Goal: Information Seeking & Learning: Learn about a topic

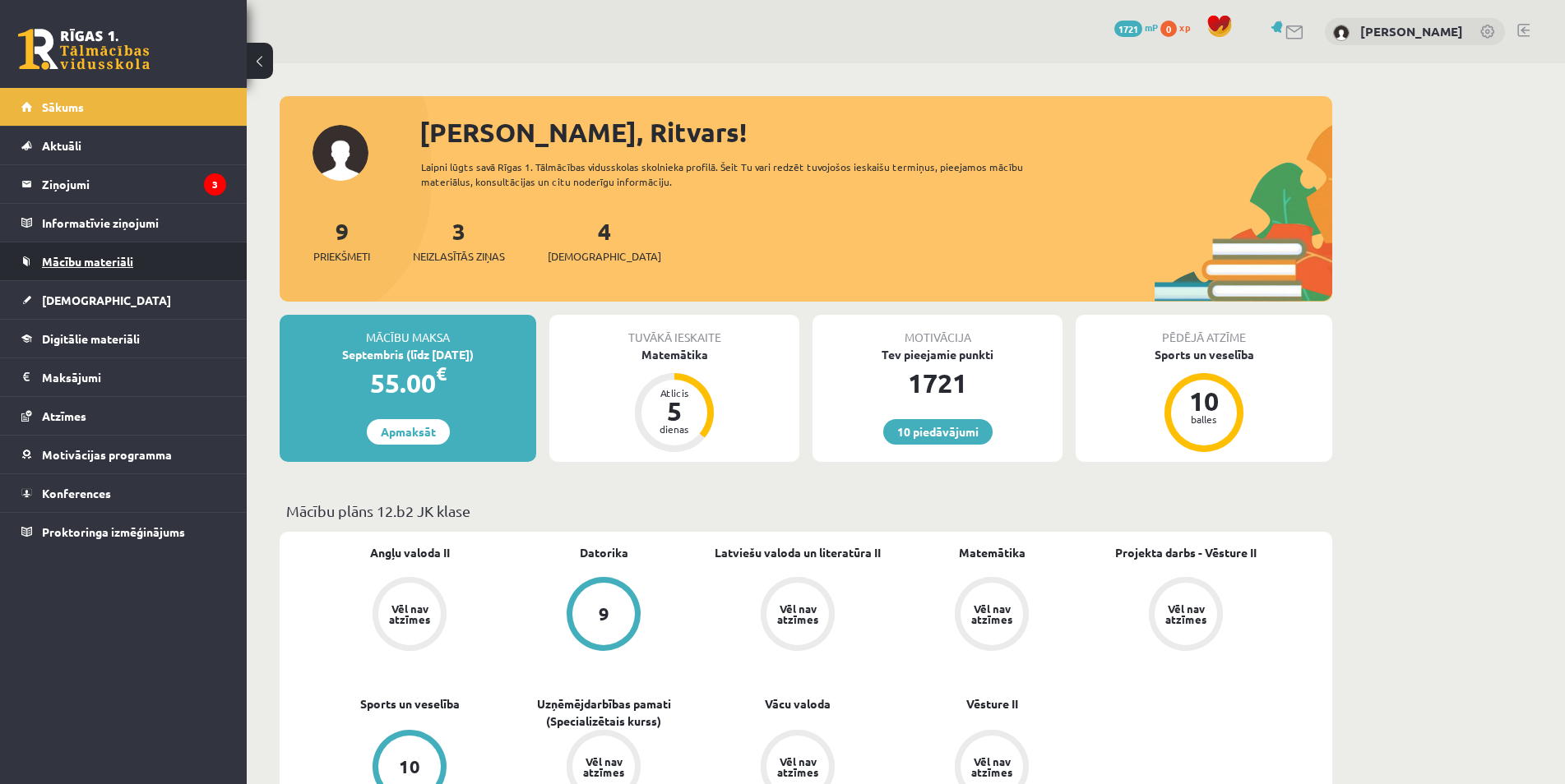
click at [142, 276] on link "Mācību materiāli" at bounding box center [124, 262] width 205 height 38
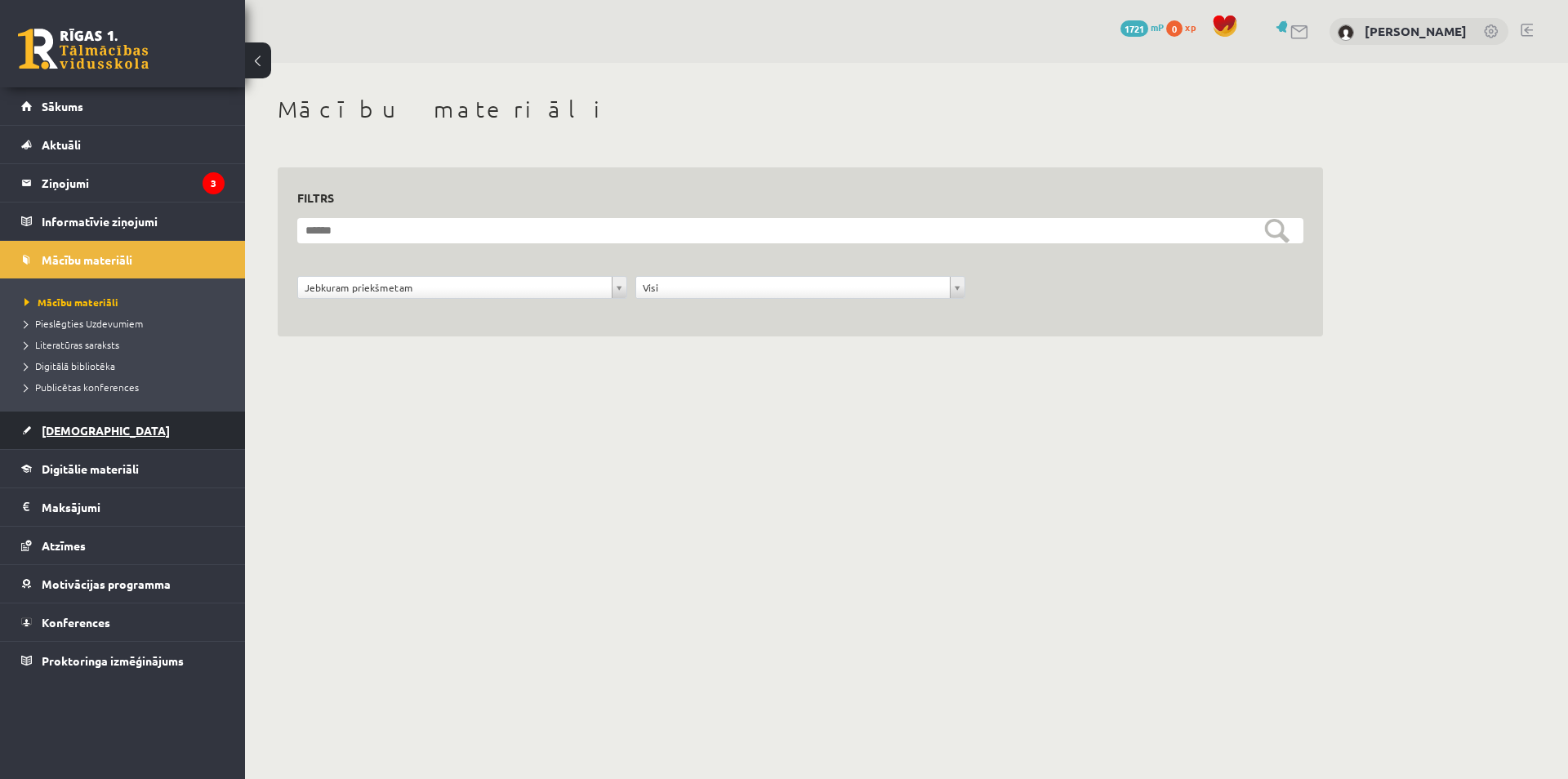
click at [111, 420] on link "[DEMOGRAPHIC_DATA]" at bounding box center [123, 430] width 204 height 38
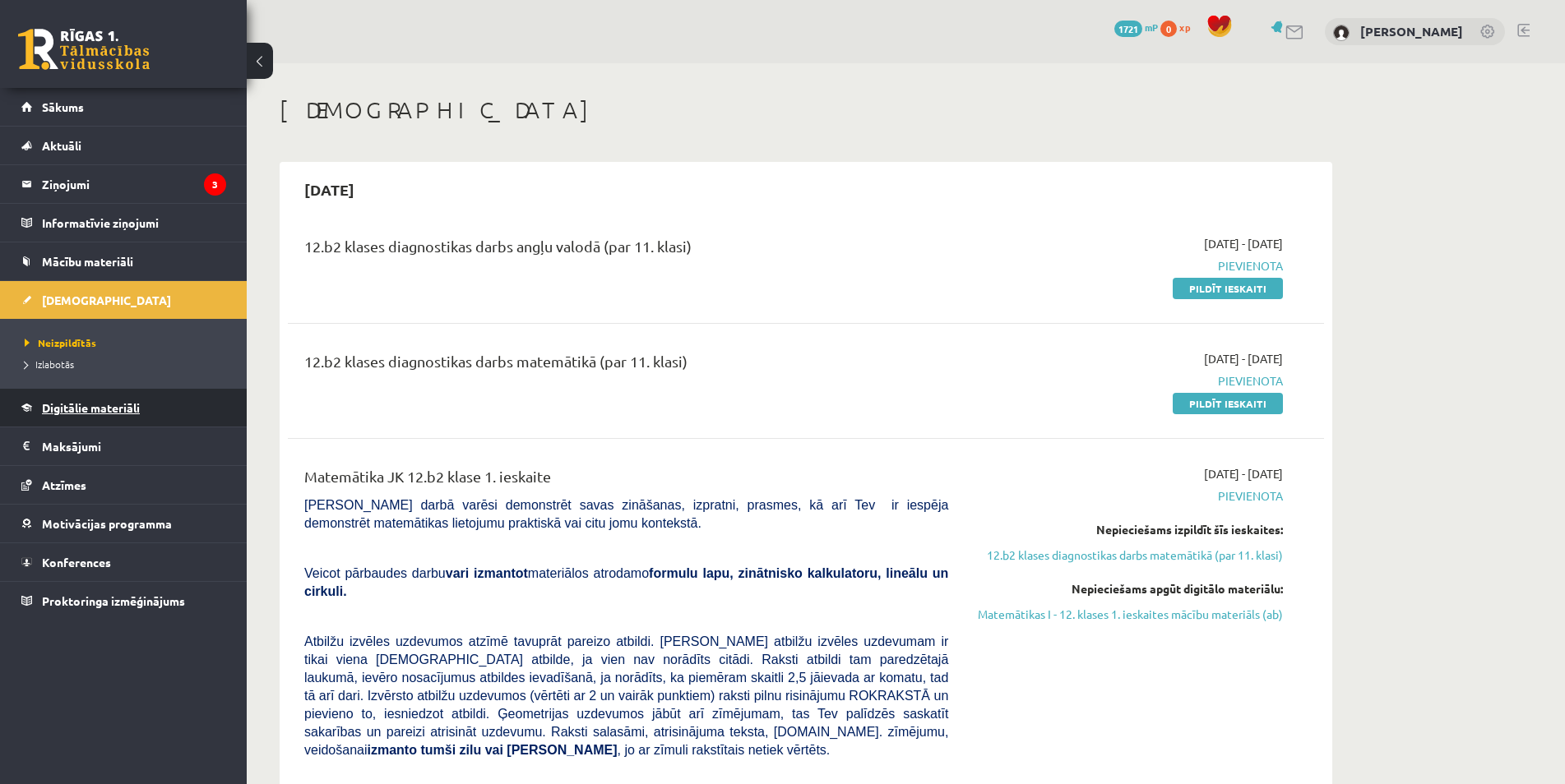
click at [127, 412] on span "Digitālie materiāli" at bounding box center [91, 407] width 98 height 15
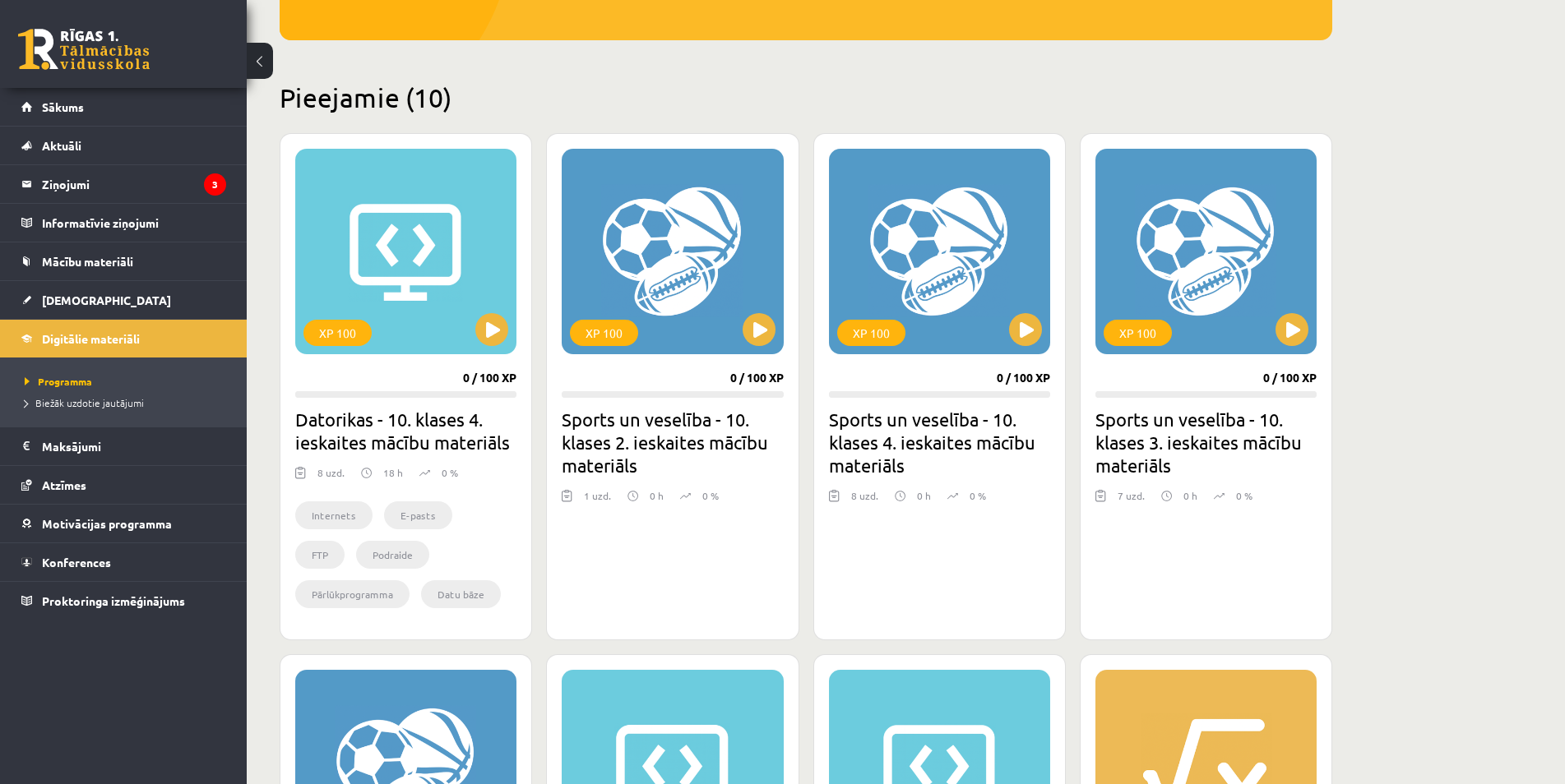
scroll to position [755, 0]
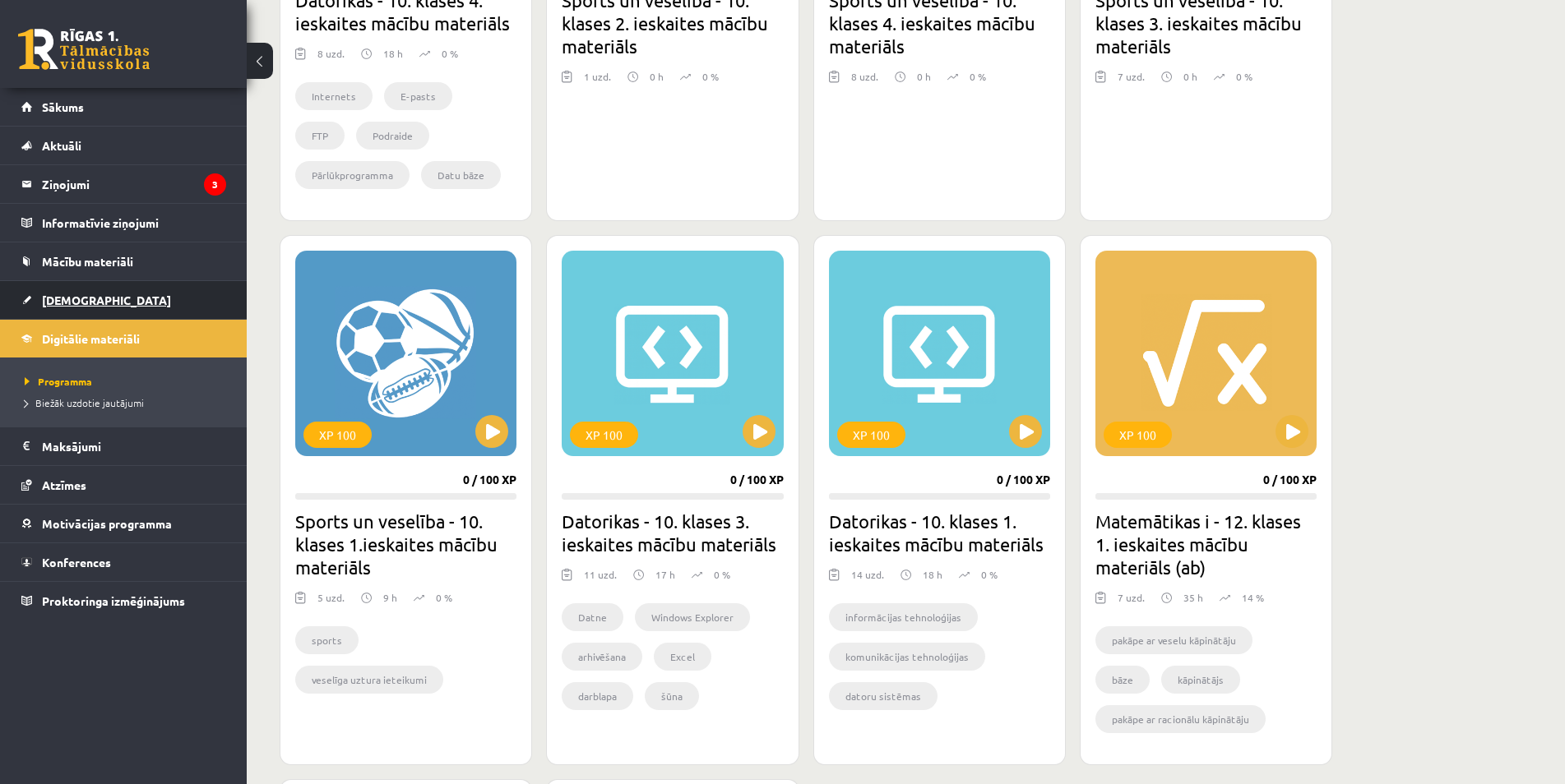
click at [115, 283] on link "[DEMOGRAPHIC_DATA]" at bounding box center [124, 300] width 205 height 38
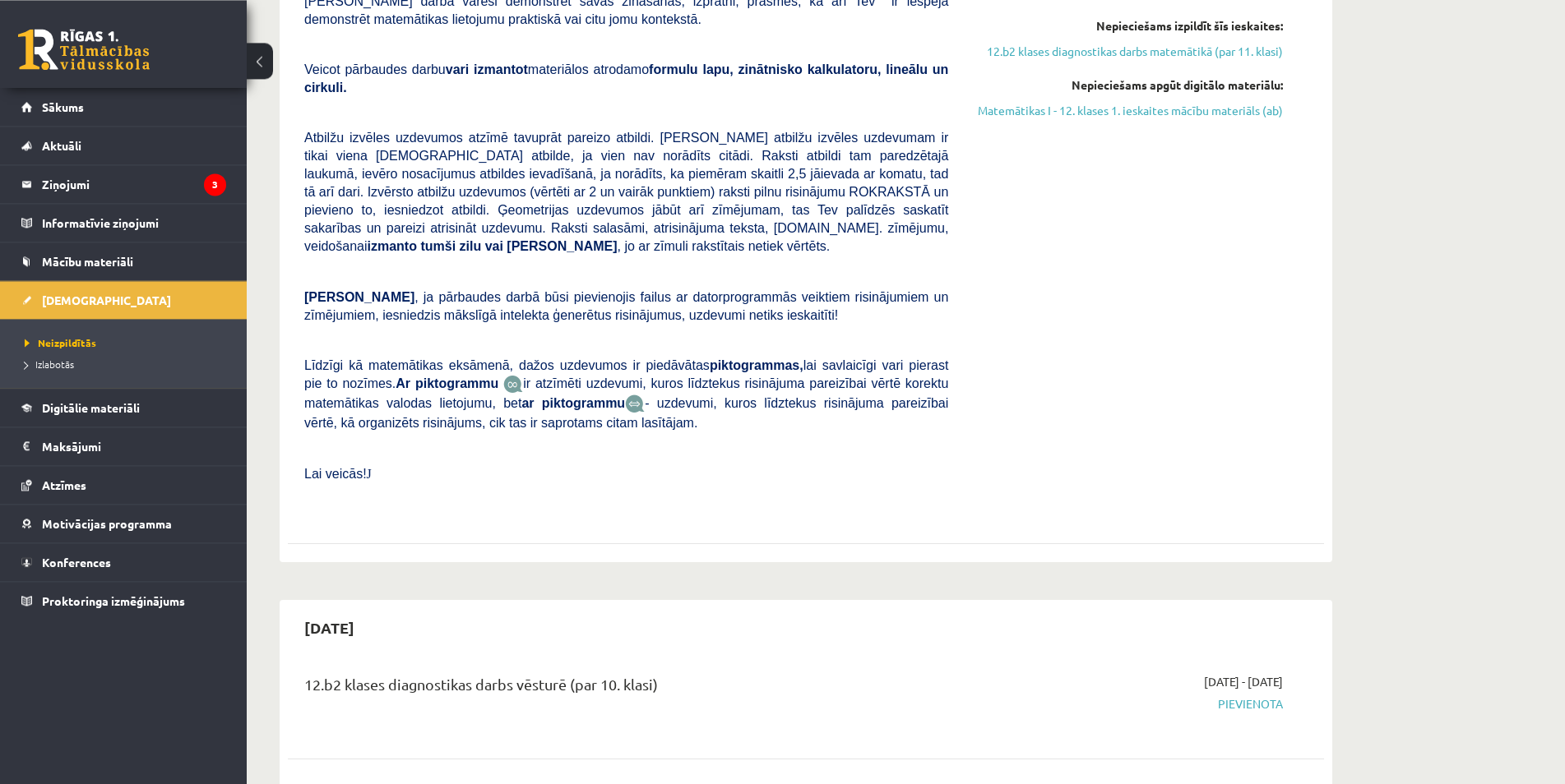
scroll to position [755, 0]
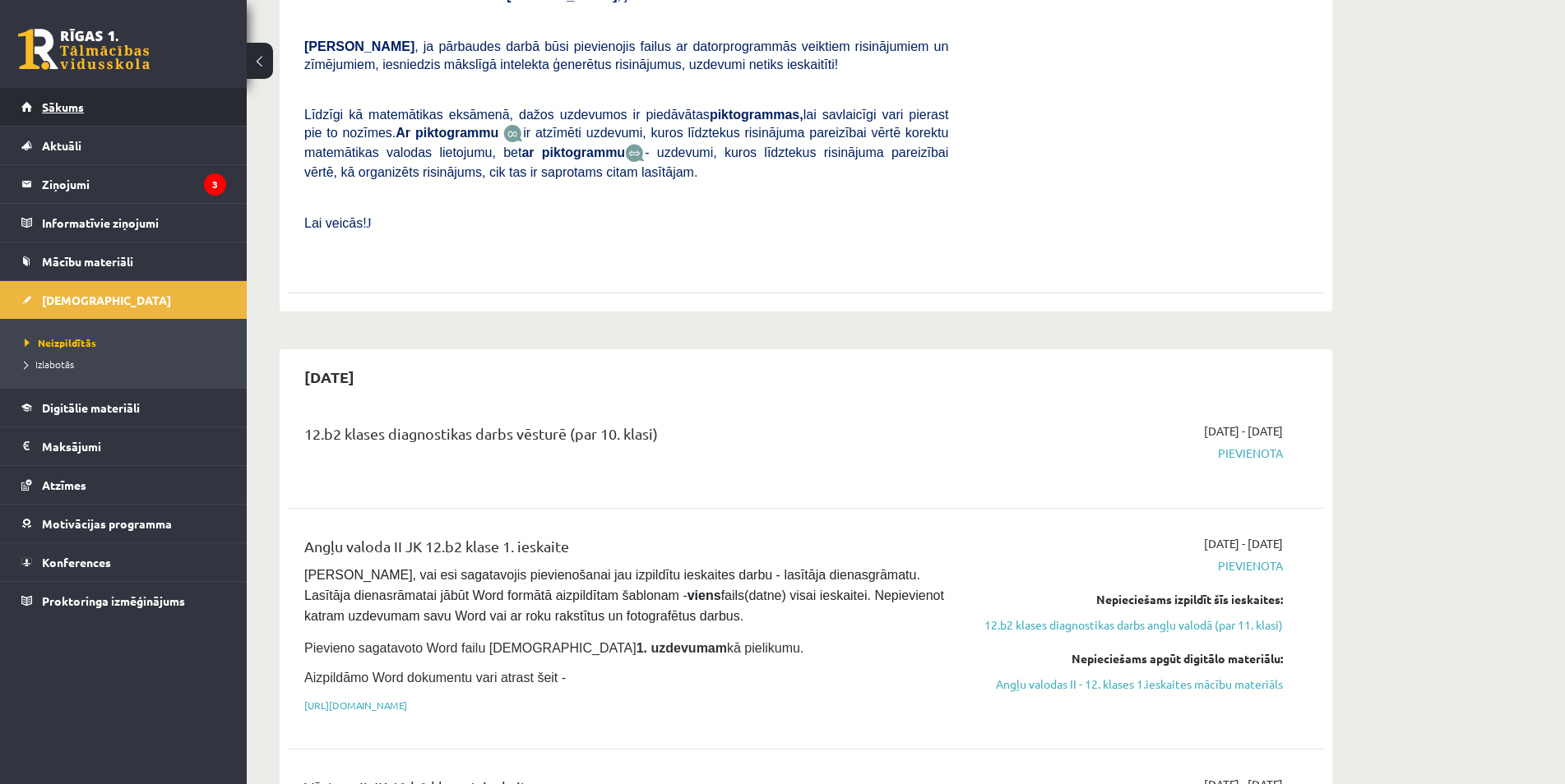
click at [70, 119] on link "Sākums" at bounding box center [124, 107] width 205 height 38
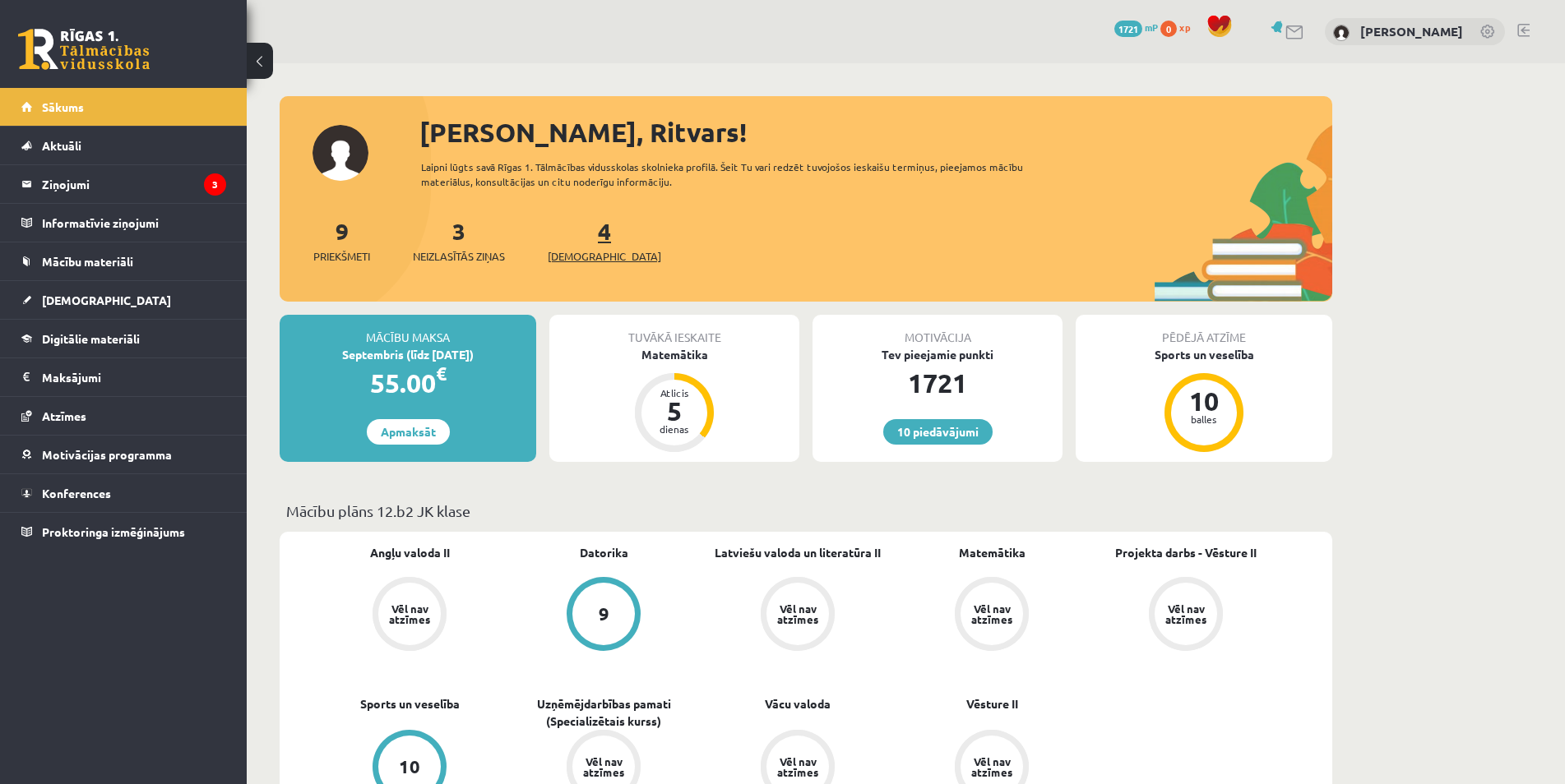
click at [588, 253] on span "[DEMOGRAPHIC_DATA]" at bounding box center [604, 256] width 113 height 16
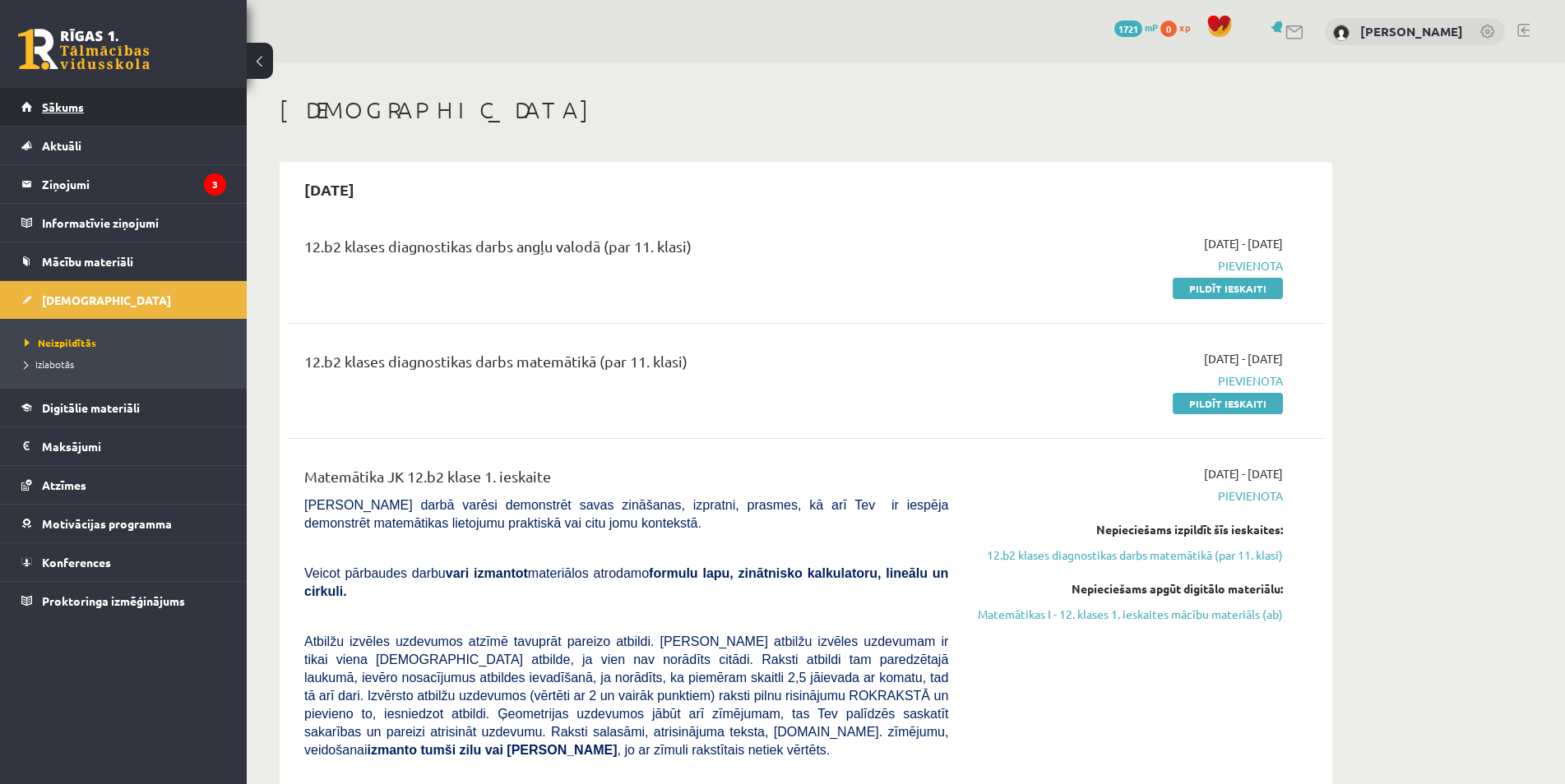
click at [130, 118] on link "Sākums" at bounding box center [124, 107] width 205 height 38
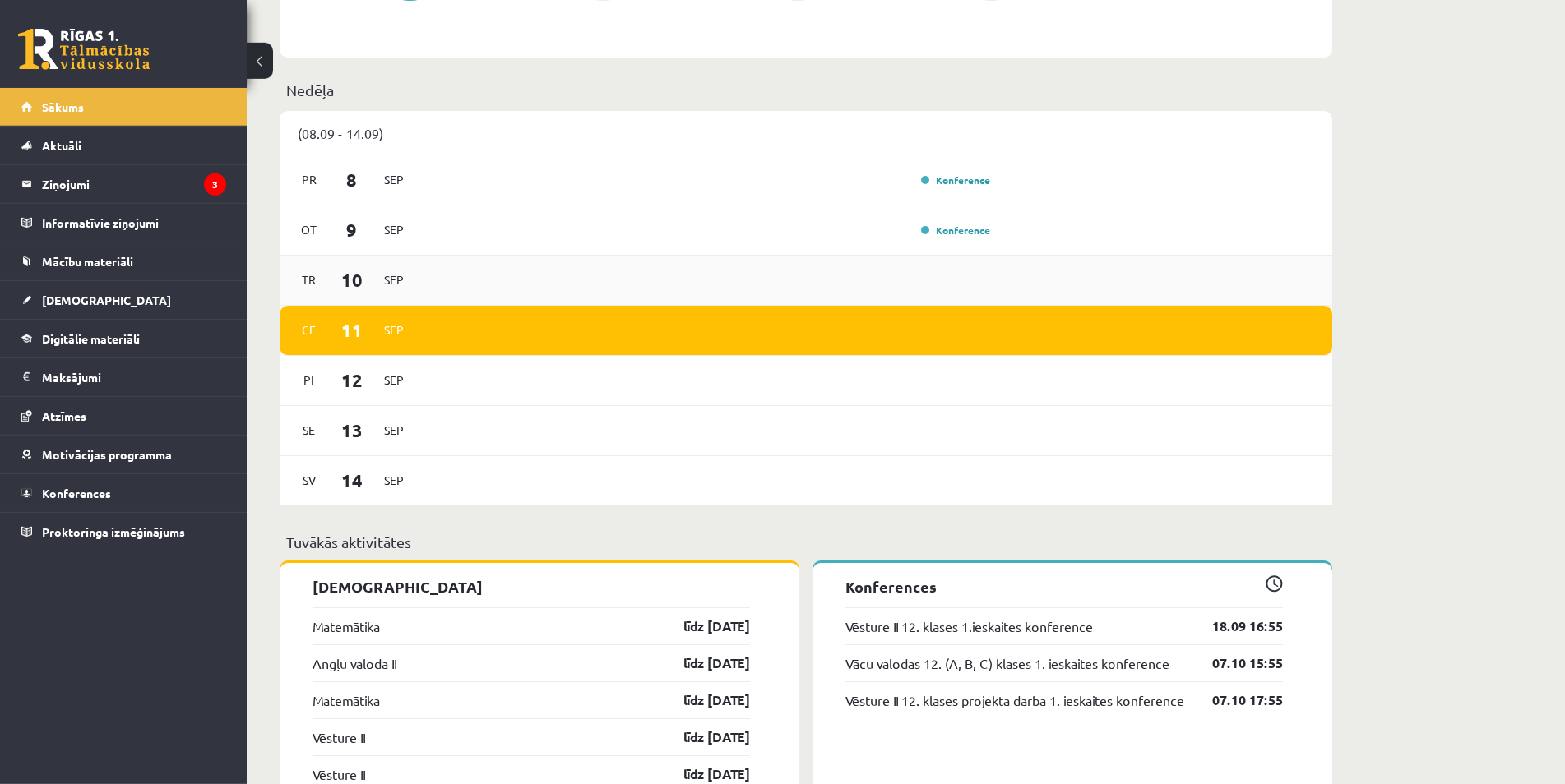
scroll to position [1090, 0]
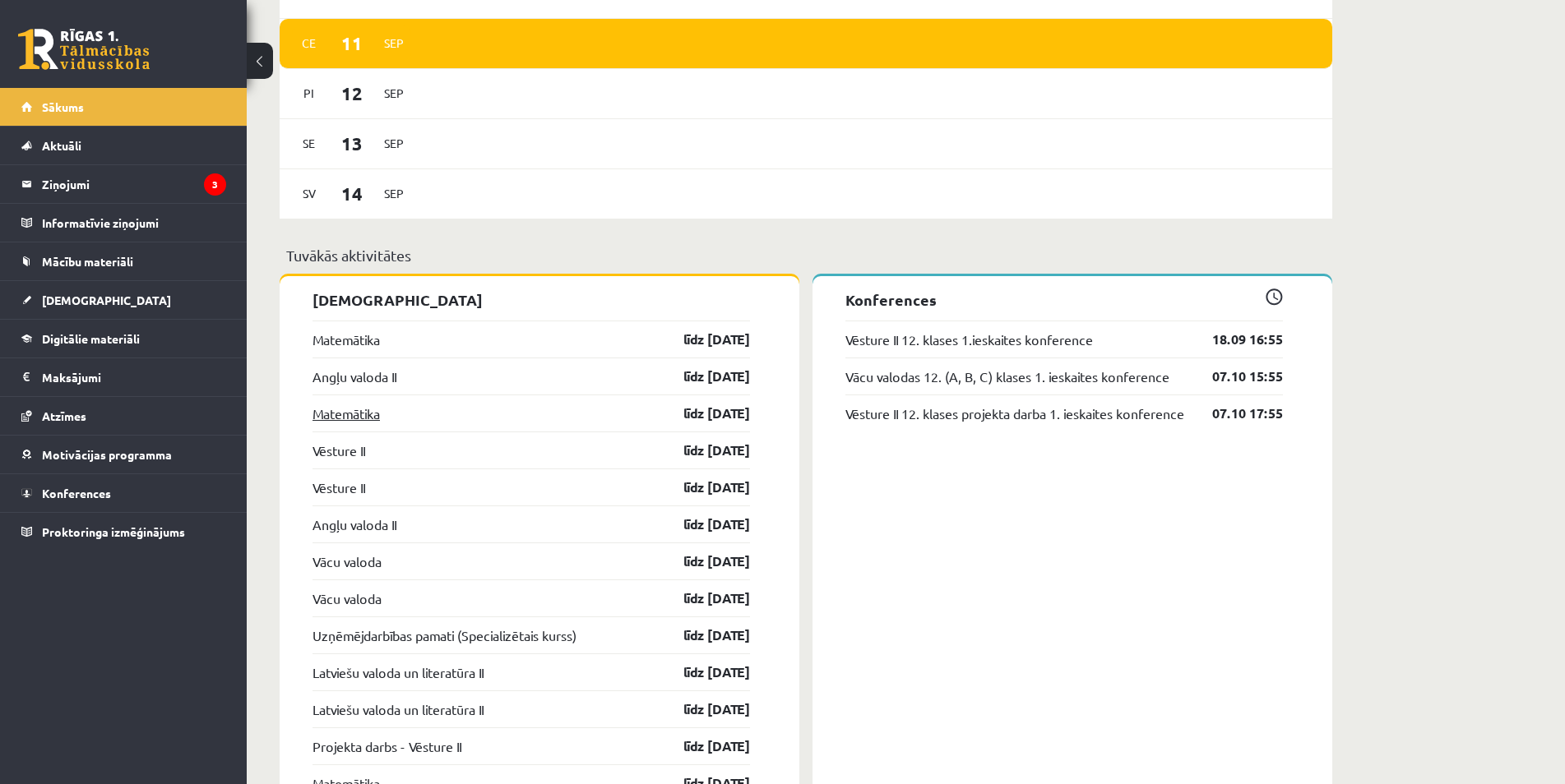
click at [372, 421] on link "Matemātika" at bounding box center [346, 413] width 68 height 20
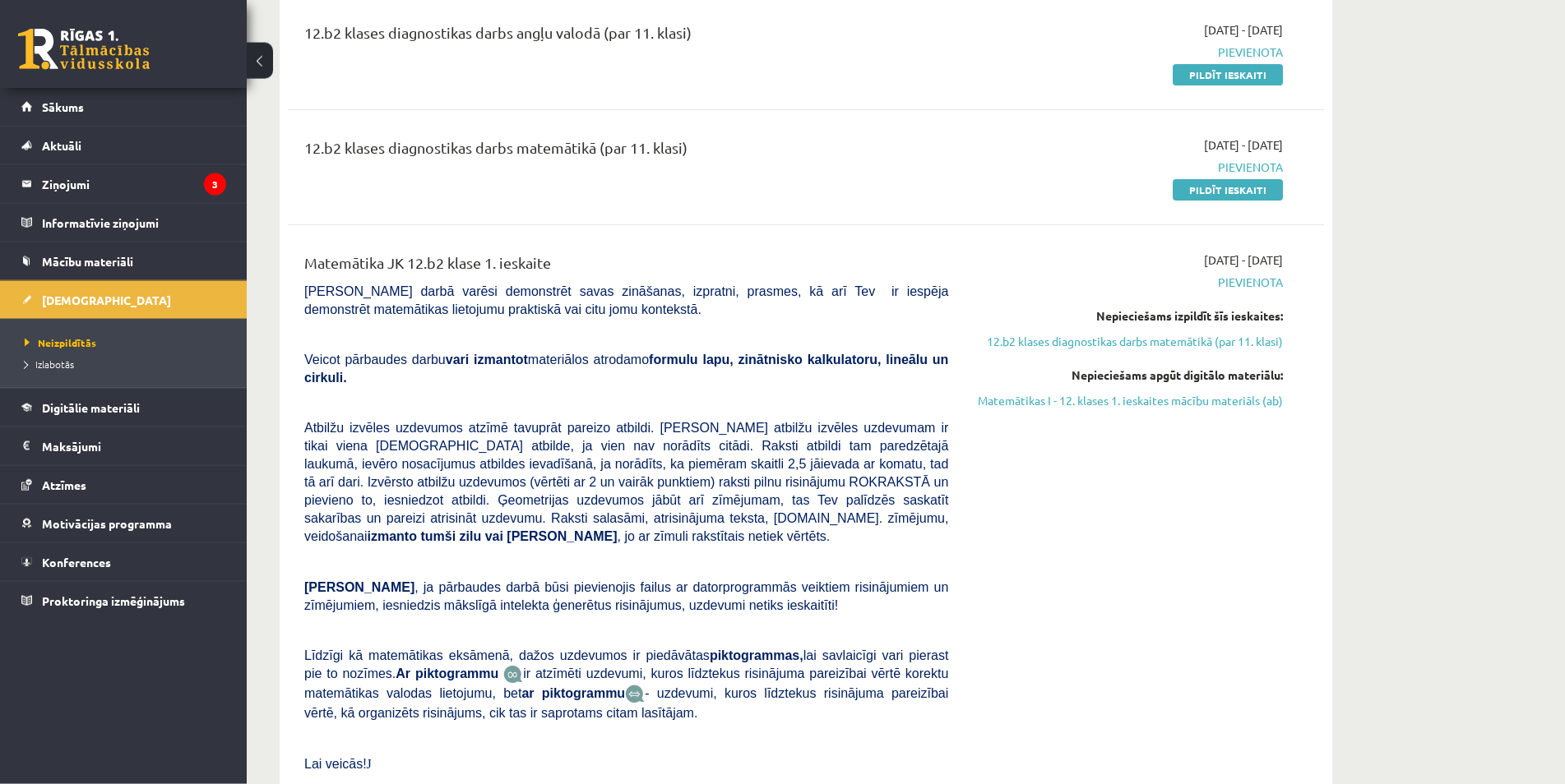
scroll to position [335, 0]
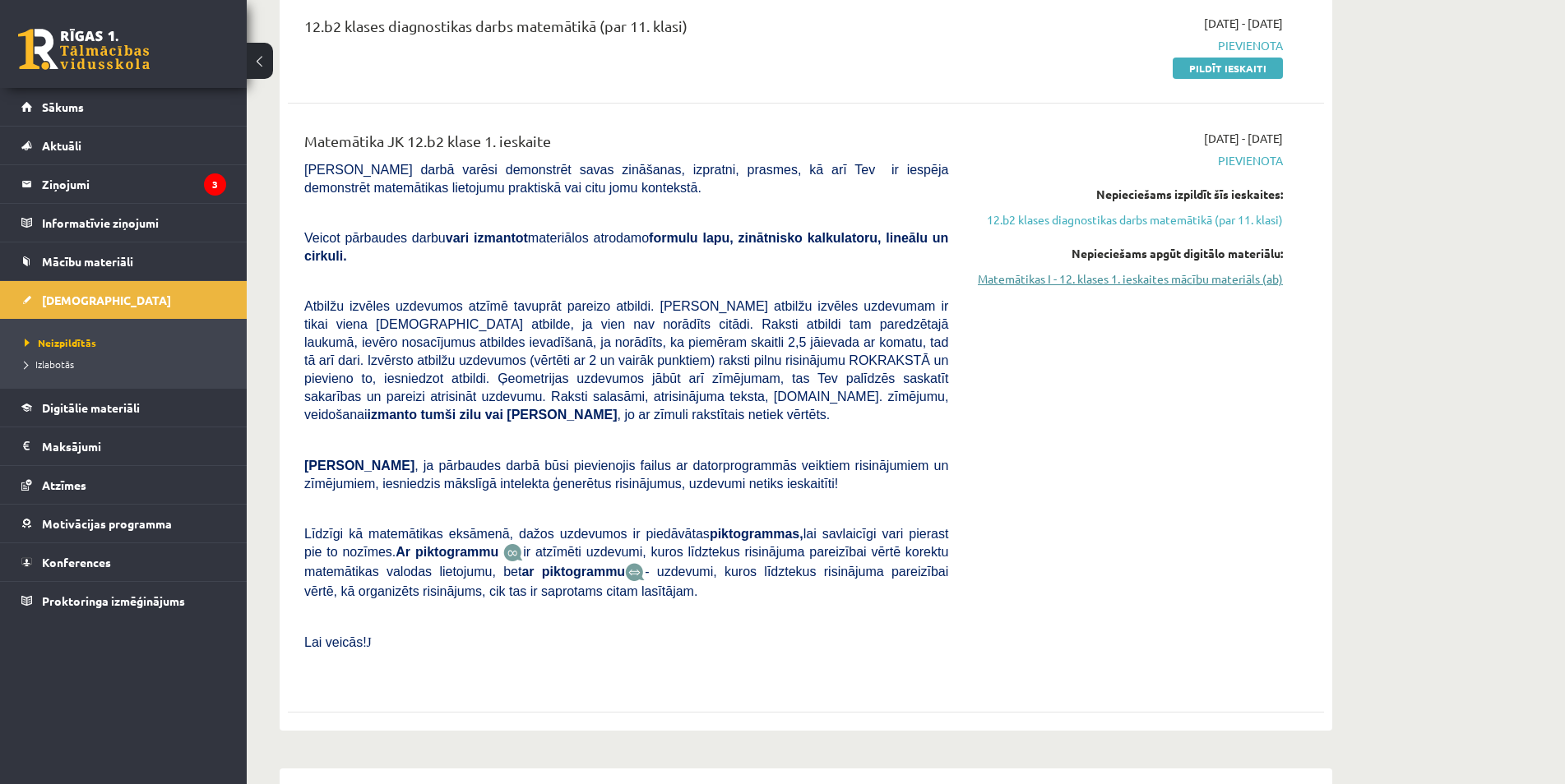
click at [1172, 283] on link "Matemātikas I - 12. klases 1. ieskaites mācību materiāls (ab)" at bounding box center [1127, 279] width 310 height 17
click at [114, 264] on span "Mācību materiāli" at bounding box center [88, 261] width 91 height 15
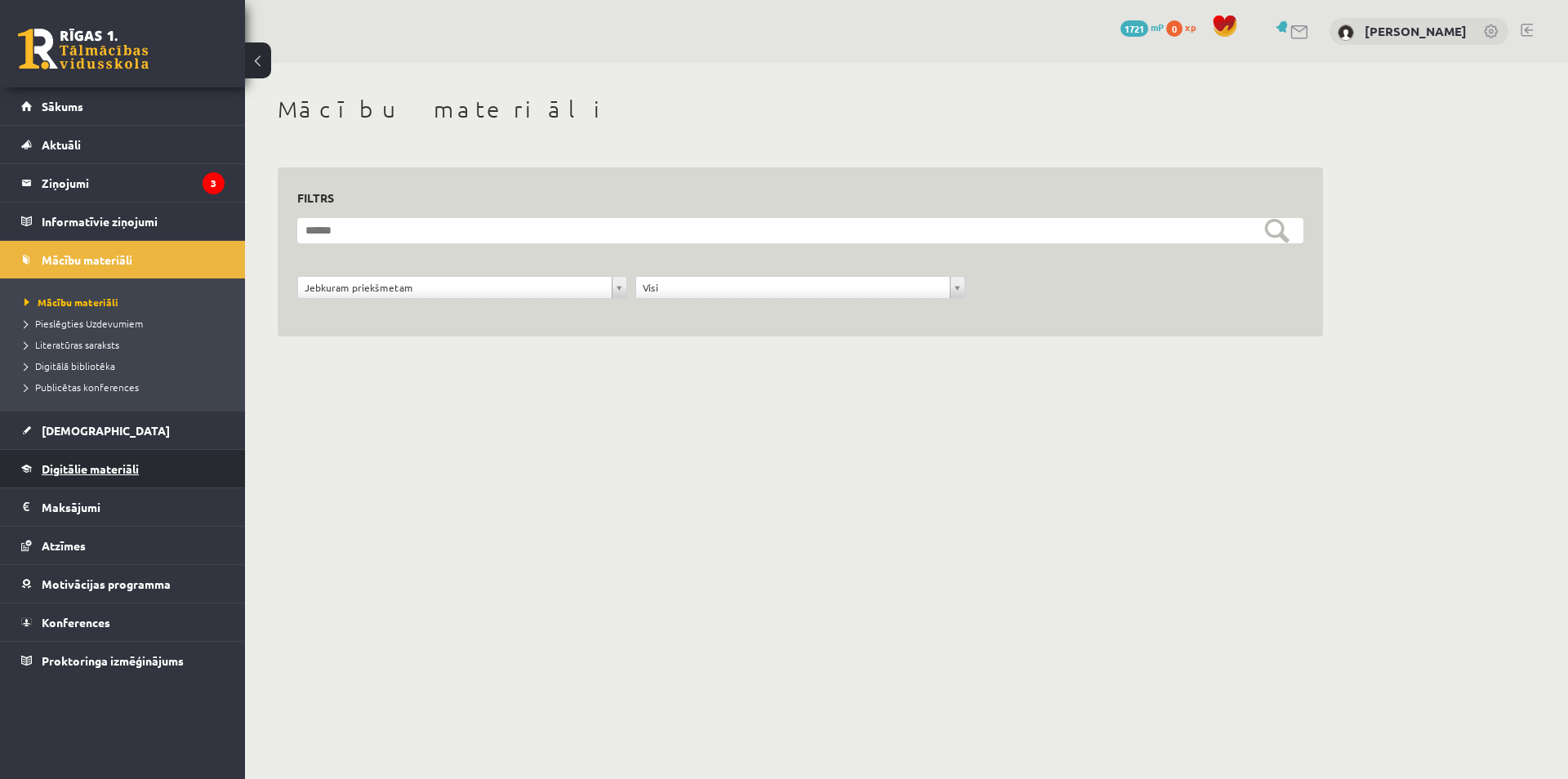
click at [153, 459] on link "Digitālie materiāli" at bounding box center [123, 469] width 204 height 38
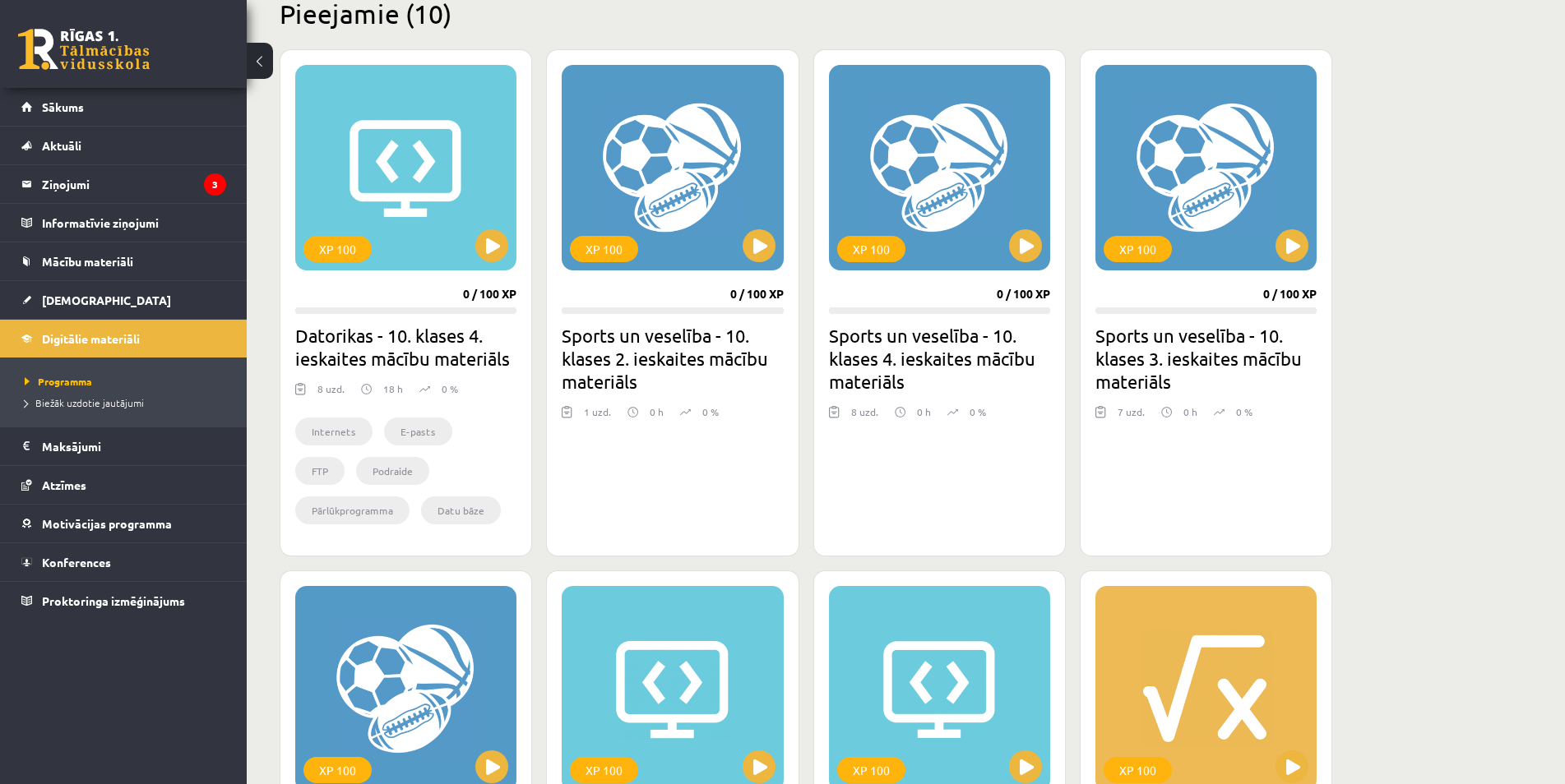
click at [739, 497] on div "XP 100 0 / 100 XP Sports un veselība - 10. klases 2. ieskaites mācību materiāls…" at bounding box center [672, 302] width 252 height 507
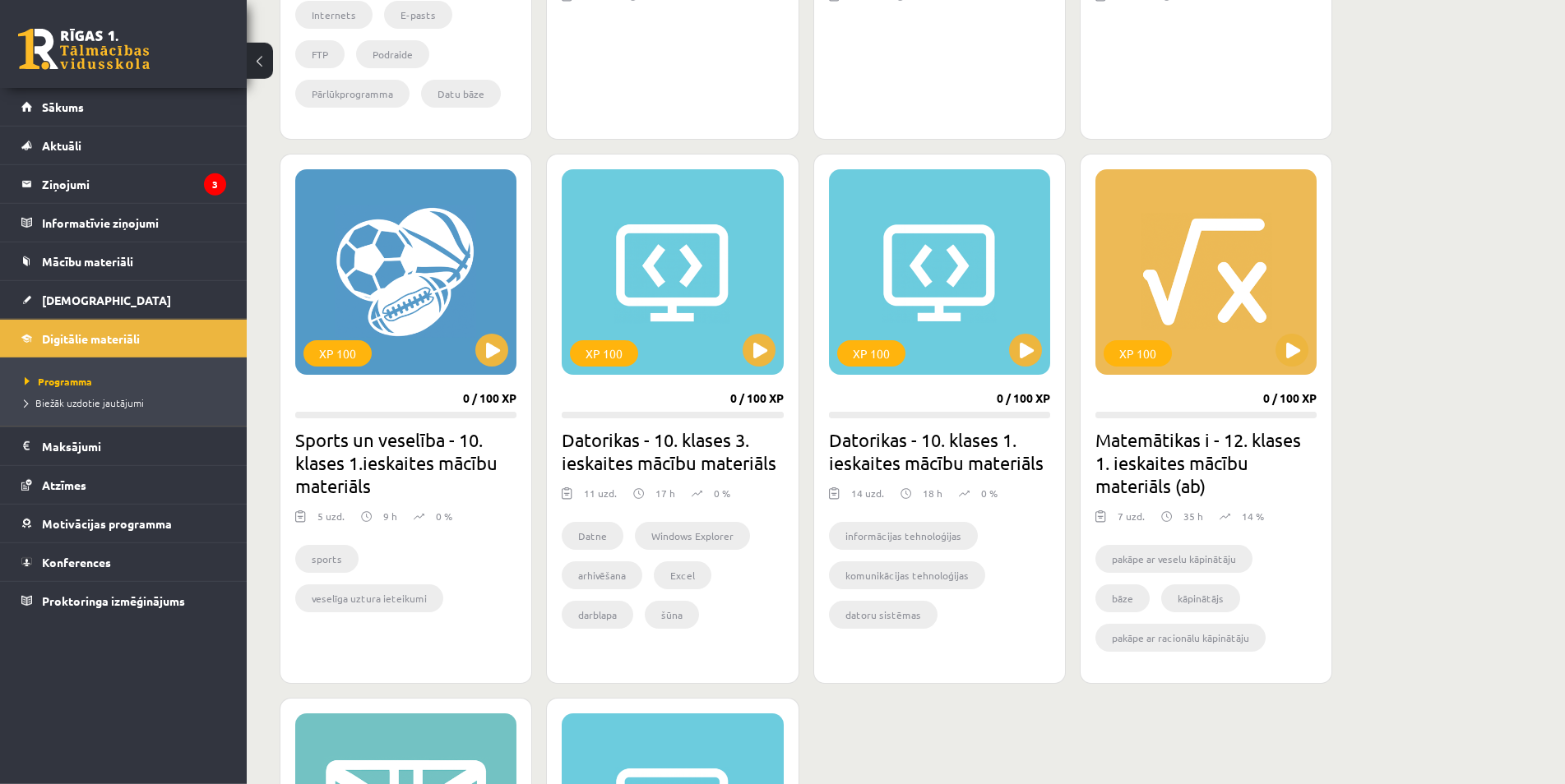
scroll to position [922, 0]
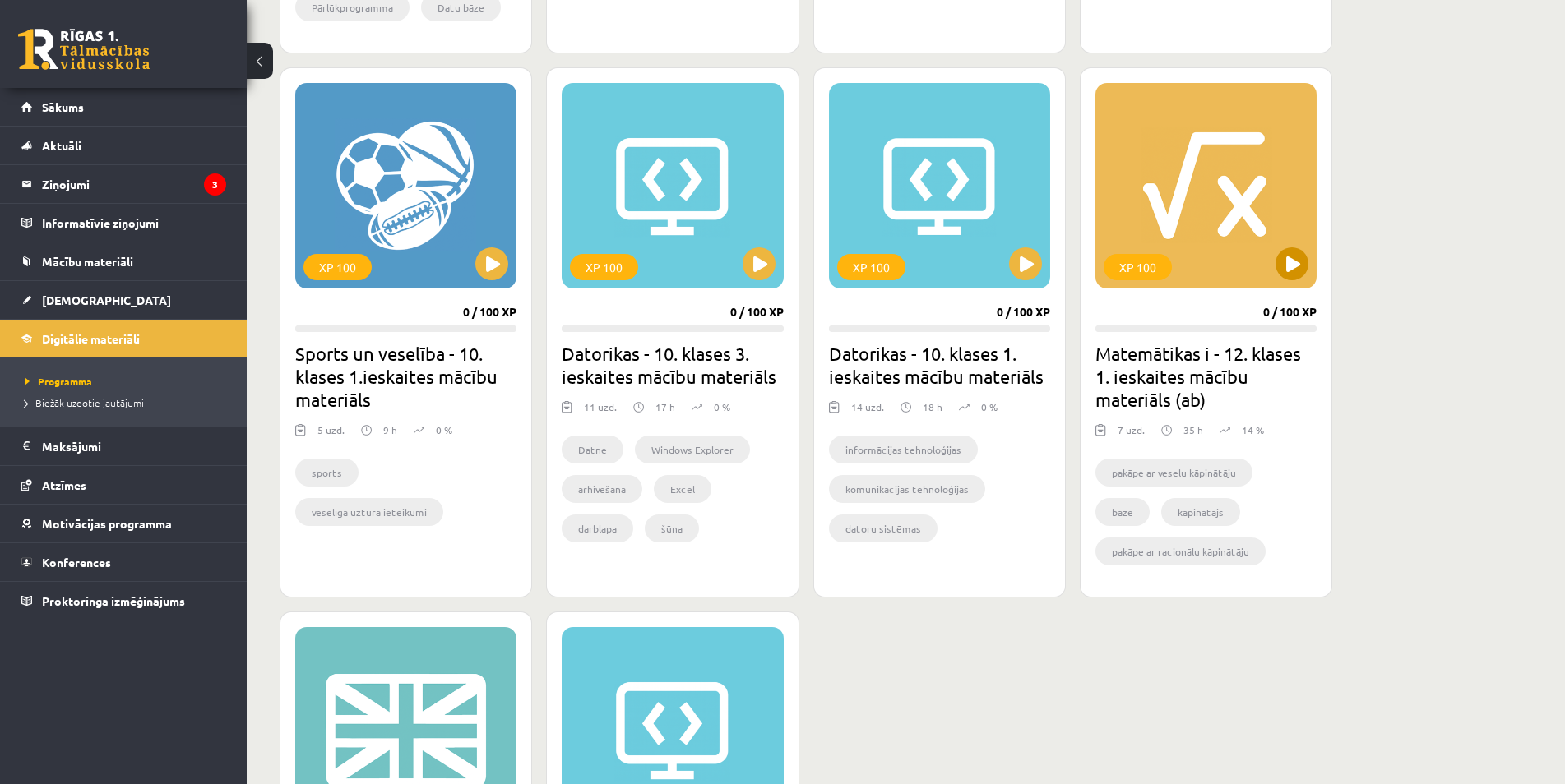
click at [1306, 280] on div "XP 100" at bounding box center [1205, 186] width 221 height 206
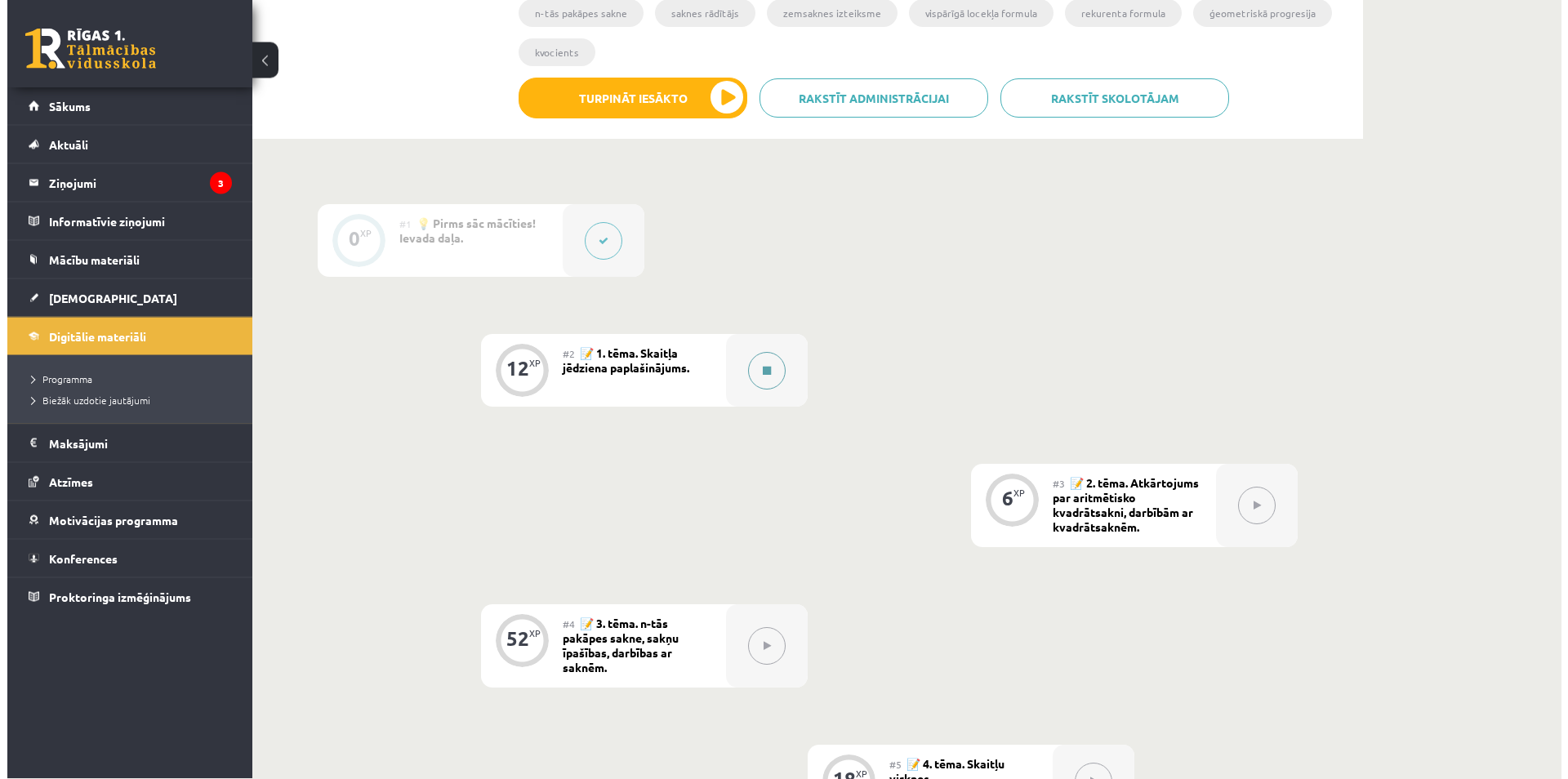
scroll to position [333, 0]
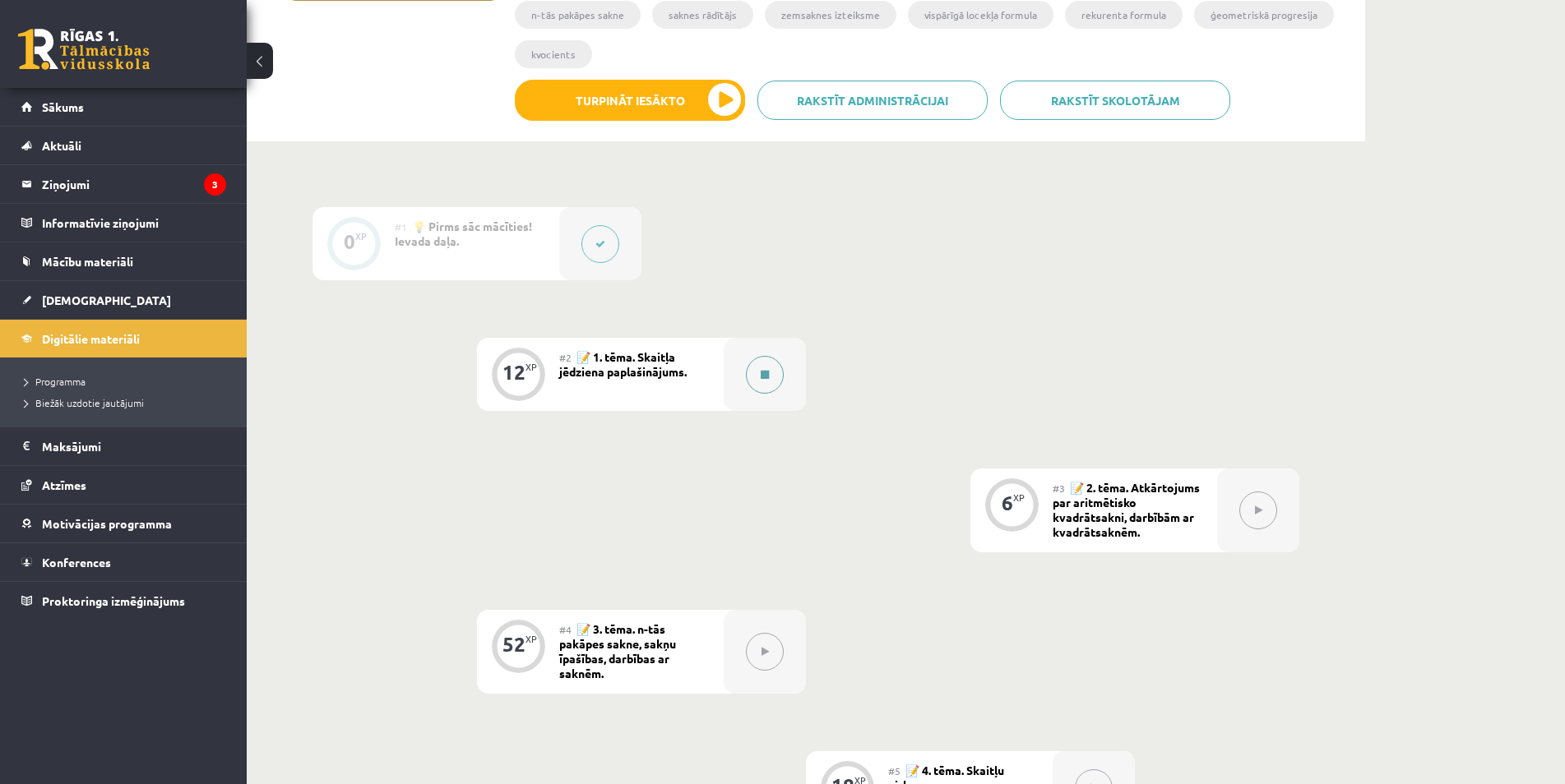
click at [764, 385] on button at bounding box center [764, 375] width 38 height 38
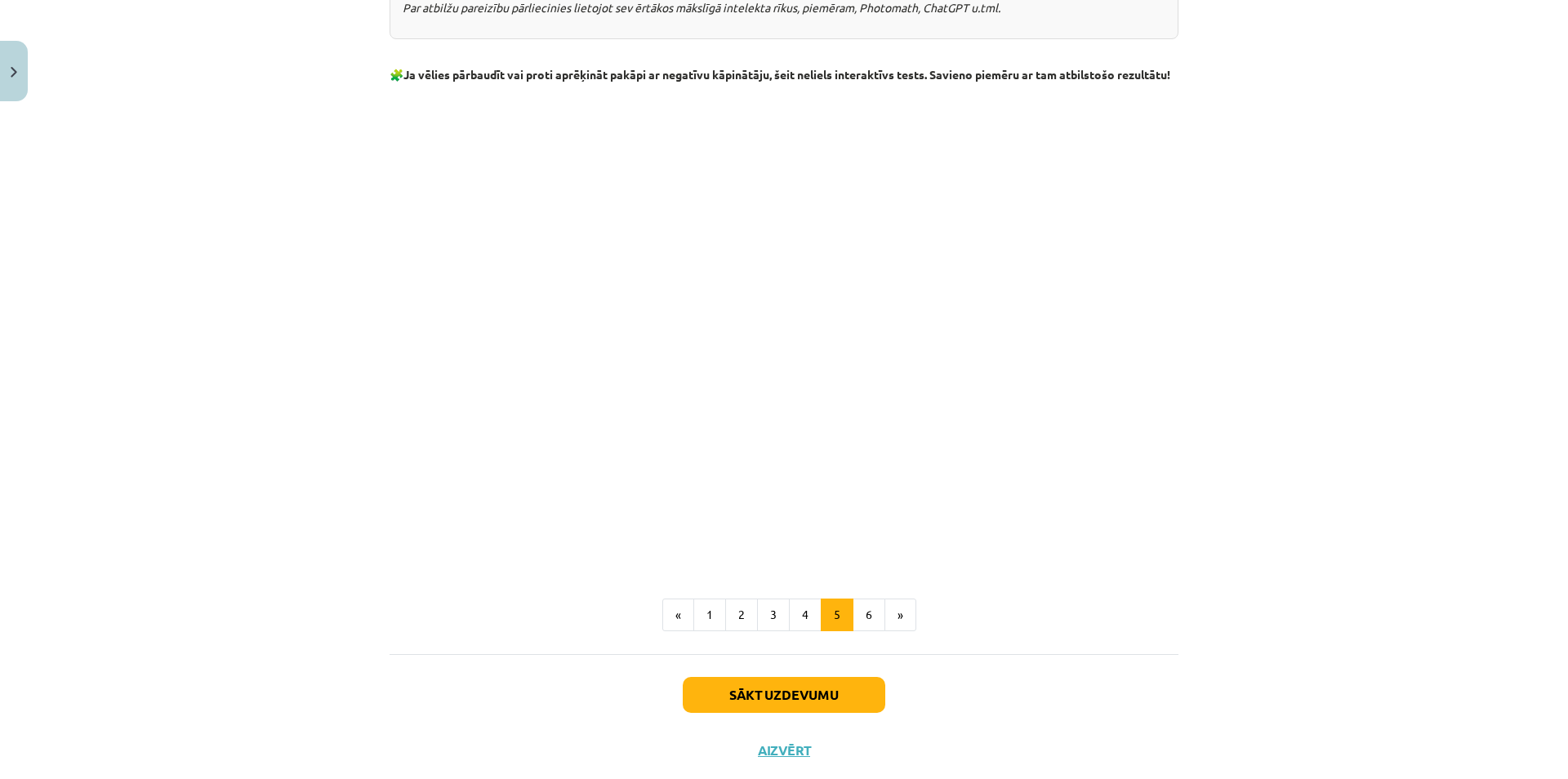
scroll to position [1761, 0]
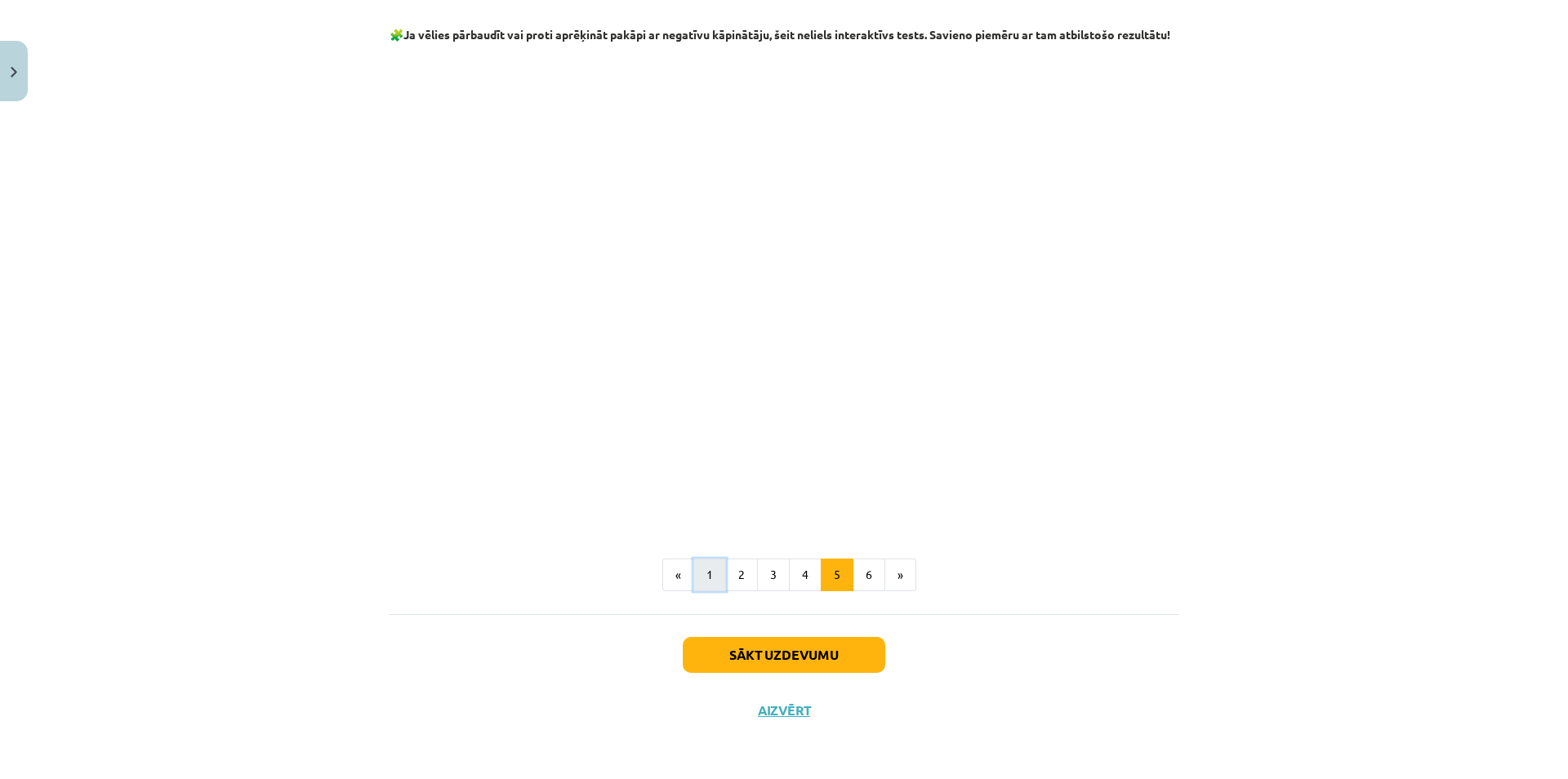
click at [695, 566] on button "1" at bounding box center [710, 574] width 32 height 32
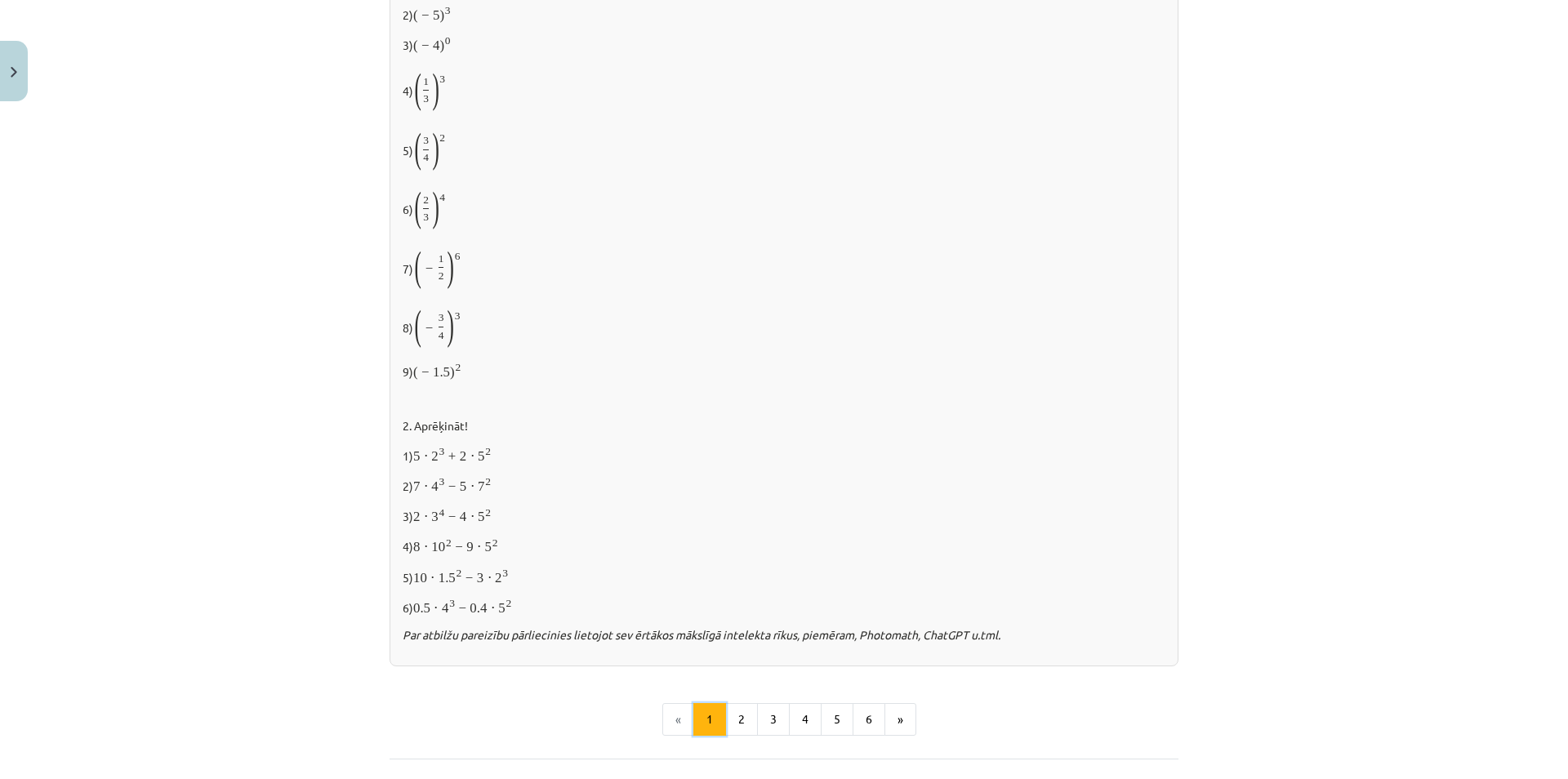
scroll to position [1480, 0]
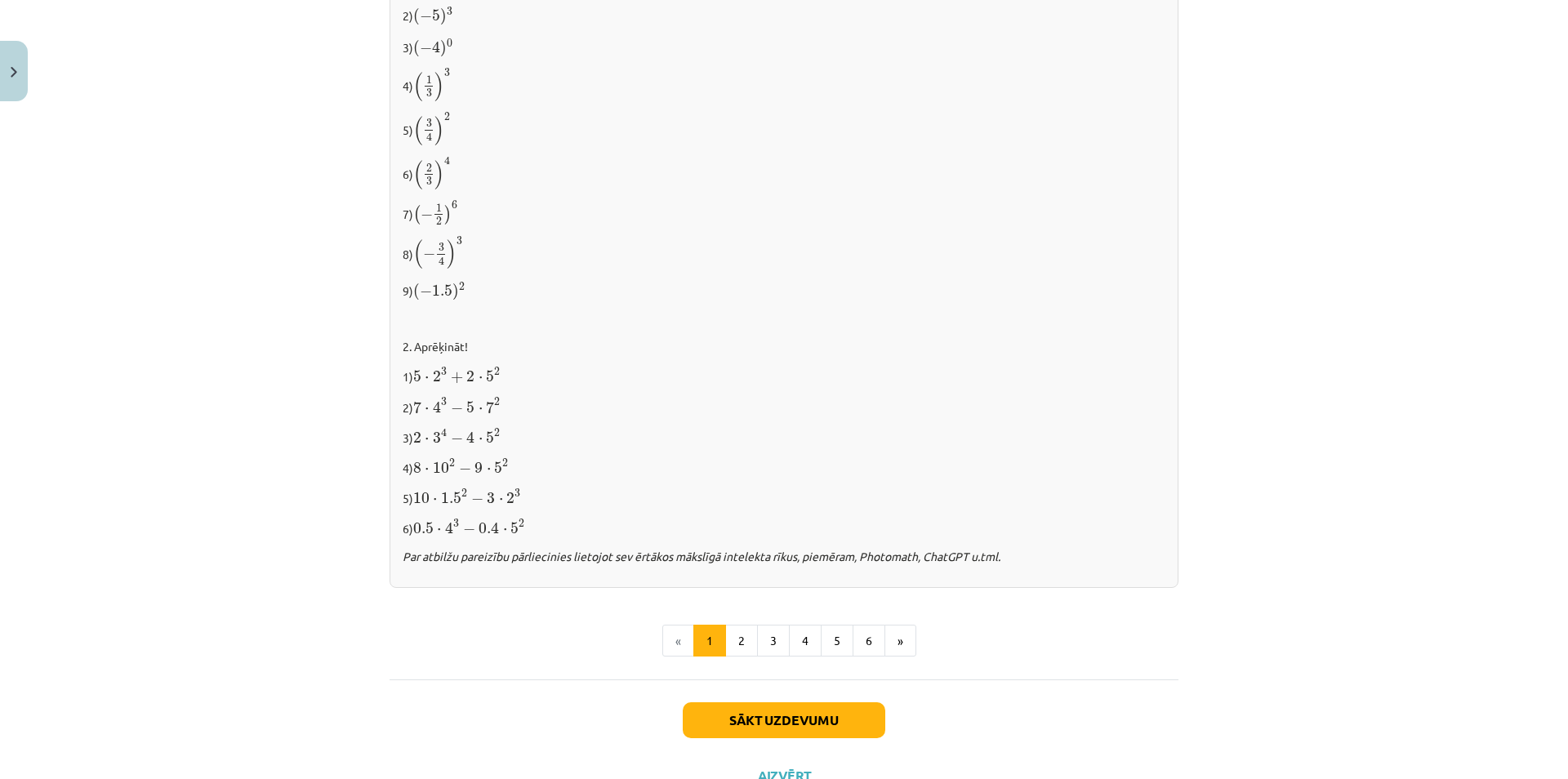
click at [737, 626] on button "2" at bounding box center [741, 641] width 32 height 32
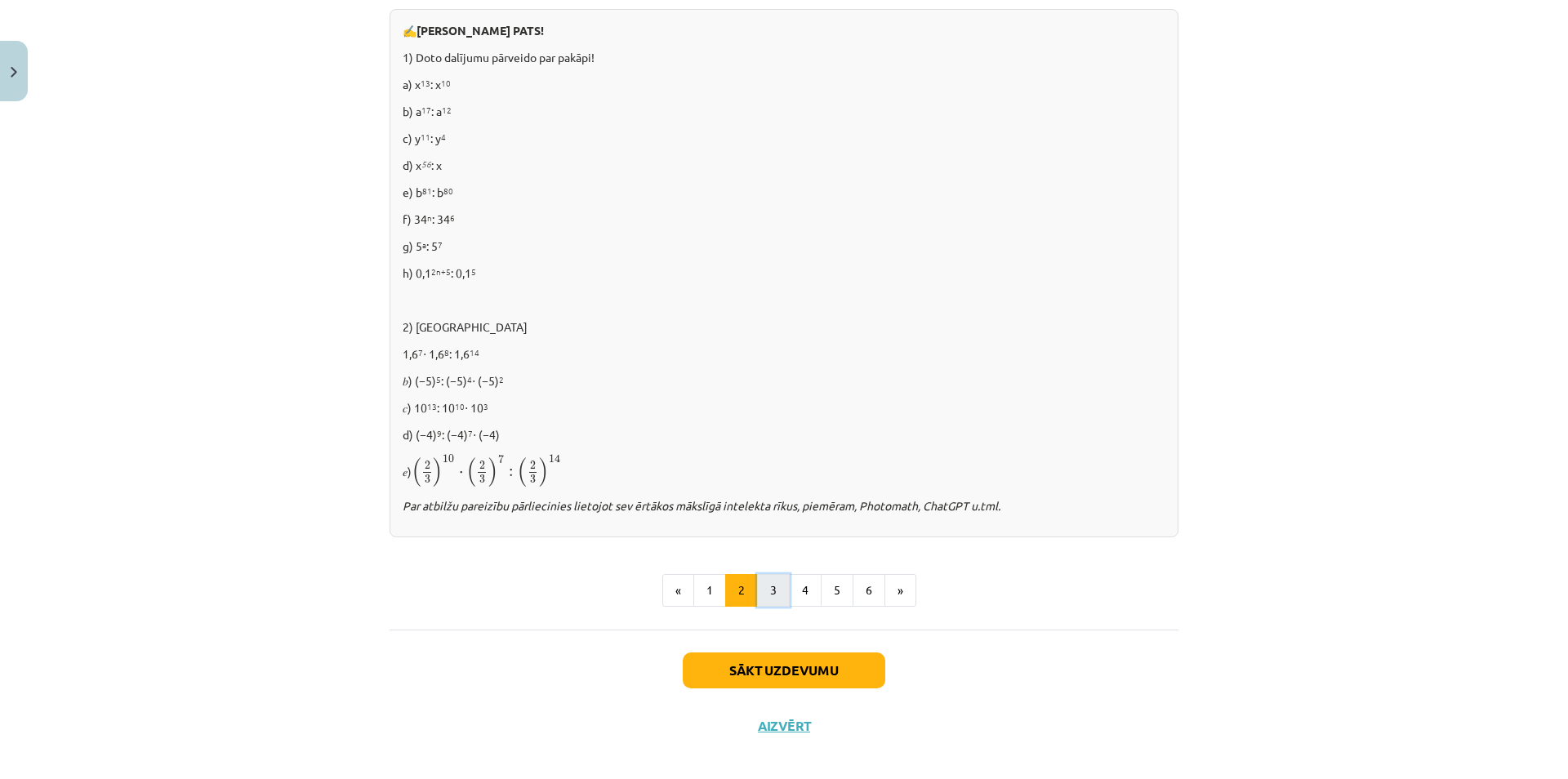
click at [770, 603] on button "3" at bounding box center [773, 591] width 32 height 32
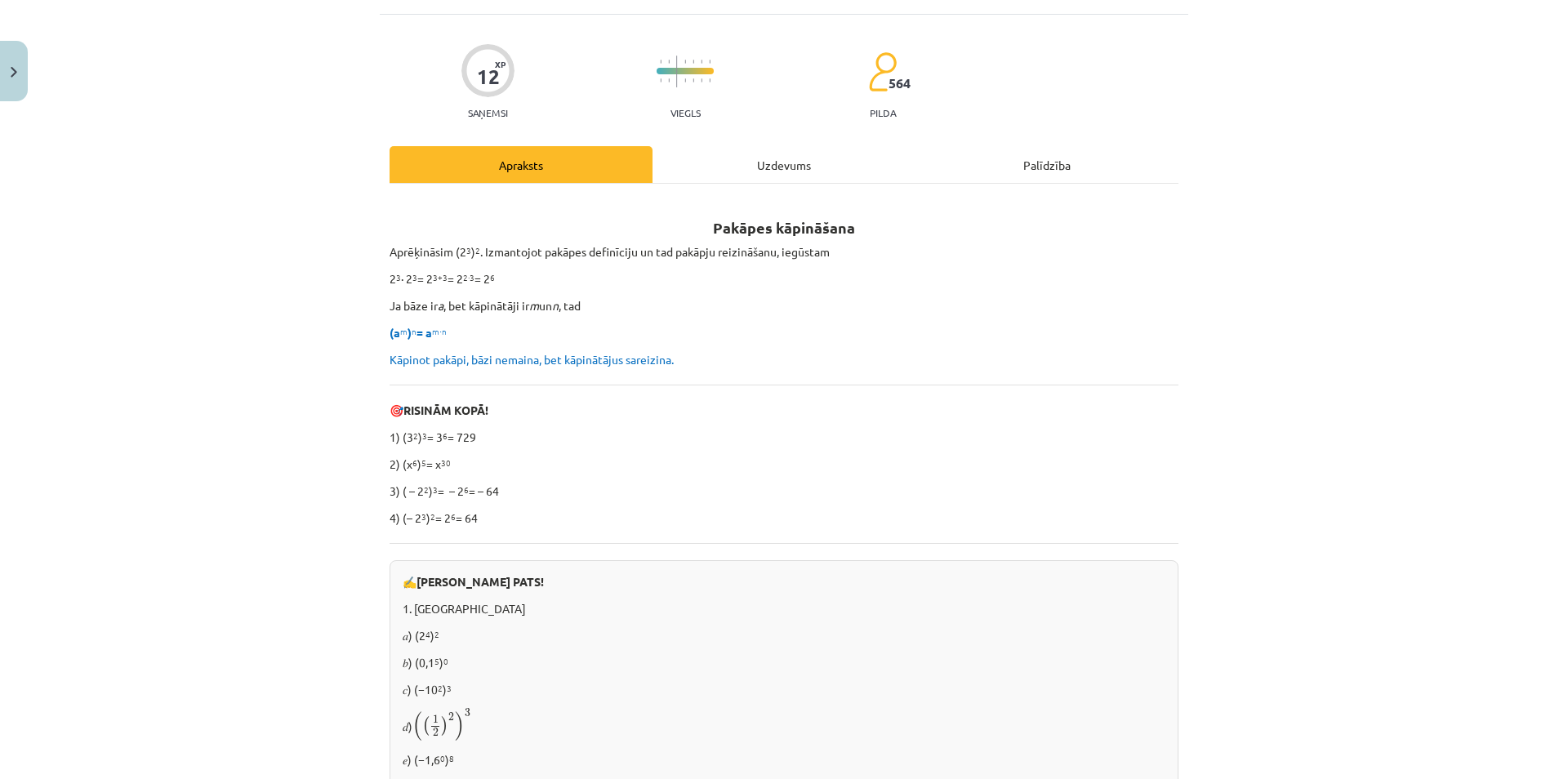
scroll to position [0, 0]
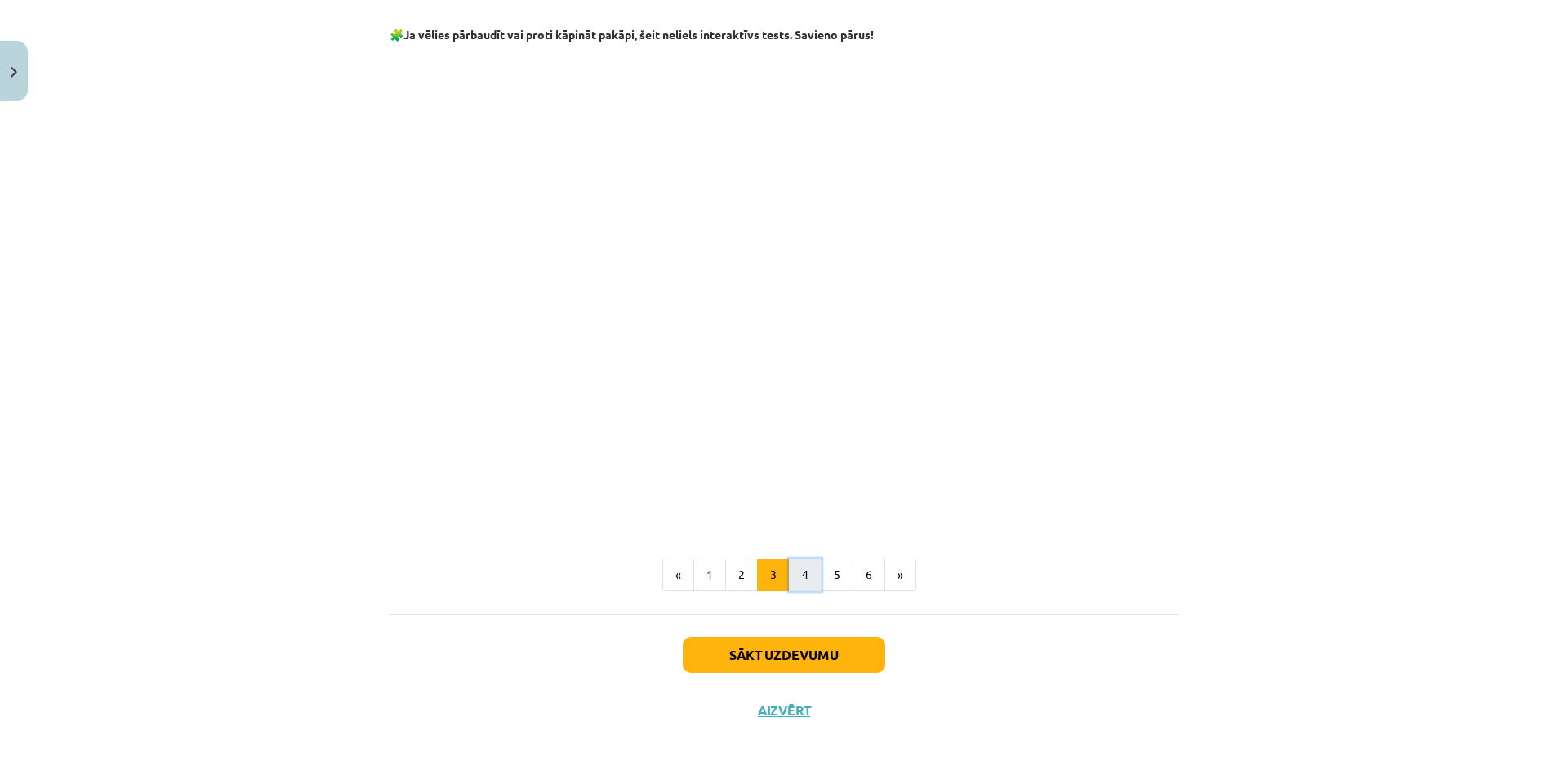
click at [807, 565] on button "4" at bounding box center [805, 574] width 32 height 32
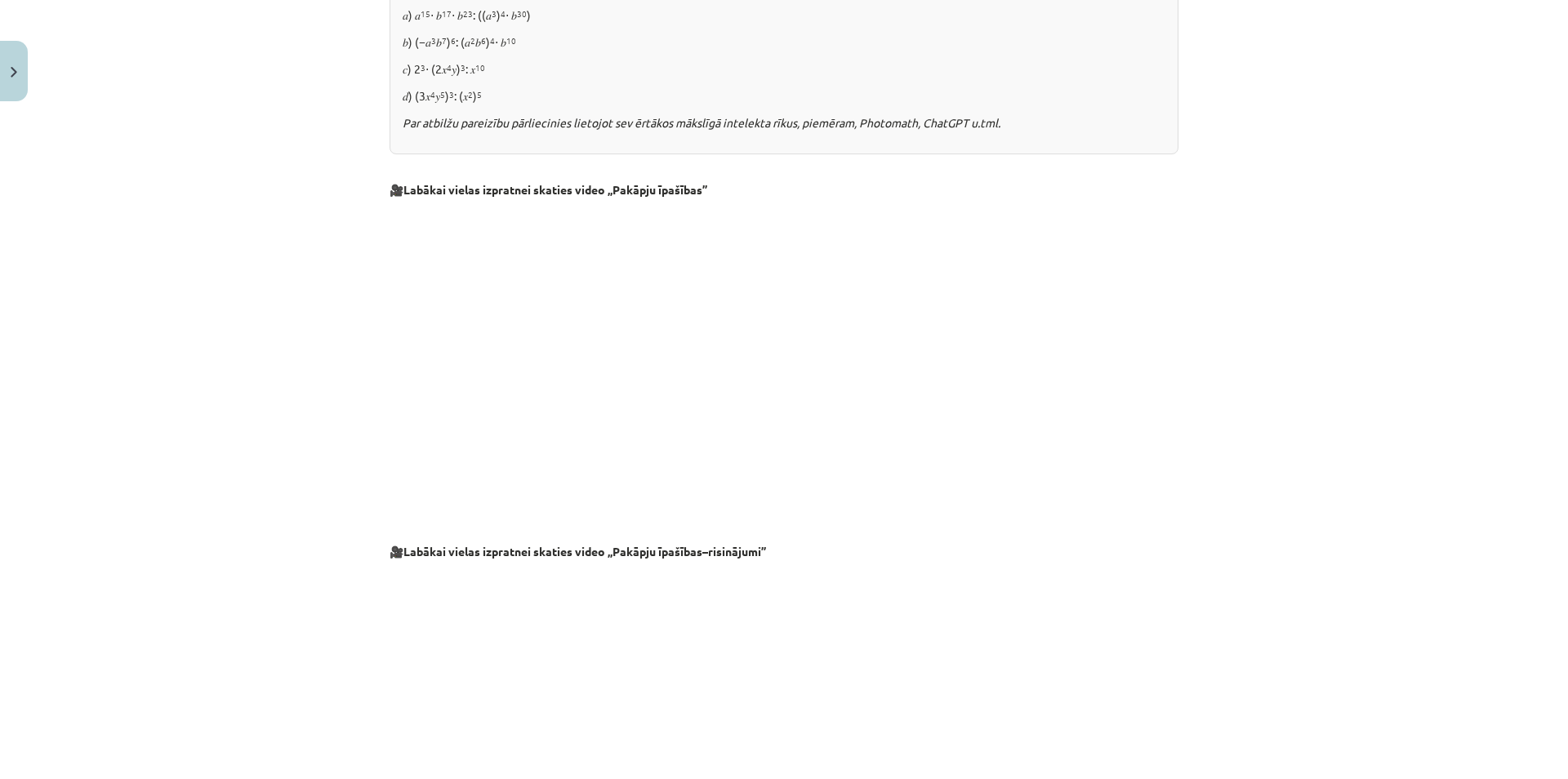
scroll to position [1536, 0]
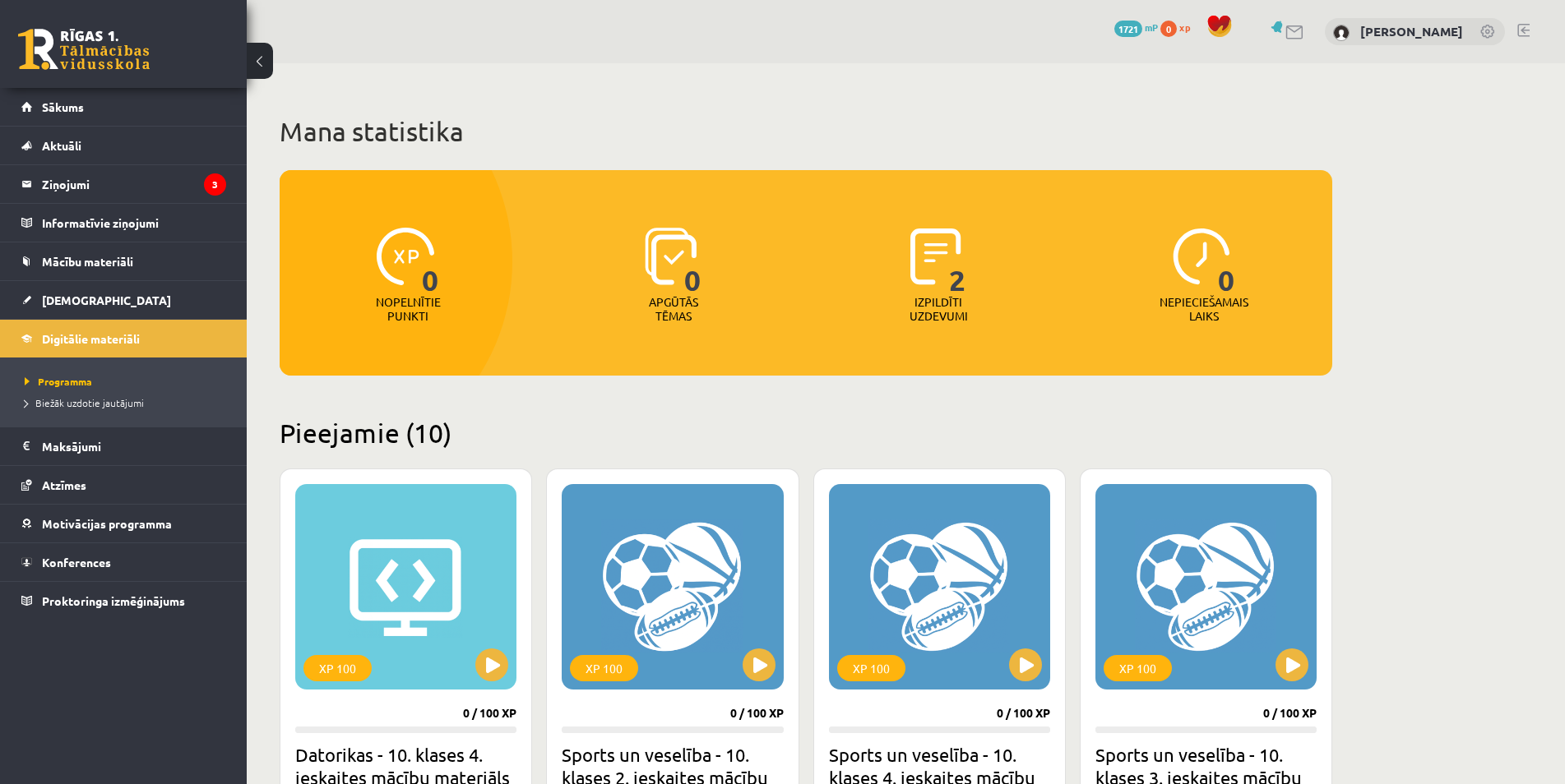
scroll to position [922, 0]
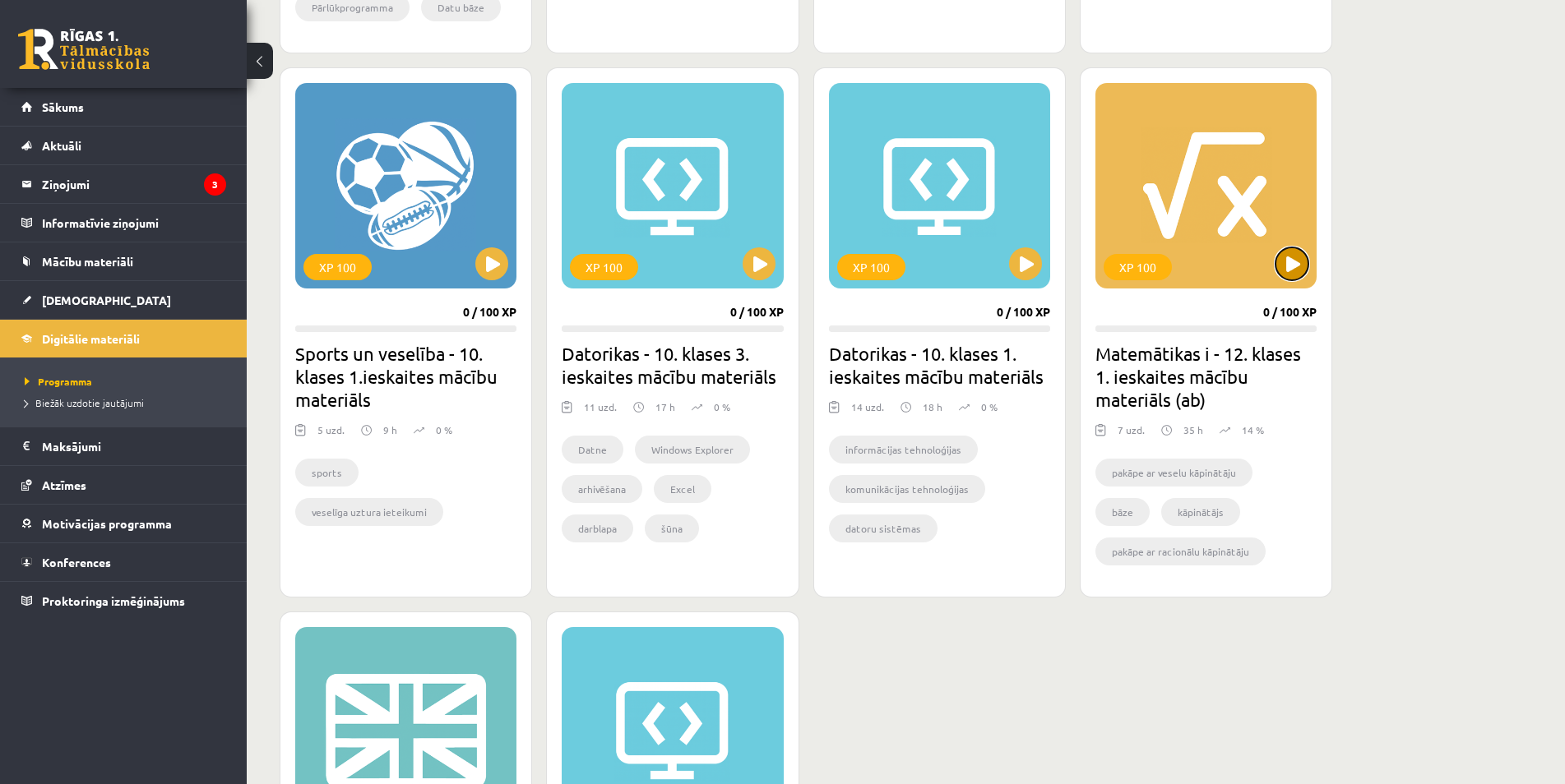
click at [1292, 270] on button at bounding box center [1291, 263] width 33 height 33
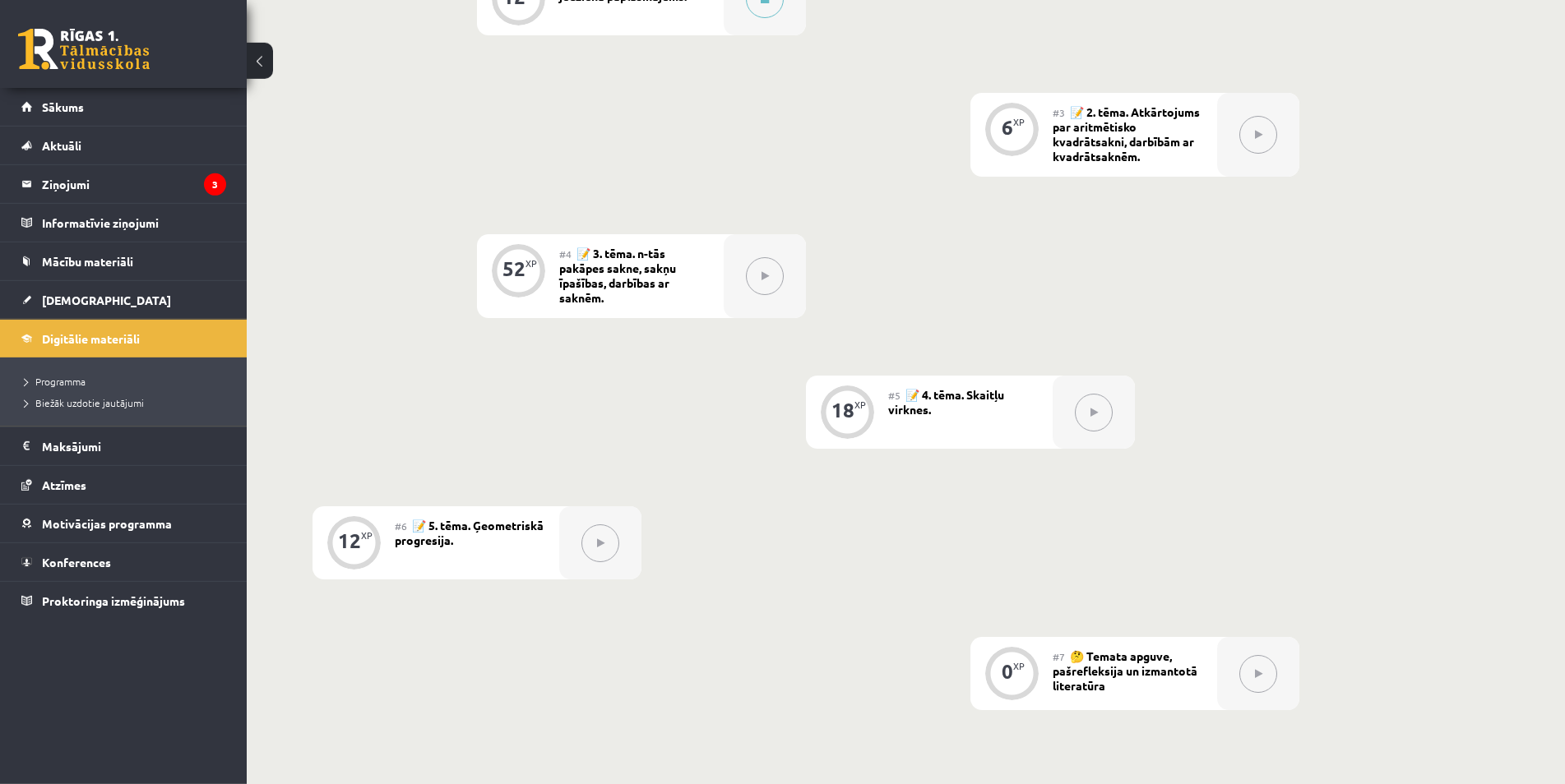
scroll to position [838, 0]
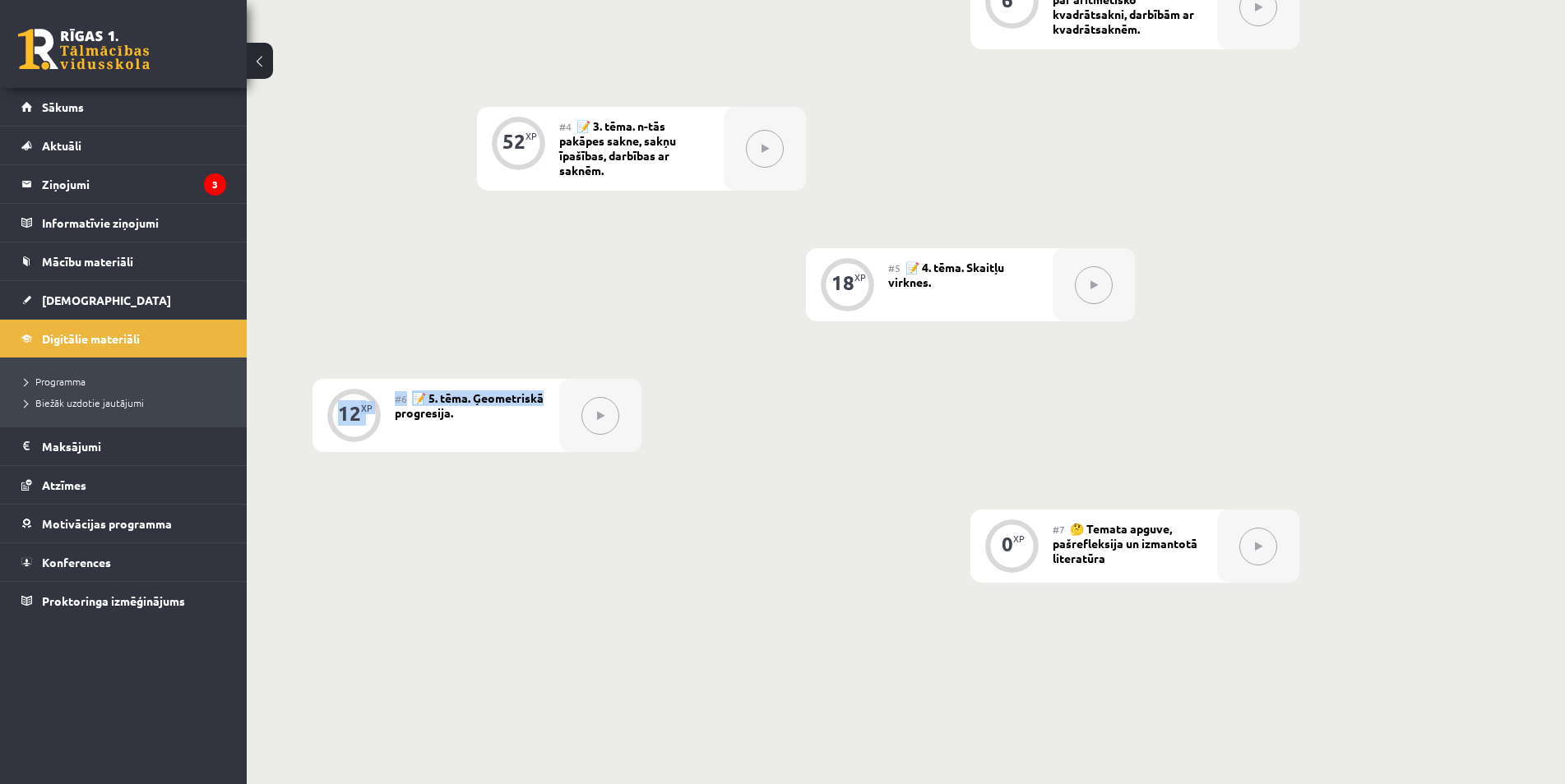
drag, startPoint x: 390, startPoint y: 413, endPoint x: 463, endPoint y: 417, distance: 73.1
click at [463, 417] on div "12 XP #6 📝 5. tēma. Ģeometriskā progresija." at bounding box center [476, 415] width 329 height 73
click at [463, 417] on span "📝 5. tēma. Ģeometriskā progresija." at bounding box center [468, 405] width 148 height 29
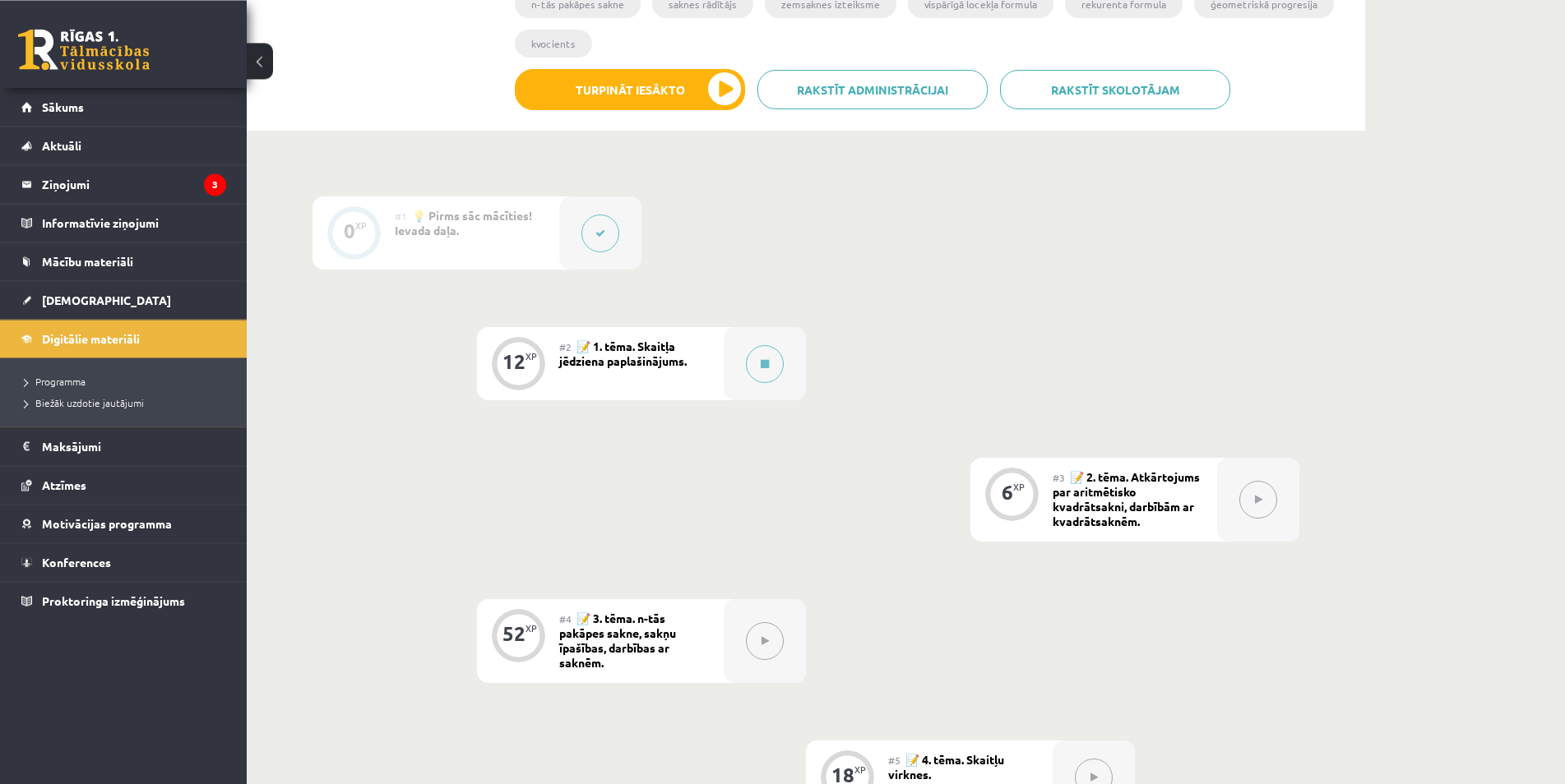
scroll to position [335, 0]
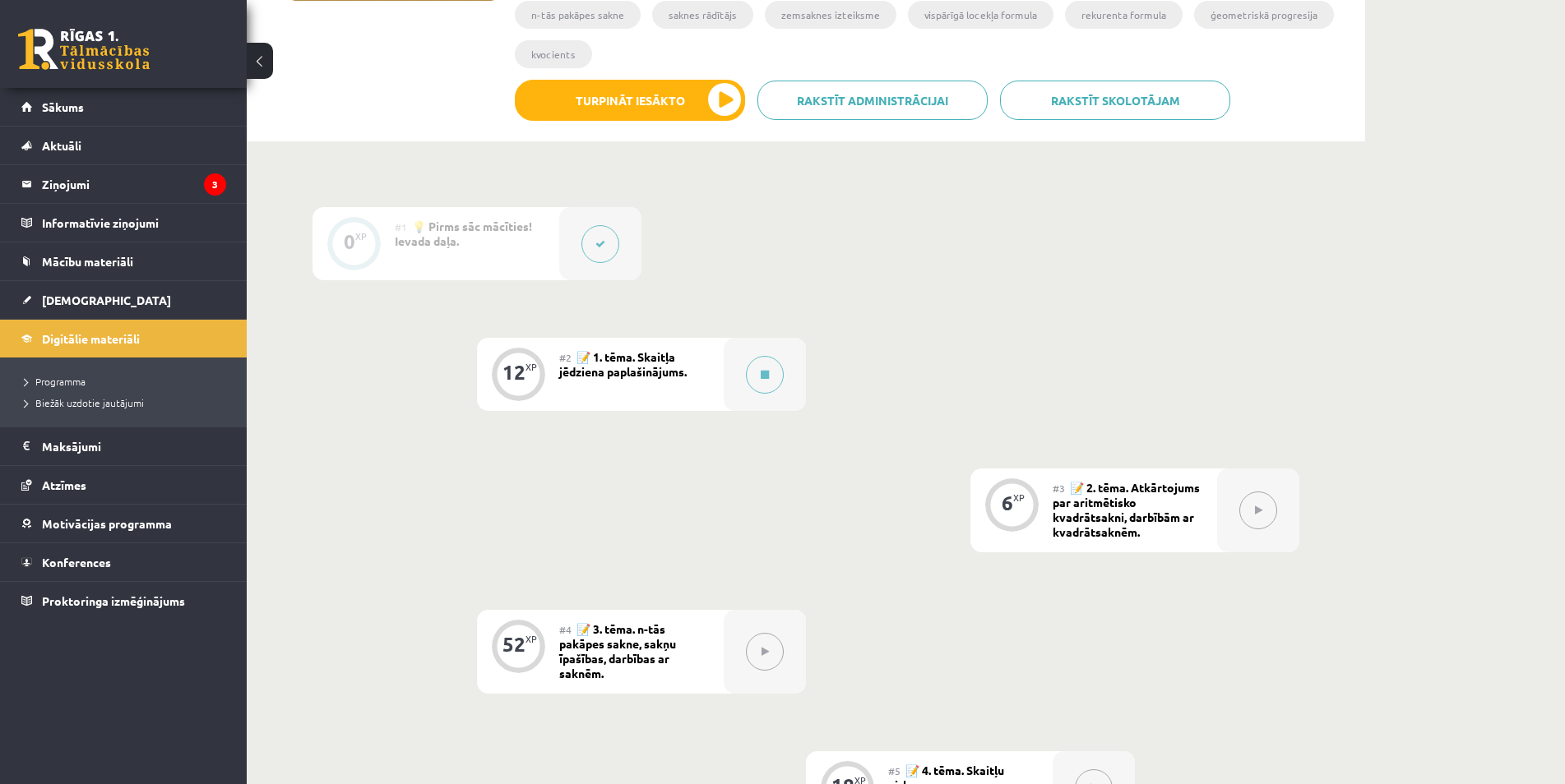
drag, startPoint x: 1069, startPoint y: 492, endPoint x: 1098, endPoint y: 508, distance: 33.1
click at [1079, 497] on div "#3 📝 2. tēma. Atkārtojums par aritmētisko kvadrātsakni, darbībām ar kvadrātsakn…" at bounding box center [1135, 510] width 165 height 84
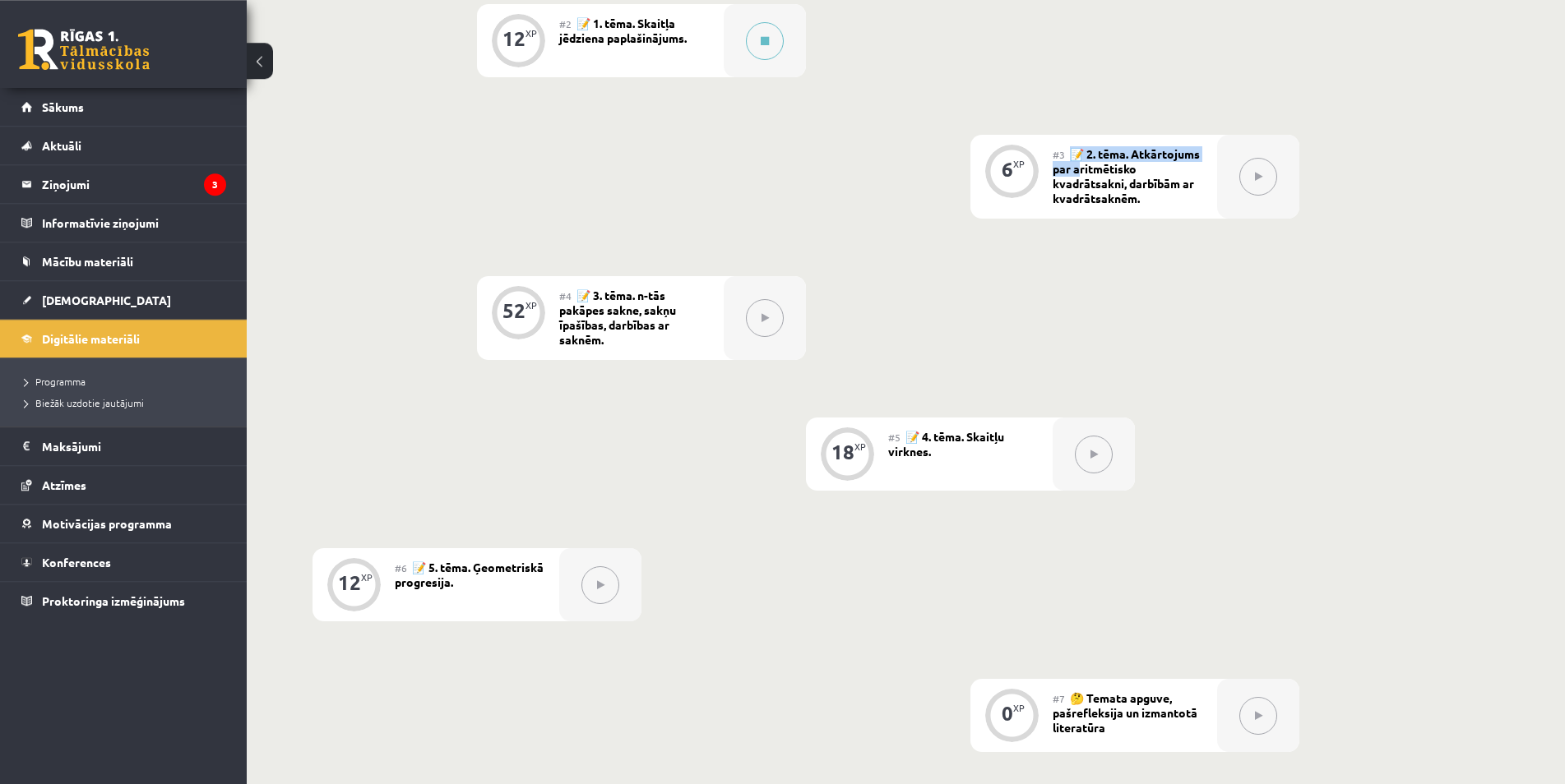
scroll to position [671, 0]
click at [696, 474] on div "0 XP #1 💡 Pirms sāc mācīties! Ievada daļa. 12 XP #2 📝 1. tēma. Skaitļa jēdziena…" at bounding box center [806, 311] width 987 height 878
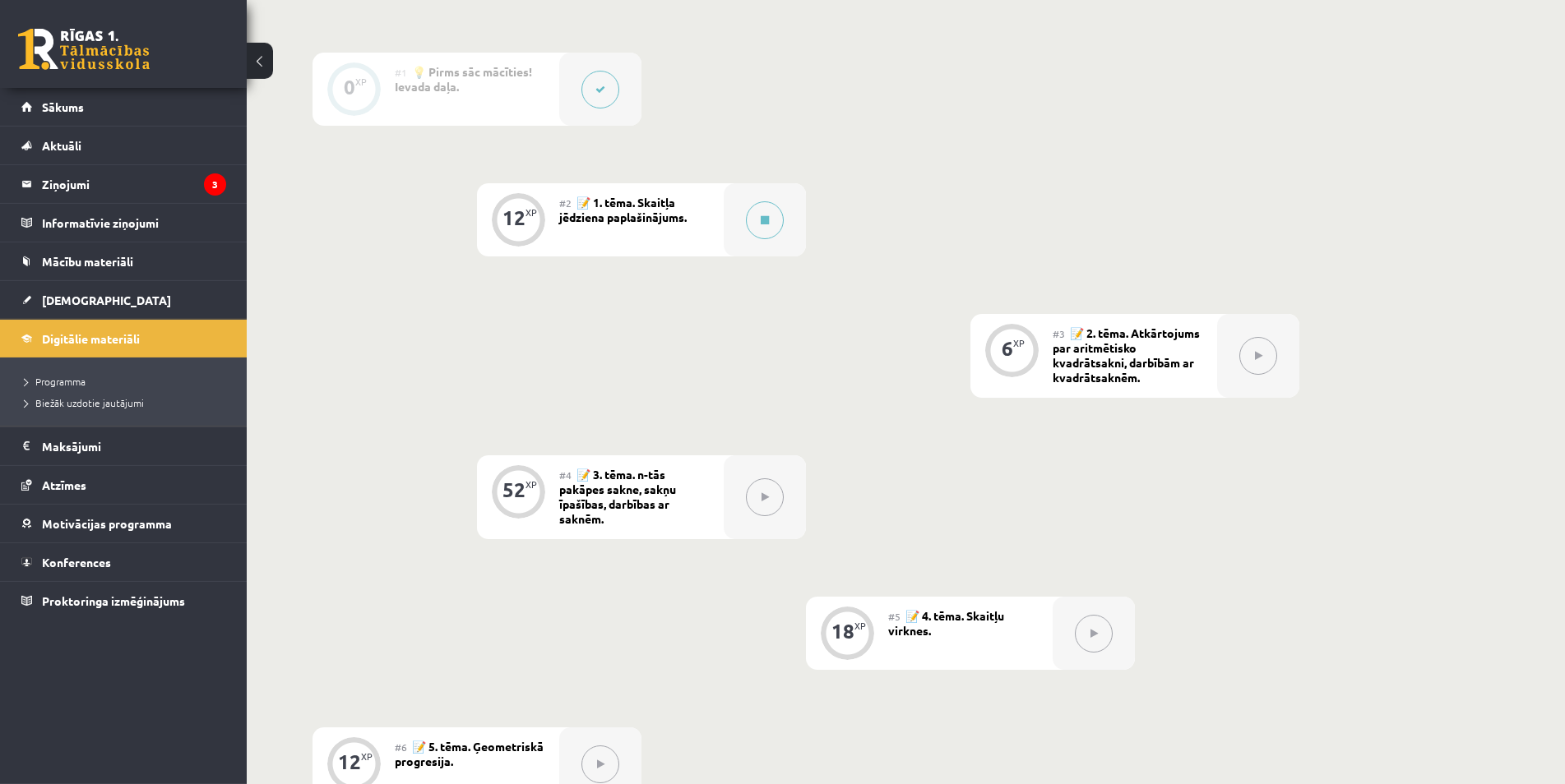
scroll to position [503, 0]
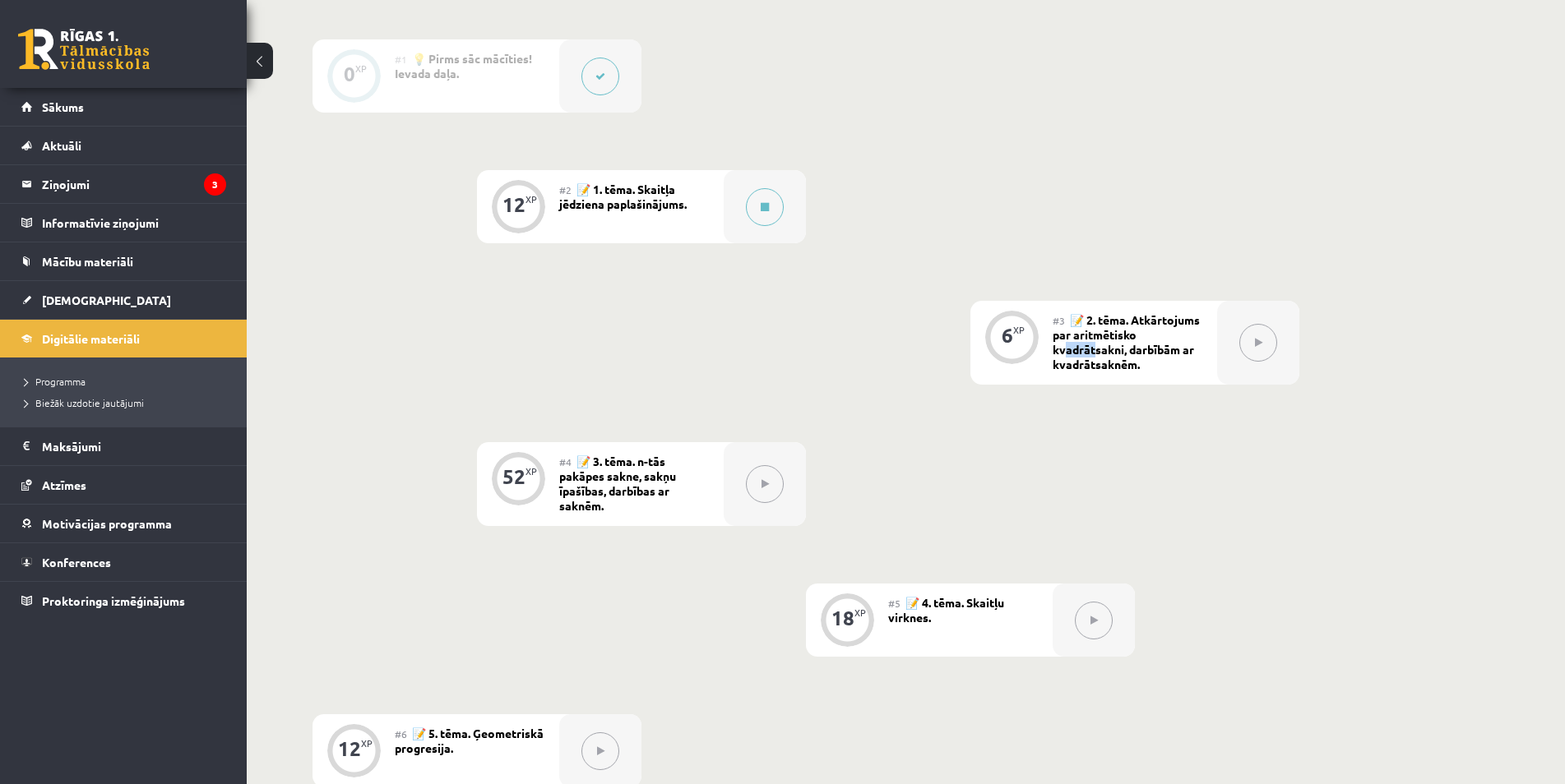
drag, startPoint x: 1066, startPoint y: 343, endPoint x: 1104, endPoint y: 352, distance: 39.1
click at [1103, 352] on div "#3 📝 2. tēma. Atkārtojums par aritmētisko kvadrātsakni, darbībām ar kvadrātsakn…" at bounding box center [1135, 343] width 165 height 84
click at [1104, 352] on span "📝 2. tēma. Atkārtojums par aritmētisko kvadrātsakni, darbībām ar kvadrātsaknēm." at bounding box center [1127, 341] width 148 height 59
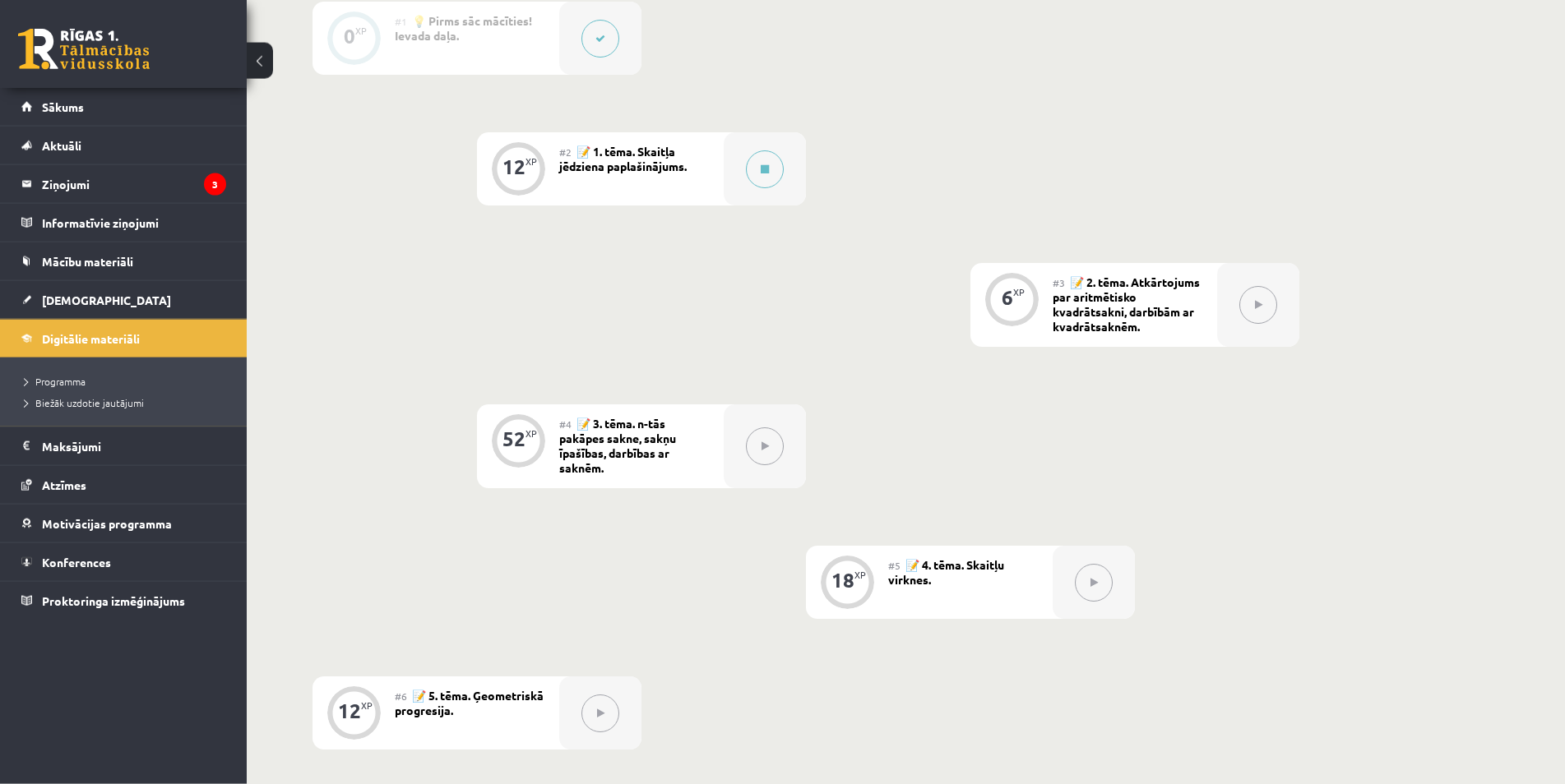
scroll to position [587, 0]
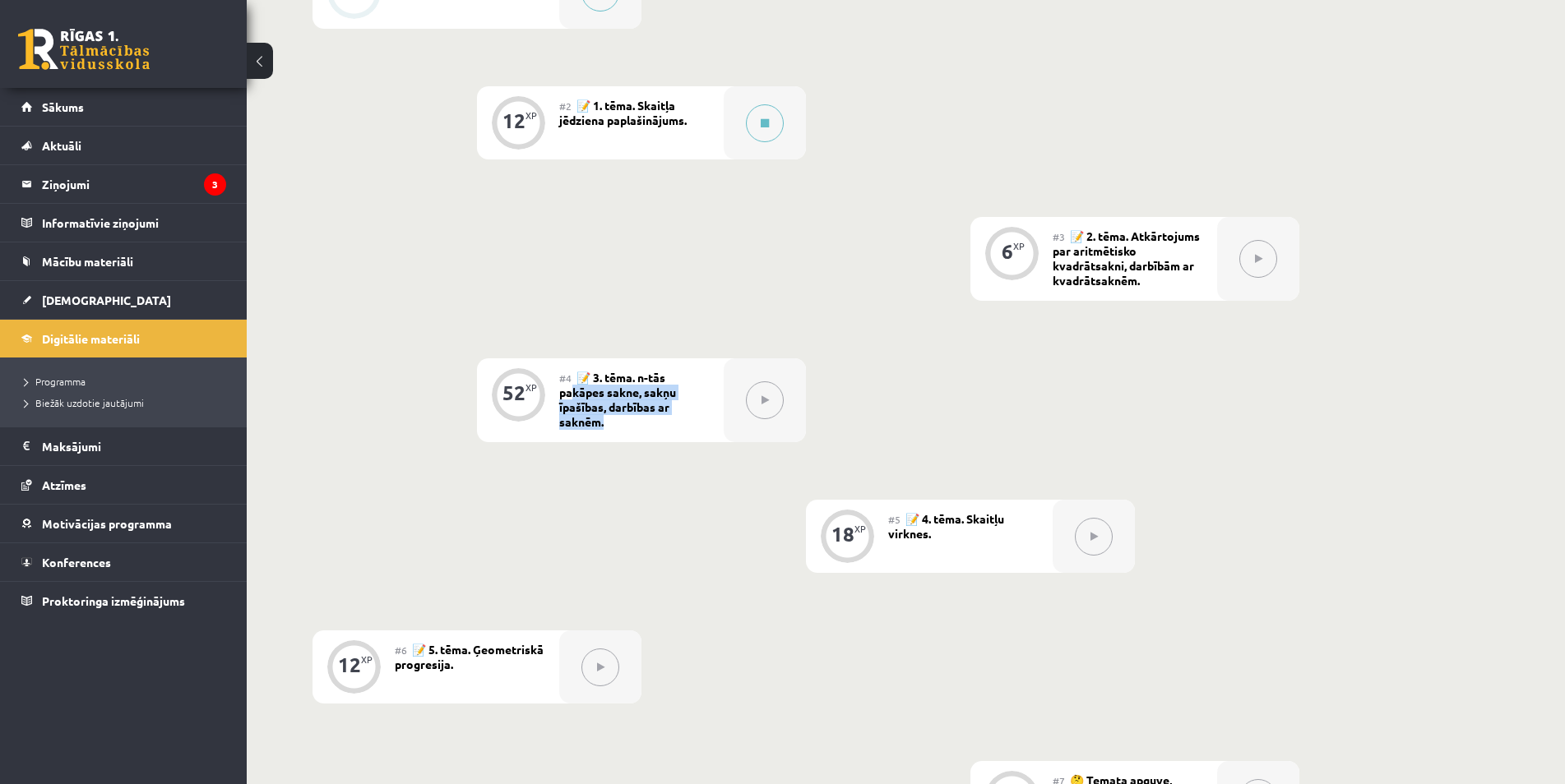
drag, startPoint x: 571, startPoint y: 399, endPoint x: 628, endPoint y: 416, distance: 59.5
click at [626, 416] on div "#4 📝 3. tēma. n-tās pakāpes sakne, sakņu īpašības, darbības ar saknēm." at bounding box center [642, 401] width 165 height 84
click at [628, 416] on div "#4 📝 3. tēma. n-tās pakāpes sakne, sakņu īpašības, darbības ar saknēm." at bounding box center [642, 401] width 165 height 84
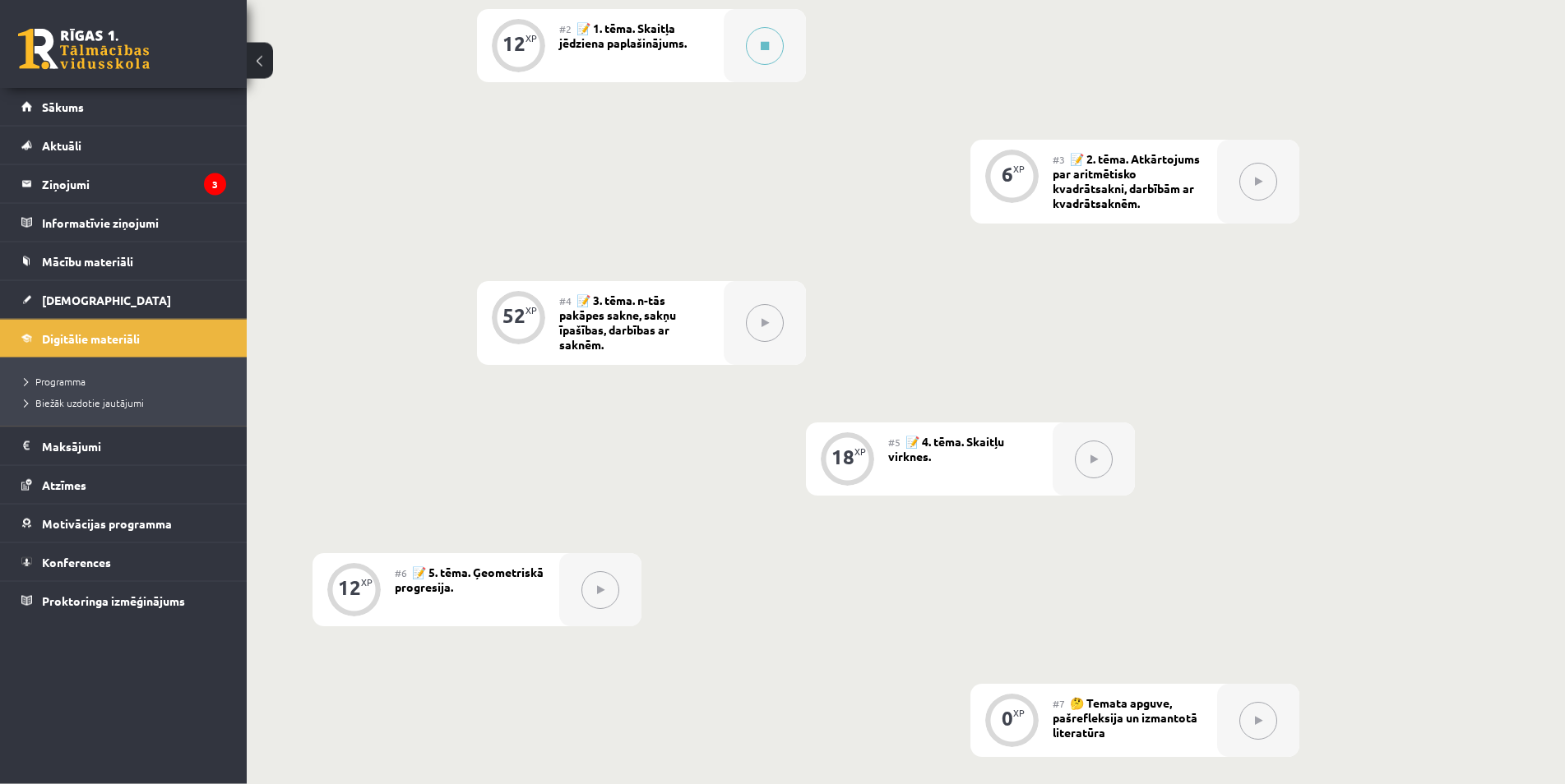
scroll to position [671, 0]
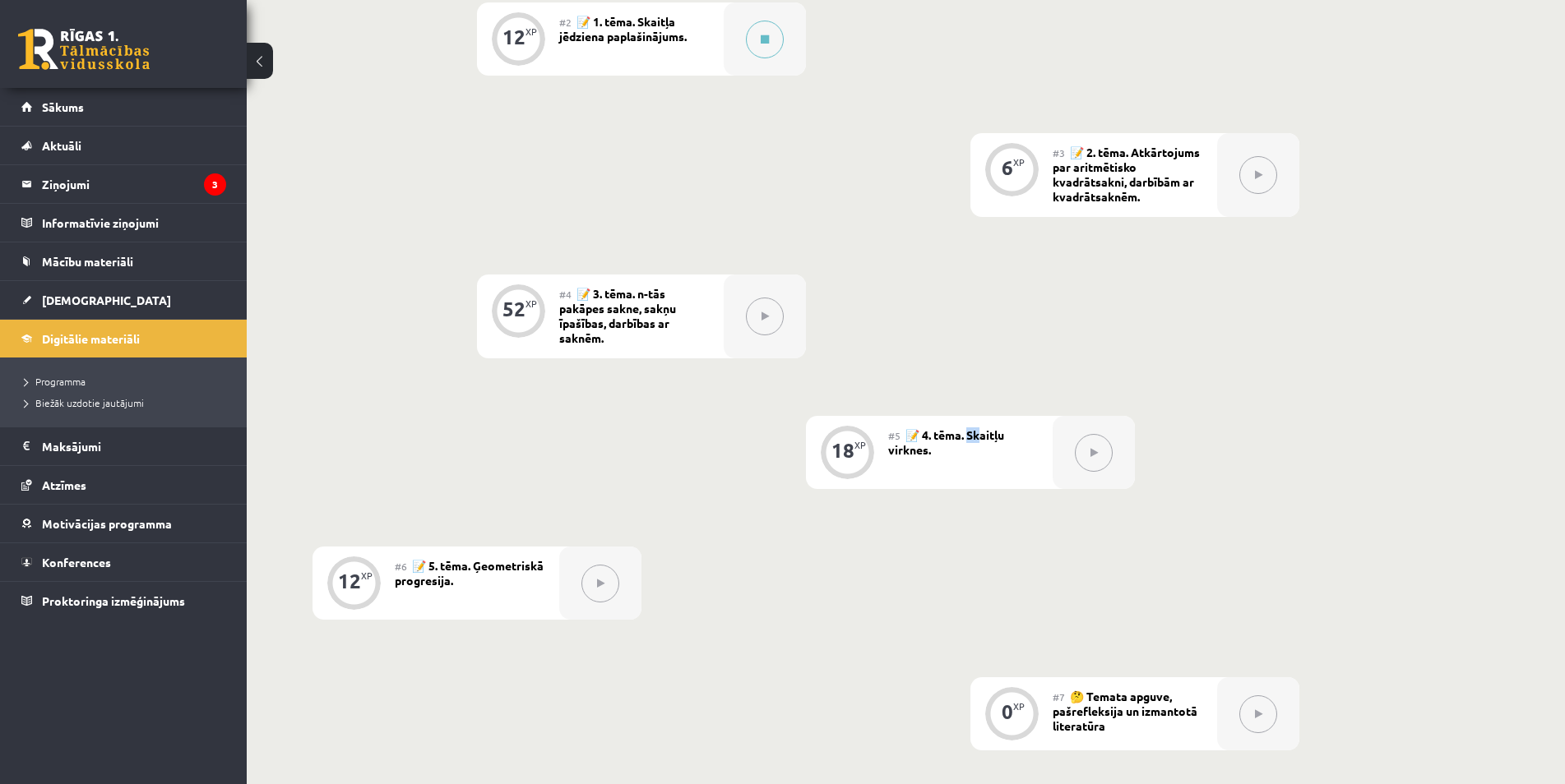
drag, startPoint x: 971, startPoint y: 434, endPoint x: 988, endPoint y: 440, distance: 18.0
click at [986, 439] on span "📝 4. tēma. Skaitļu virknes." at bounding box center [946, 442] width 116 height 29
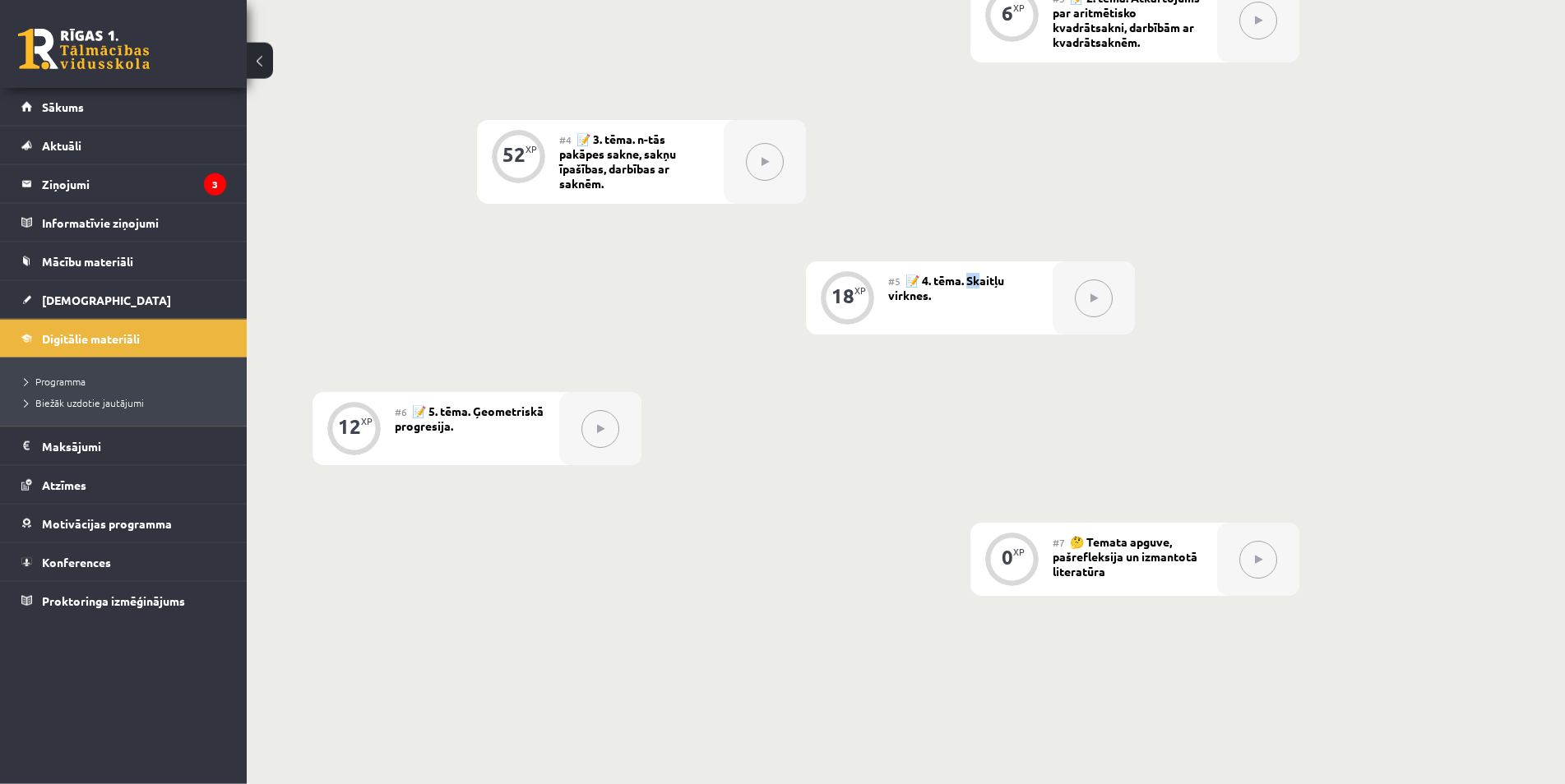
scroll to position [838, 0]
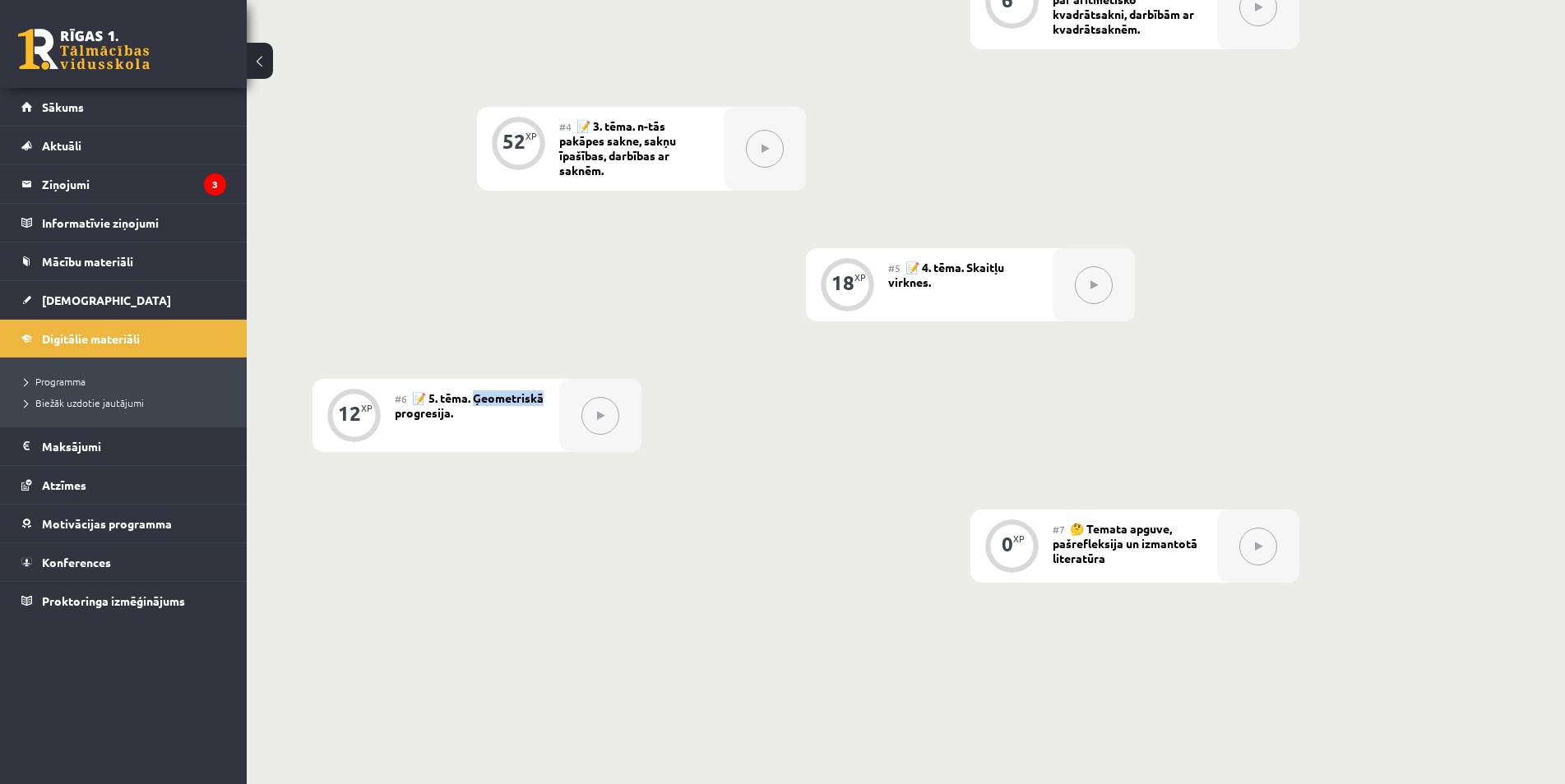
drag, startPoint x: 398, startPoint y: 419, endPoint x: 555, endPoint y: 444, distance: 159.0
click at [494, 430] on div "#6 📝 5. tēma. Ģeometriskā progresija." at bounding box center [477, 415] width 165 height 73
click at [553, 450] on div "#6 📝 5. tēma. Ģeometriskā progresija." at bounding box center [477, 415] width 165 height 73
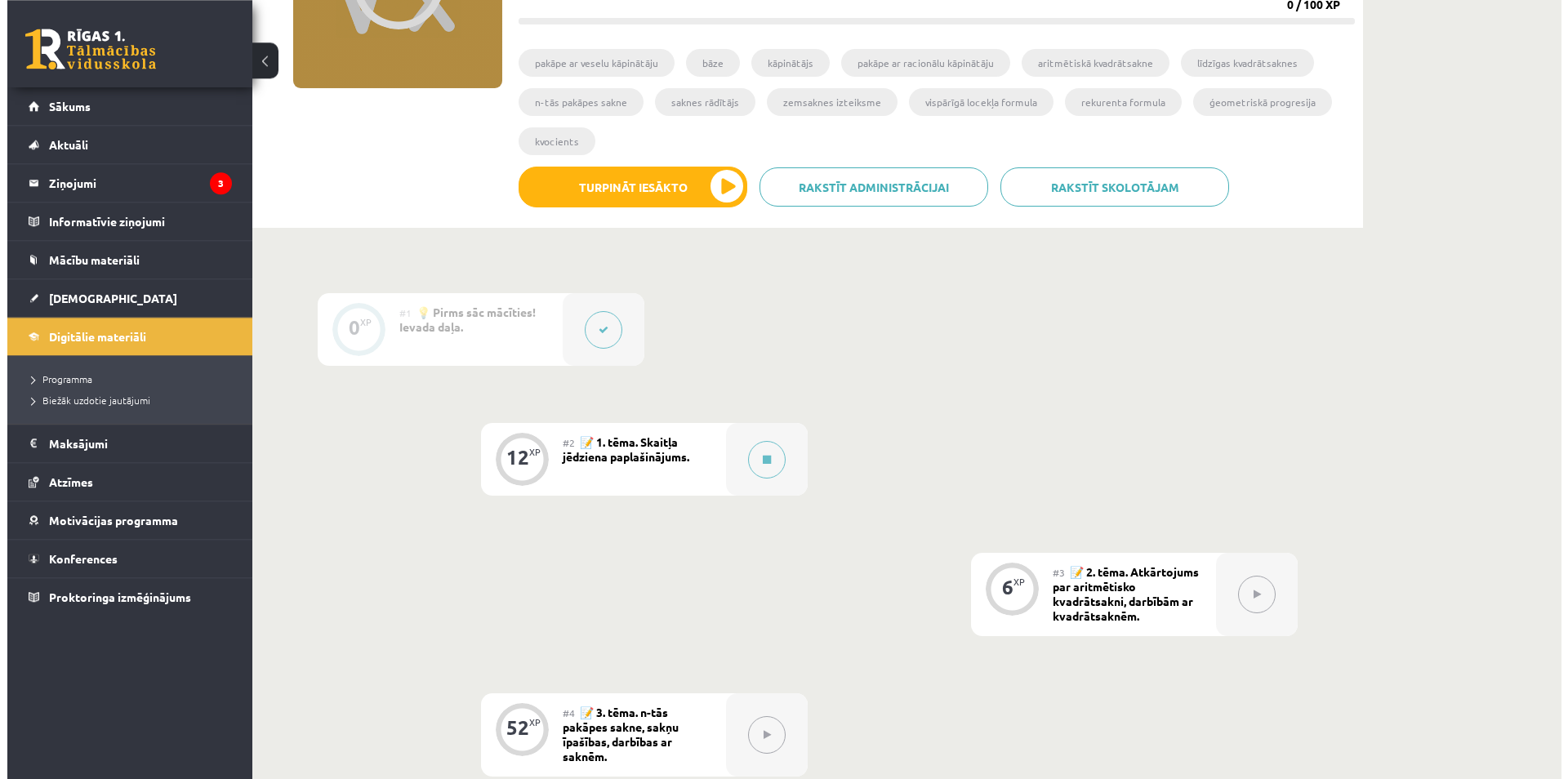
scroll to position [417, 0]
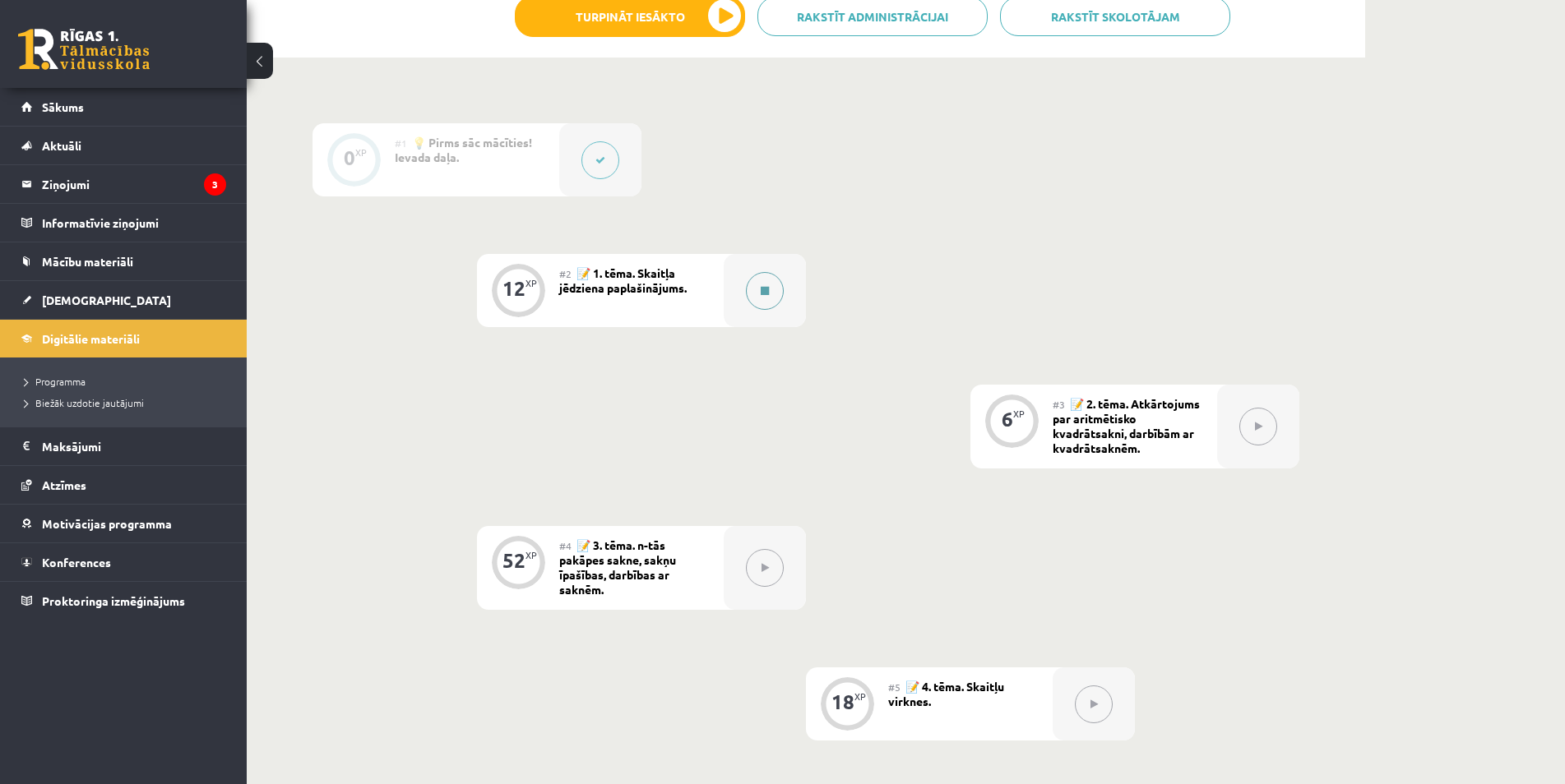
click at [753, 285] on button at bounding box center [764, 291] width 38 height 38
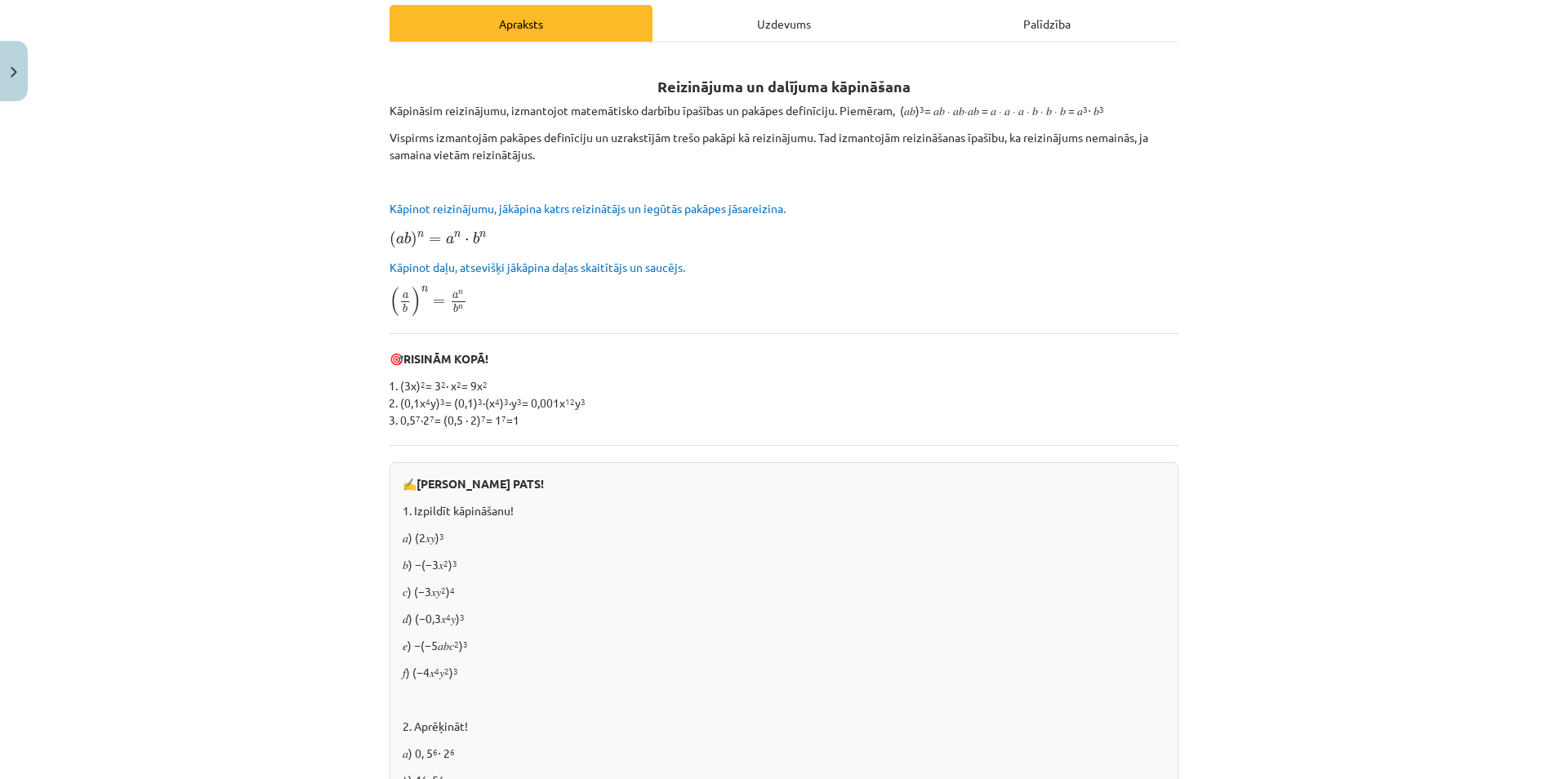
scroll to position [392, 0]
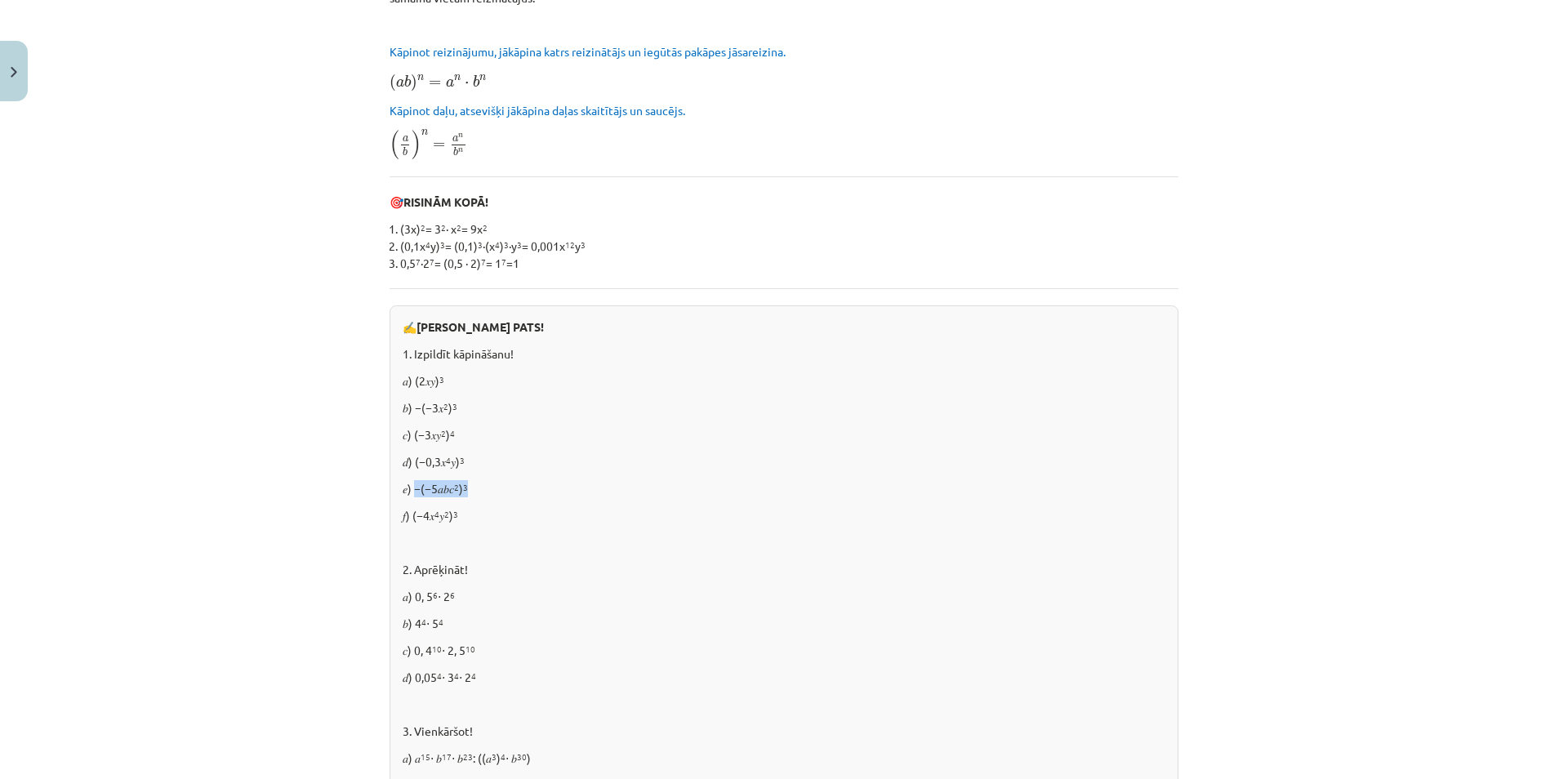
drag, startPoint x: 408, startPoint y: 488, endPoint x: 473, endPoint y: 485, distance: 65.1
click at [473, 485] on p "𝑒) −(−5𝑎𝑏𝑐 2 ) 3" at bounding box center [783, 488] width 763 height 17
drag, startPoint x: 463, startPoint y: 512, endPoint x: 416, endPoint y: 367, distance: 152.4
click at [416, 367] on div "✍️ [PERSON_NAME] PATS! 1. Izpildīt kāpināšanu! 𝑎) (2𝑥𝑦) 3 𝑏) −(−3𝑥 2 ) 3 𝑐) (−3…" at bounding box center [784, 601] width 789 height 592
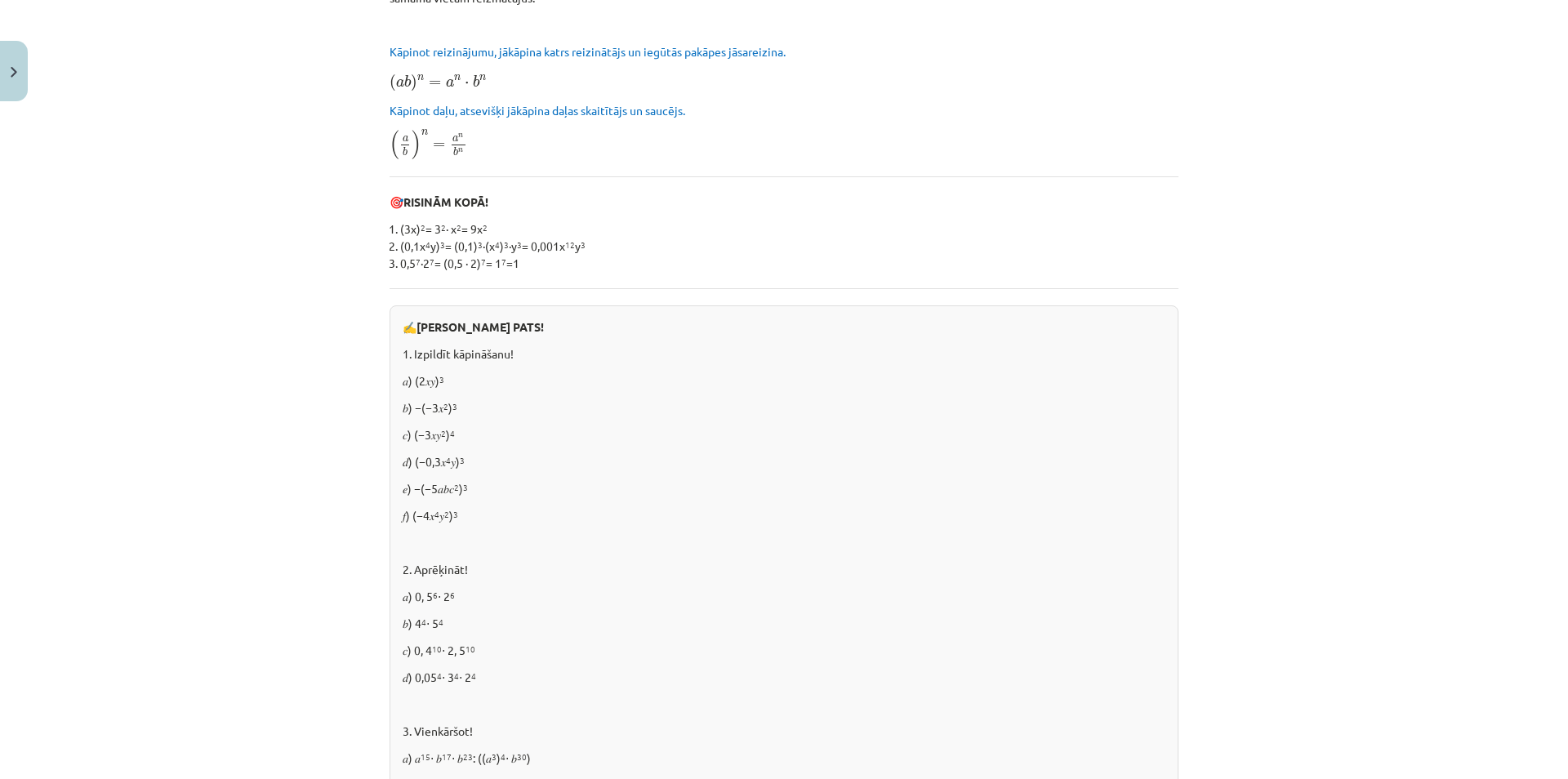
click at [416, 367] on div "✍️ [PERSON_NAME] PATS! 1. Izpildīt kāpināšanu! 𝑎) (2𝑥𝑦) 3 𝑏) −(−3𝑥 2 ) 3 𝑐) (−3…" at bounding box center [784, 601] width 789 height 592
drag, startPoint x: 405, startPoint y: 385, endPoint x: 502, endPoint y: 552, distance: 193.1
click at [502, 552] on div "✍️ [PERSON_NAME] PATS! 1. Izpildīt kāpināšanu! 𝑎) (2𝑥𝑦) 3 𝑏) −(−3𝑥 2 ) 3 𝑐) (−3…" at bounding box center [784, 601] width 789 height 592
drag, startPoint x: 465, startPoint y: 515, endPoint x: 407, endPoint y: 397, distance: 131.5
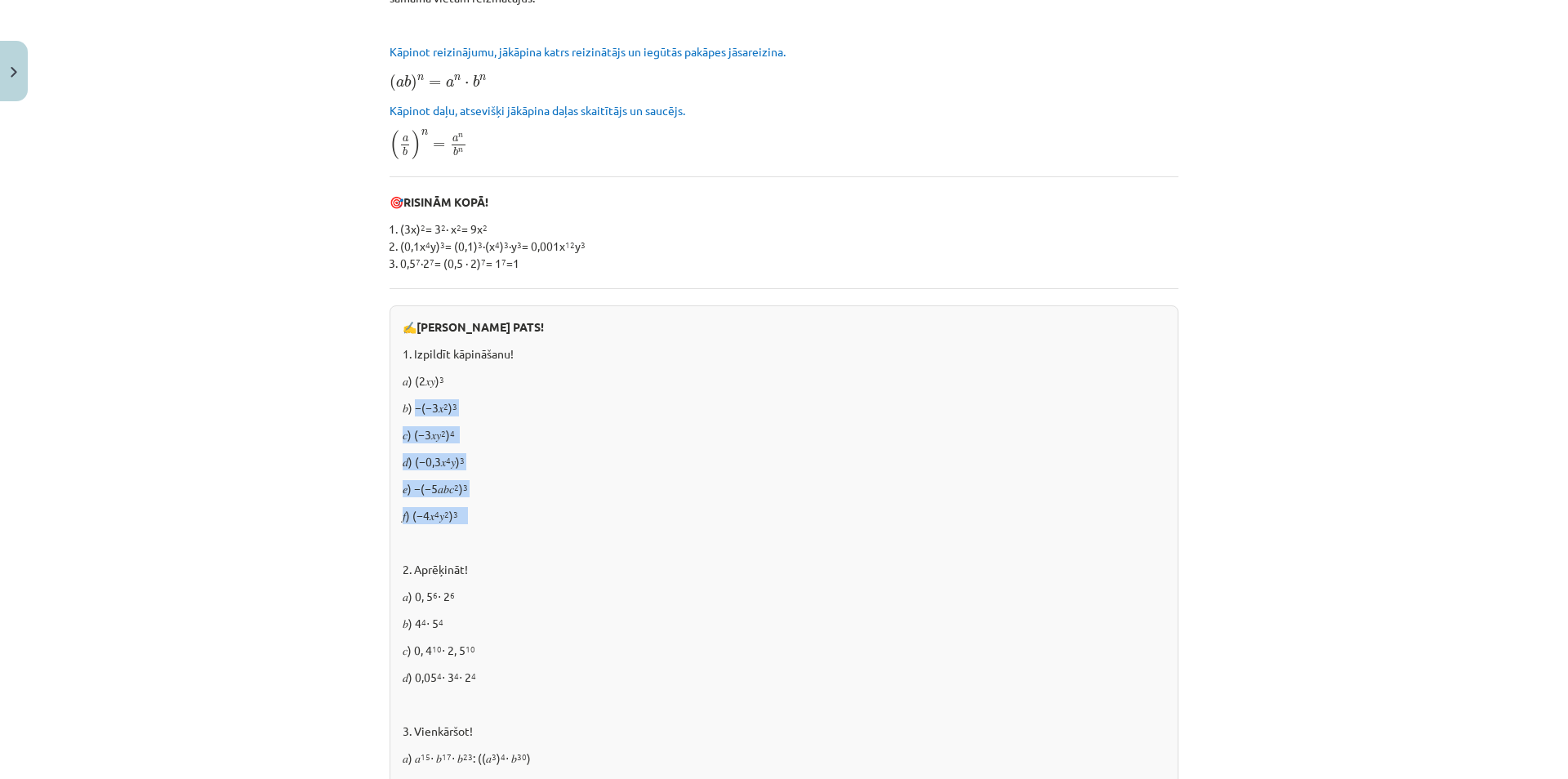
click at [407, 397] on div "✍️ [PERSON_NAME] PATS! 1. Izpildīt kāpināšanu! 𝑎) (2𝑥𝑦) 3 𝑏) −(−3𝑥 2 ) 3 𝑐) (−3…" at bounding box center [784, 601] width 789 height 592
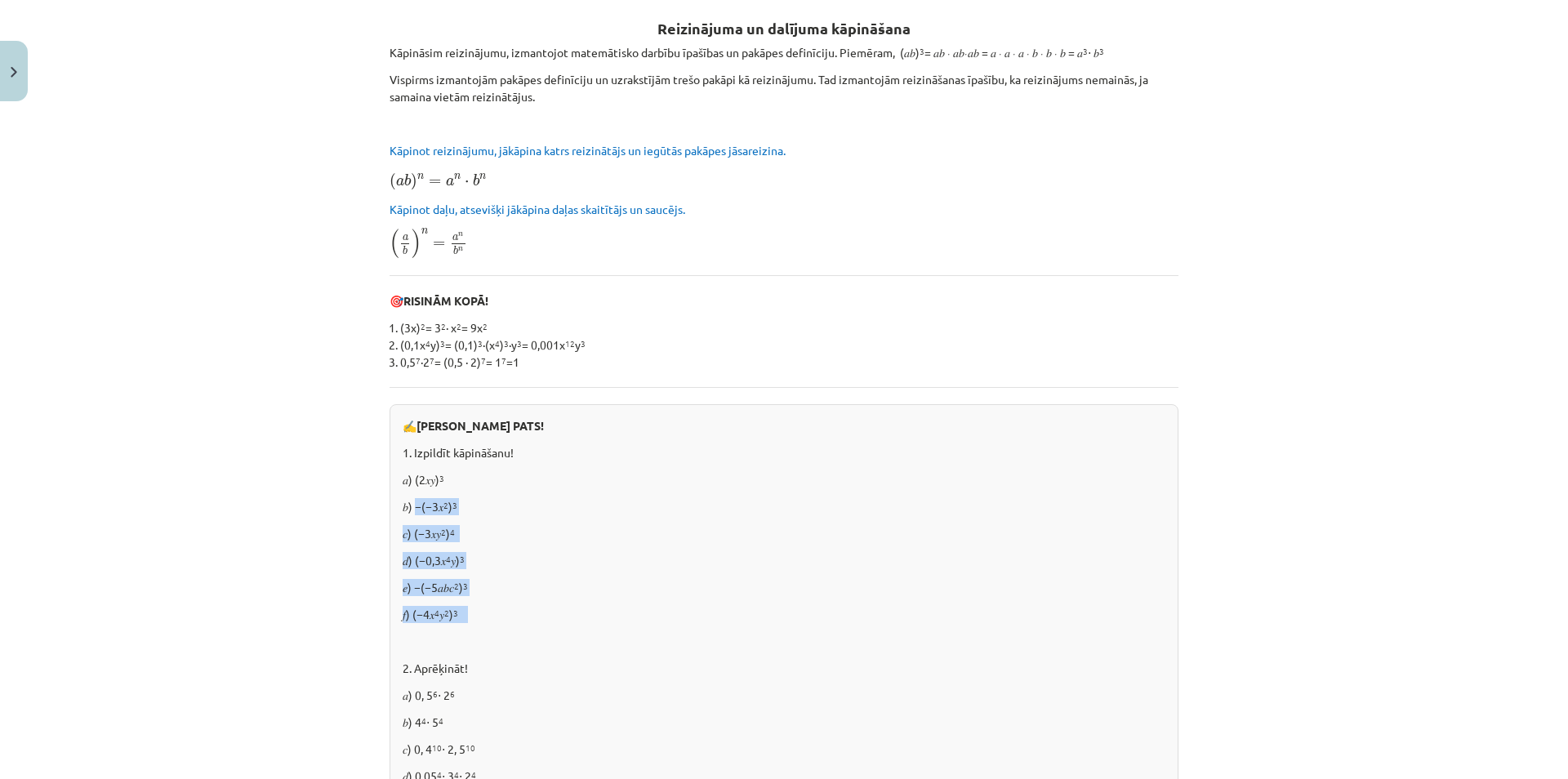
scroll to position [157, 0]
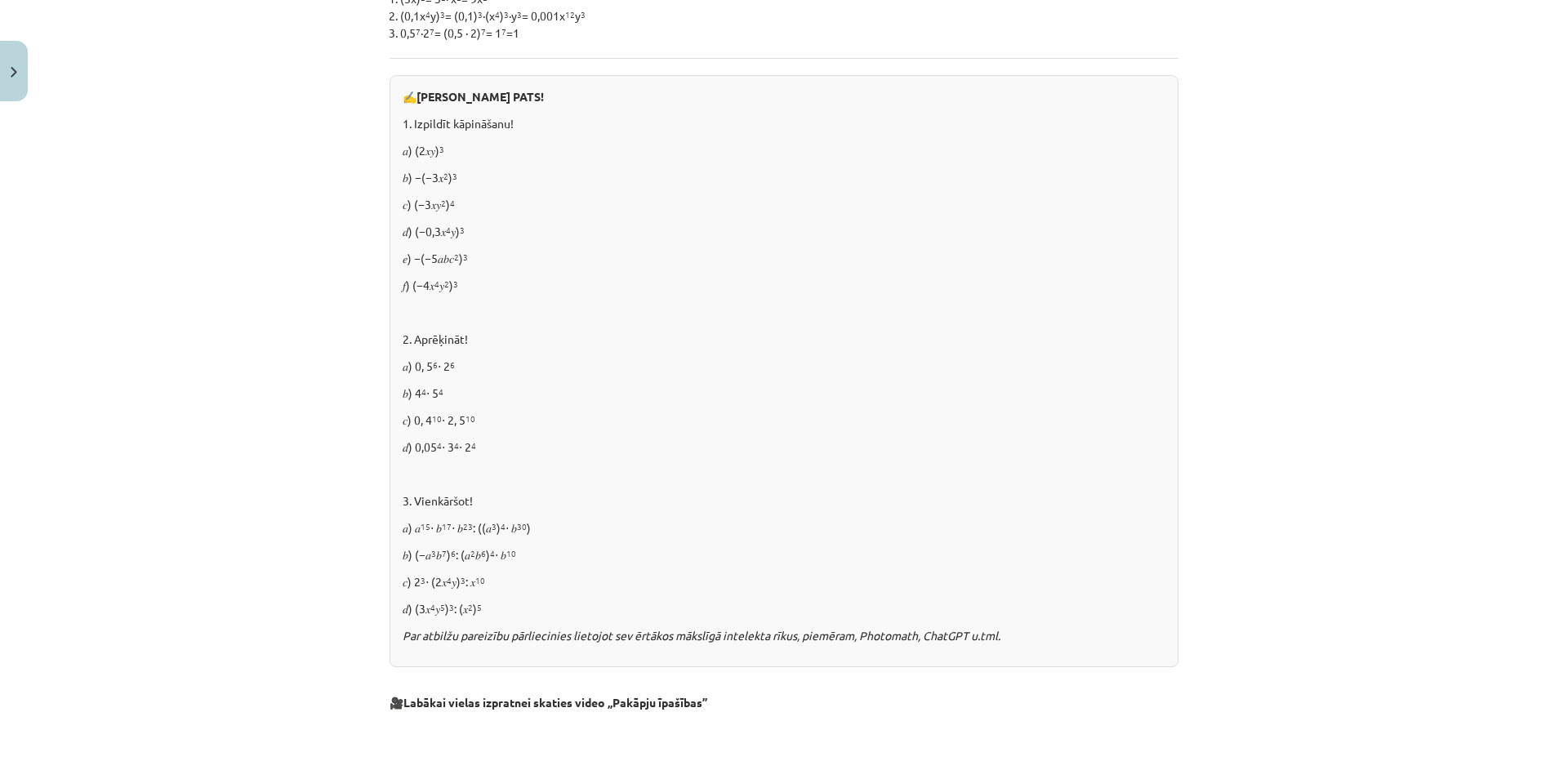
scroll to position [627, 0]
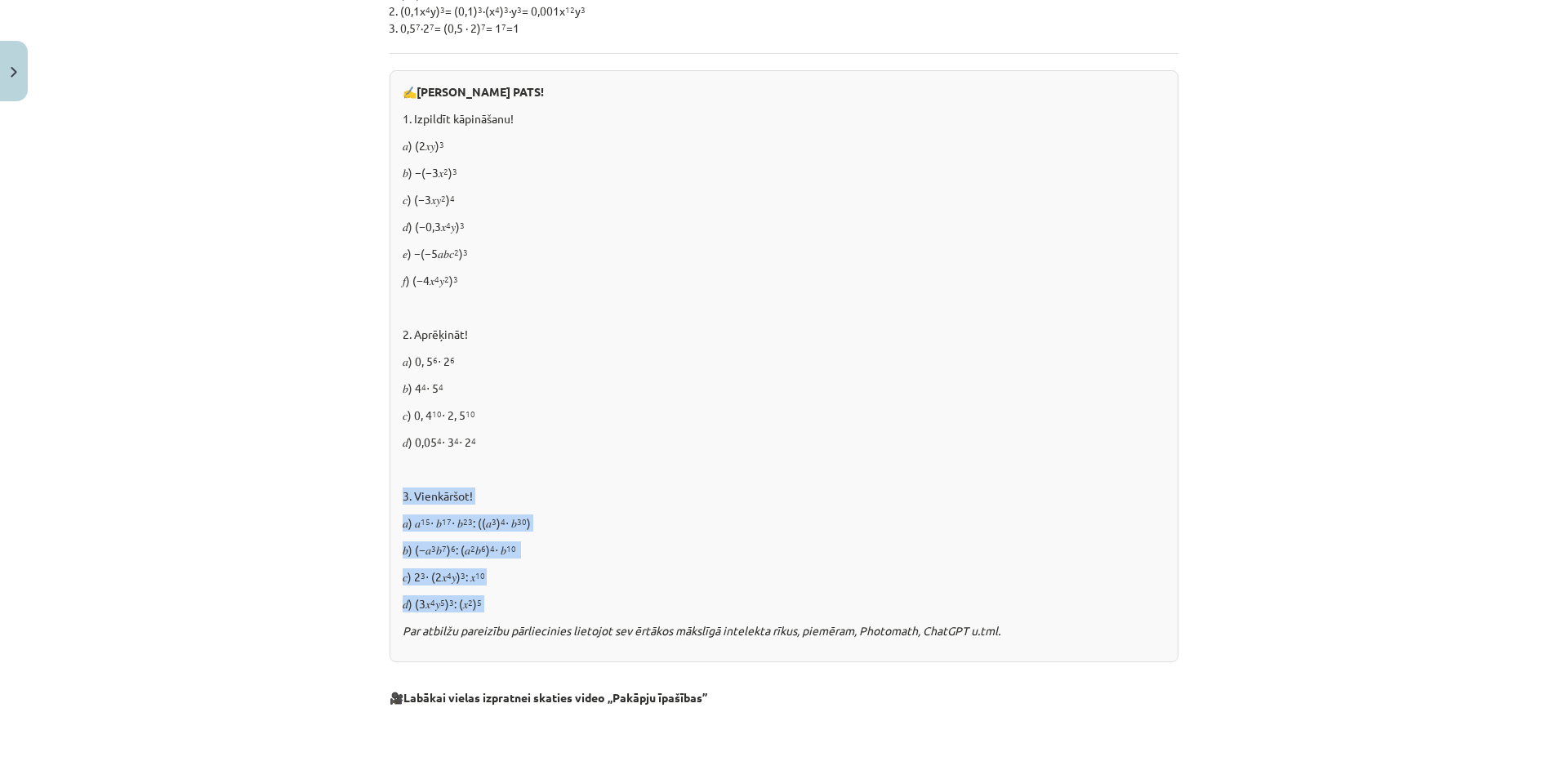
drag, startPoint x: 481, startPoint y: 603, endPoint x: 421, endPoint y: 467, distance: 148.6
click at [421, 467] on div "✍️ [PERSON_NAME] PATS! 1. Izpildīt kāpināšanu! 𝑎) (2𝑥𝑦) 3 𝑏) −(−3𝑥 2 ) 3 𝑐) (−3…" at bounding box center [784, 366] width 789 height 592
click at [417, 468] on p at bounding box center [783, 469] width 763 height 17
drag, startPoint x: 401, startPoint y: 522, endPoint x: 497, endPoint y: 624, distance: 140.1
click at [497, 624] on div "✍️ [PERSON_NAME] PATS! 1. Izpildīt kāpināšanu! 𝑎) (2𝑥𝑦) 3 𝑏) −(−3𝑥 2 ) 3 𝑐) (−3…" at bounding box center [784, 366] width 789 height 592
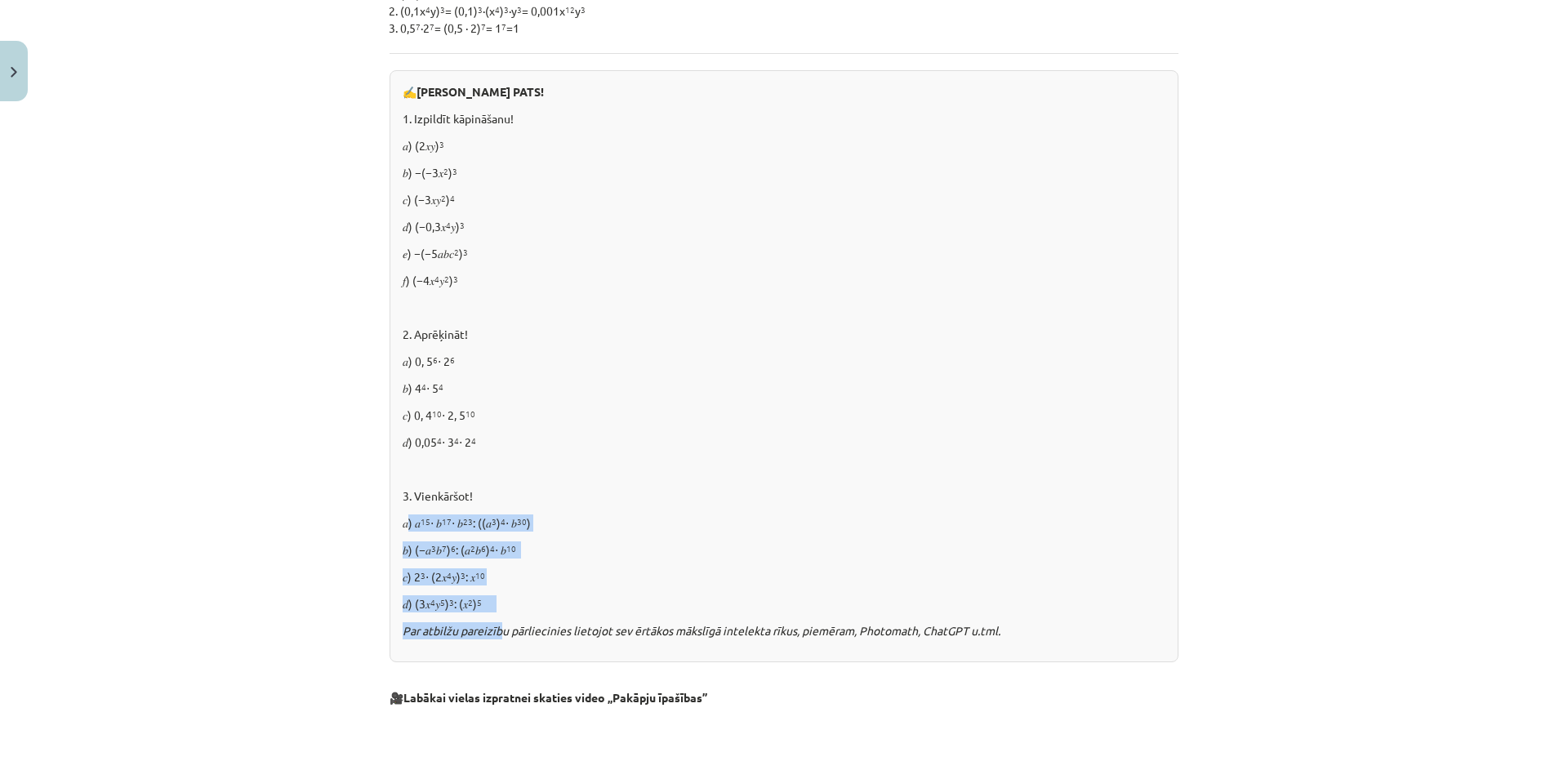
click at [497, 624] on icon "Par atbilžu pareizību pārliecinies lietojot sev ērtākos mākslīgā intelekta rīku…" at bounding box center [700, 630] width 597 height 14
drag, startPoint x: 493, startPoint y: 612, endPoint x: 412, endPoint y: 482, distance: 153.2
click at [412, 482] on div "✍️ [PERSON_NAME] PATS! 1. Izpildīt kāpināšanu! 𝑎) (2𝑥𝑦) 3 𝑏) −(−3𝑥 2 ) 3 𝑐) (−3…" at bounding box center [784, 366] width 789 height 592
click at [407, 484] on div "✍️ [PERSON_NAME] PATS! 1. Izpildīt kāpināšanu! 𝑎) (2𝑥𝑦) 3 𝑏) −(−3𝑥 2 ) 3 𝑐) (−3…" at bounding box center [784, 366] width 789 height 592
drag, startPoint x: 397, startPoint y: 493, endPoint x: 519, endPoint y: 613, distance: 171.1
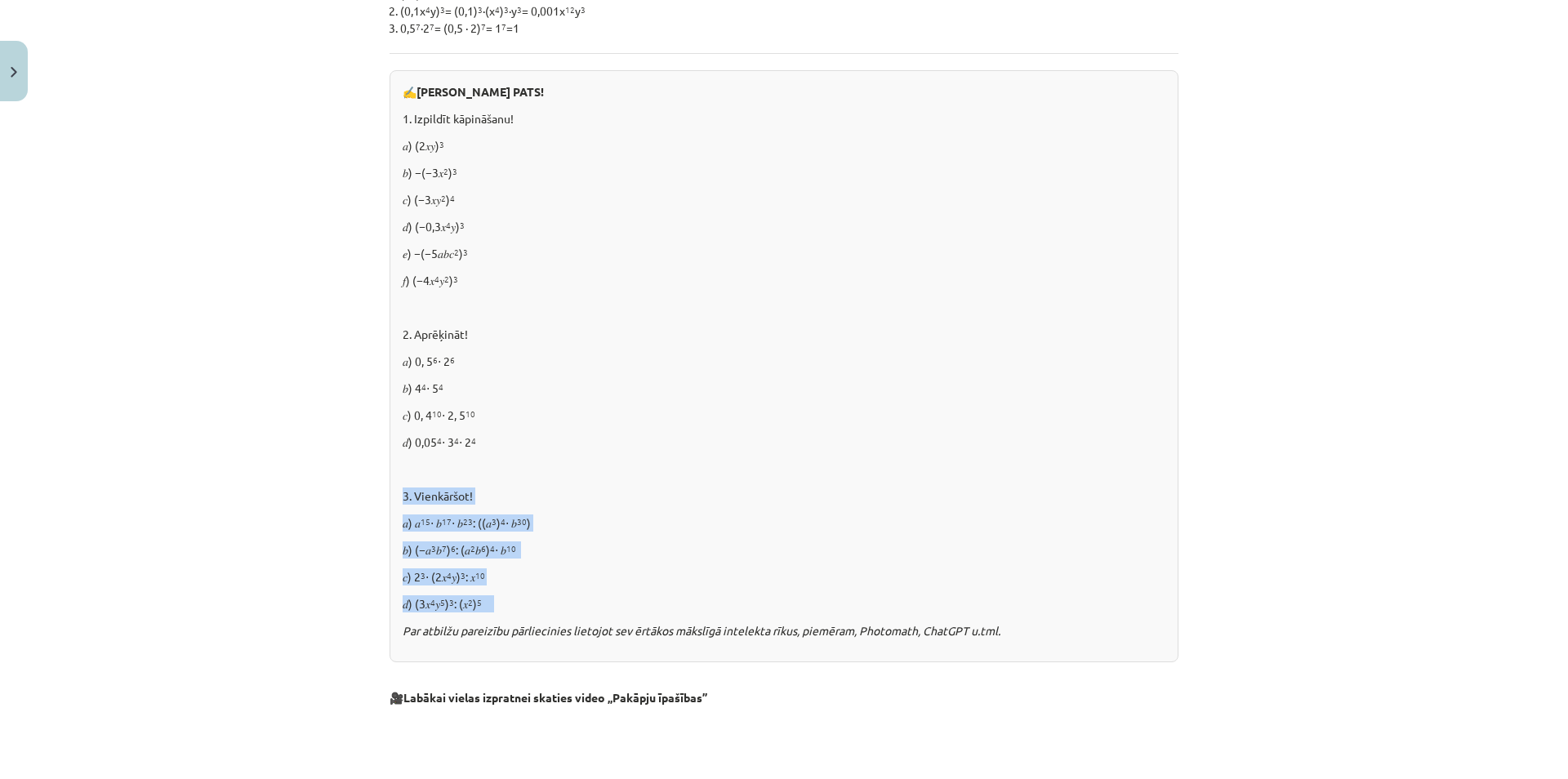
click at [519, 613] on div "✍️ [PERSON_NAME] PATS! 1. Izpildīt kāpināšanu! 𝑎) (2𝑥𝑦) 3 𝑏) −(−3𝑥 2 ) 3 𝑐) (−3…" at bounding box center [784, 366] width 789 height 592
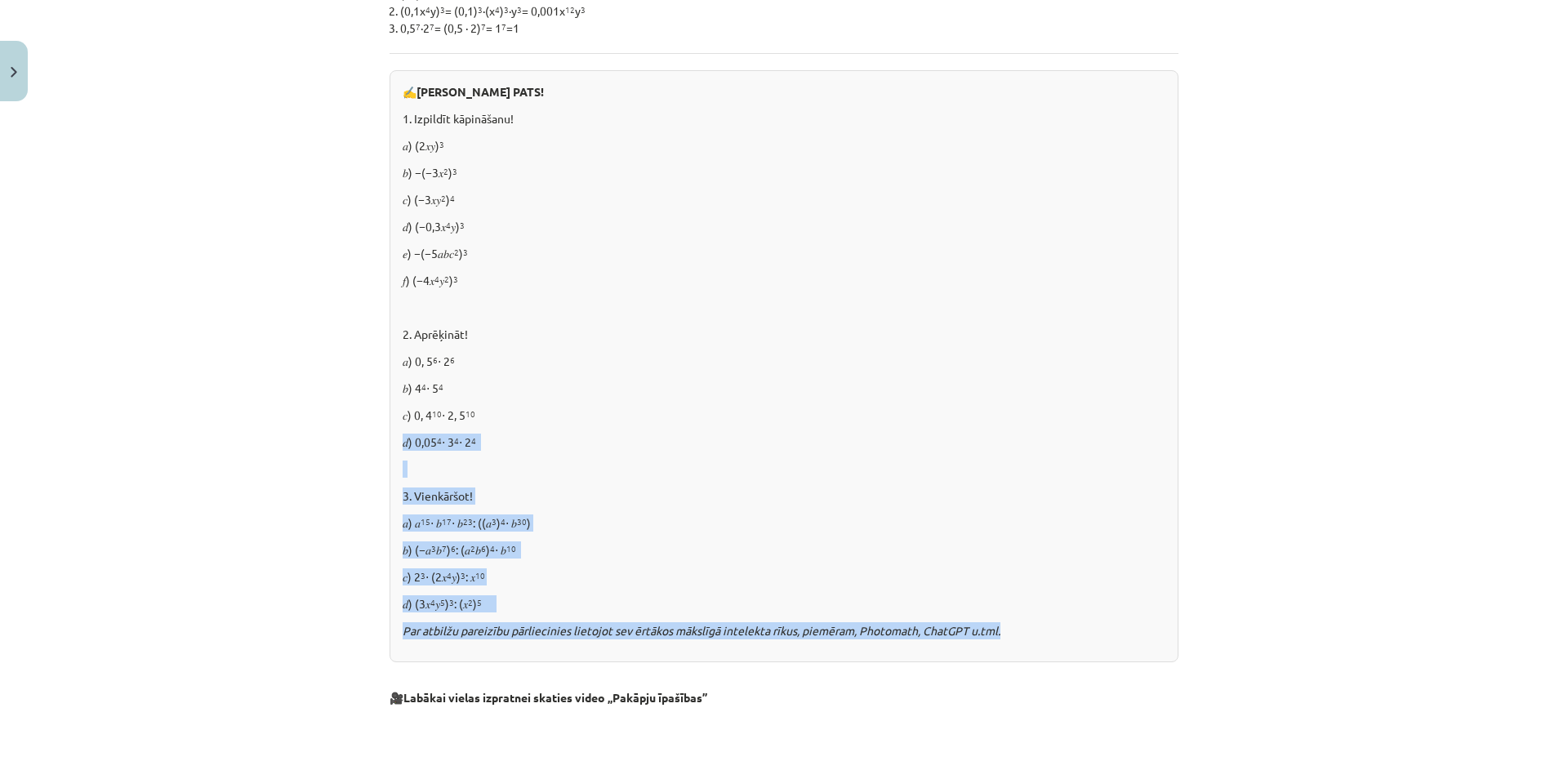
drag, startPoint x: 1048, startPoint y: 638, endPoint x: 487, endPoint y: 403, distance: 608.2
click at [487, 403] on div "✍️ [PERSON_NAME] PATS! 1. Izpildīt kāpināšanu! 𝑎) (2𝑥𝑦) 3 𝑏) −(−3𝑥 2 ) 3 𝑐) (−3…" at bounding box center [784, 366] width 789 height 592
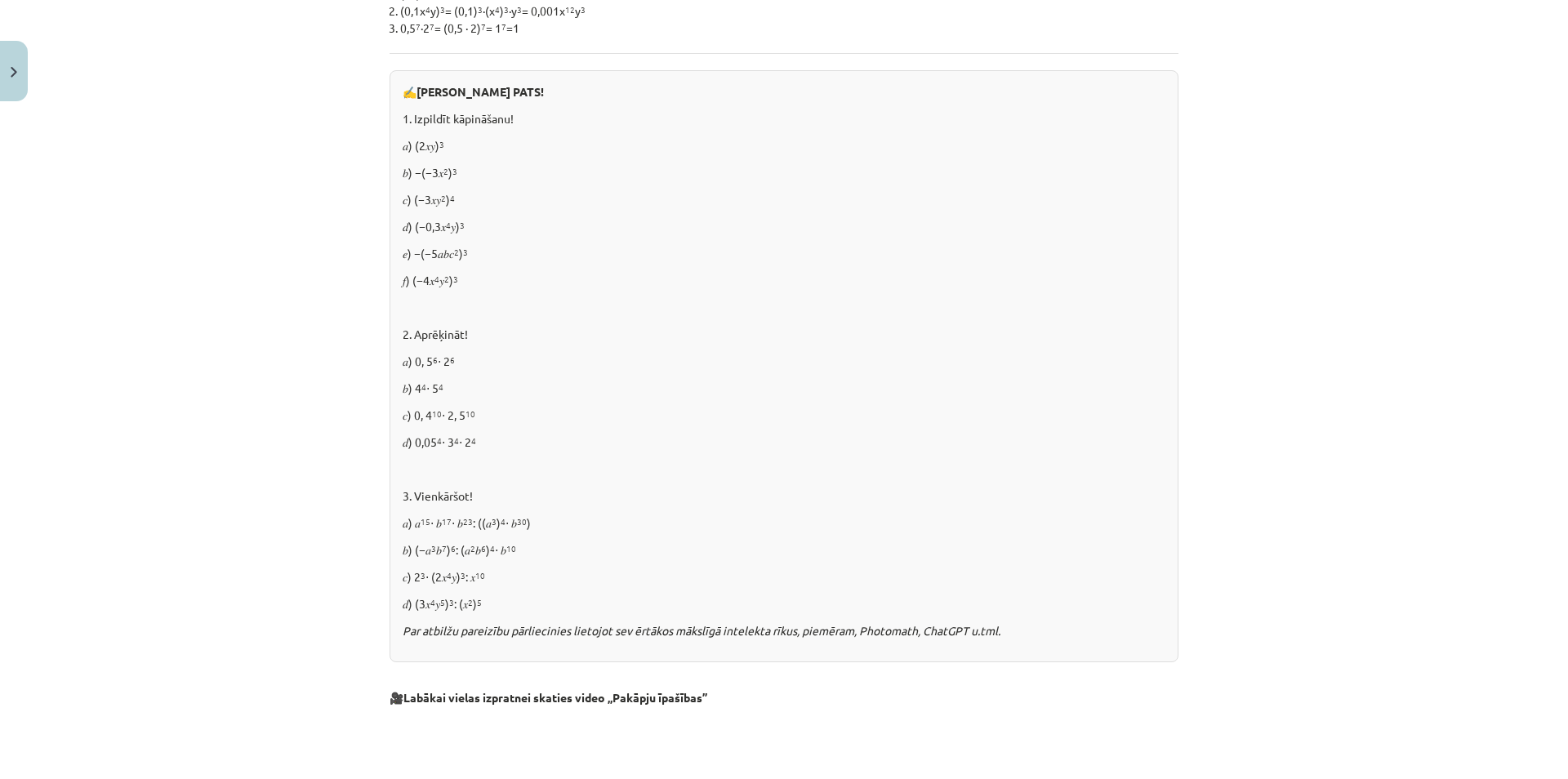
click at [487, 403] on div "✍️ [PERSON_NAME] PATS! 1. Izpildīt kāpināšanu! 𝑎) (2𝑥𝑦) 3 𝑏) −(−3𝑥 2 ) 3 𝑐) (−3…" at bounding box center [784, 366] width 789 height 592
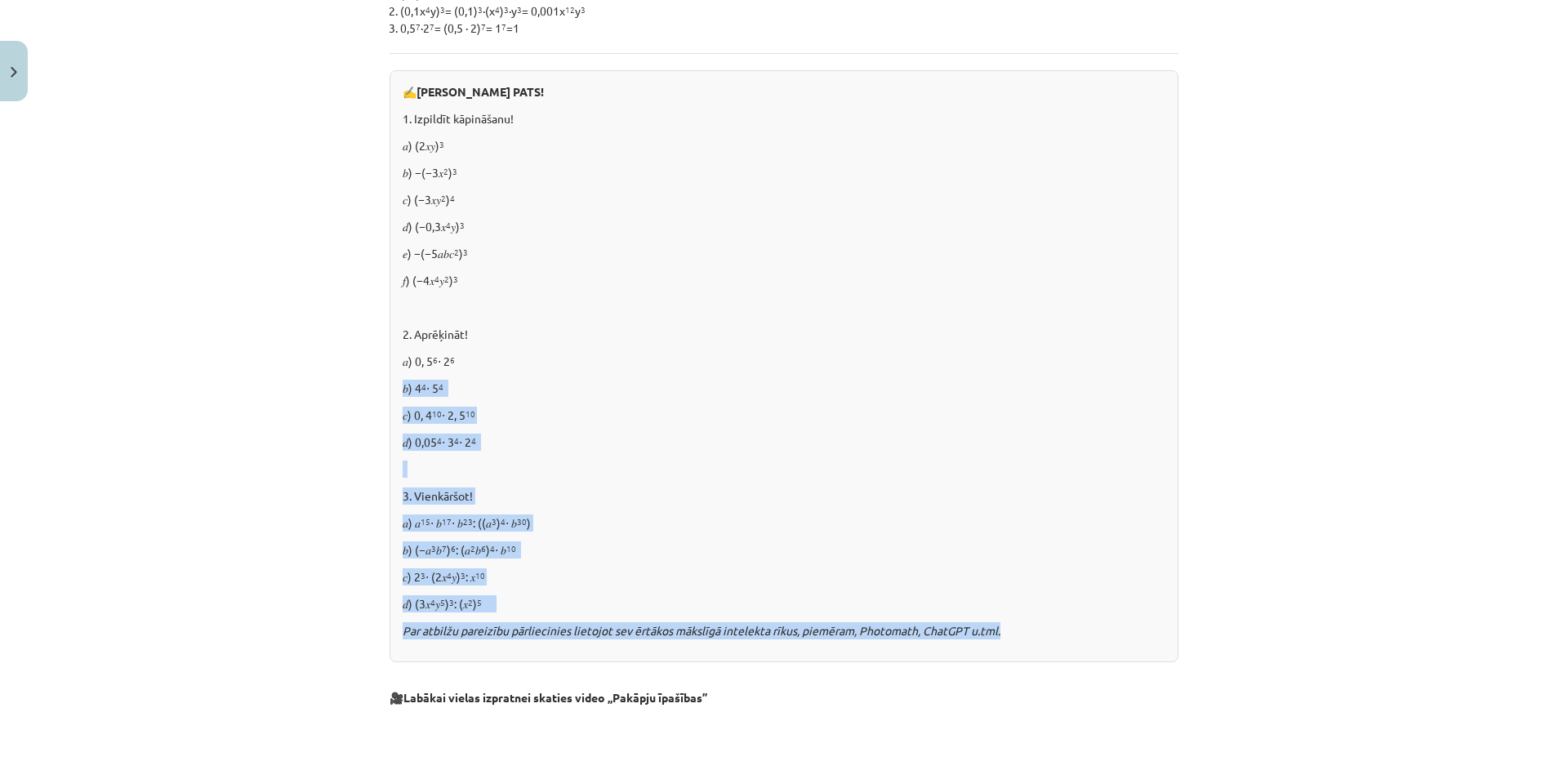
drag, startPoint x: 992, startPoint y: 626, endPoint x: 451, endPoint y: 343, distance: 610.5
click at [317, 386] on div "Mācību tēma: Matemātikas i - 12. klases 1. ieskaites mācību materiāls (ab) #2 📝…" at bounding box center [784, 390] width 1568 height 779
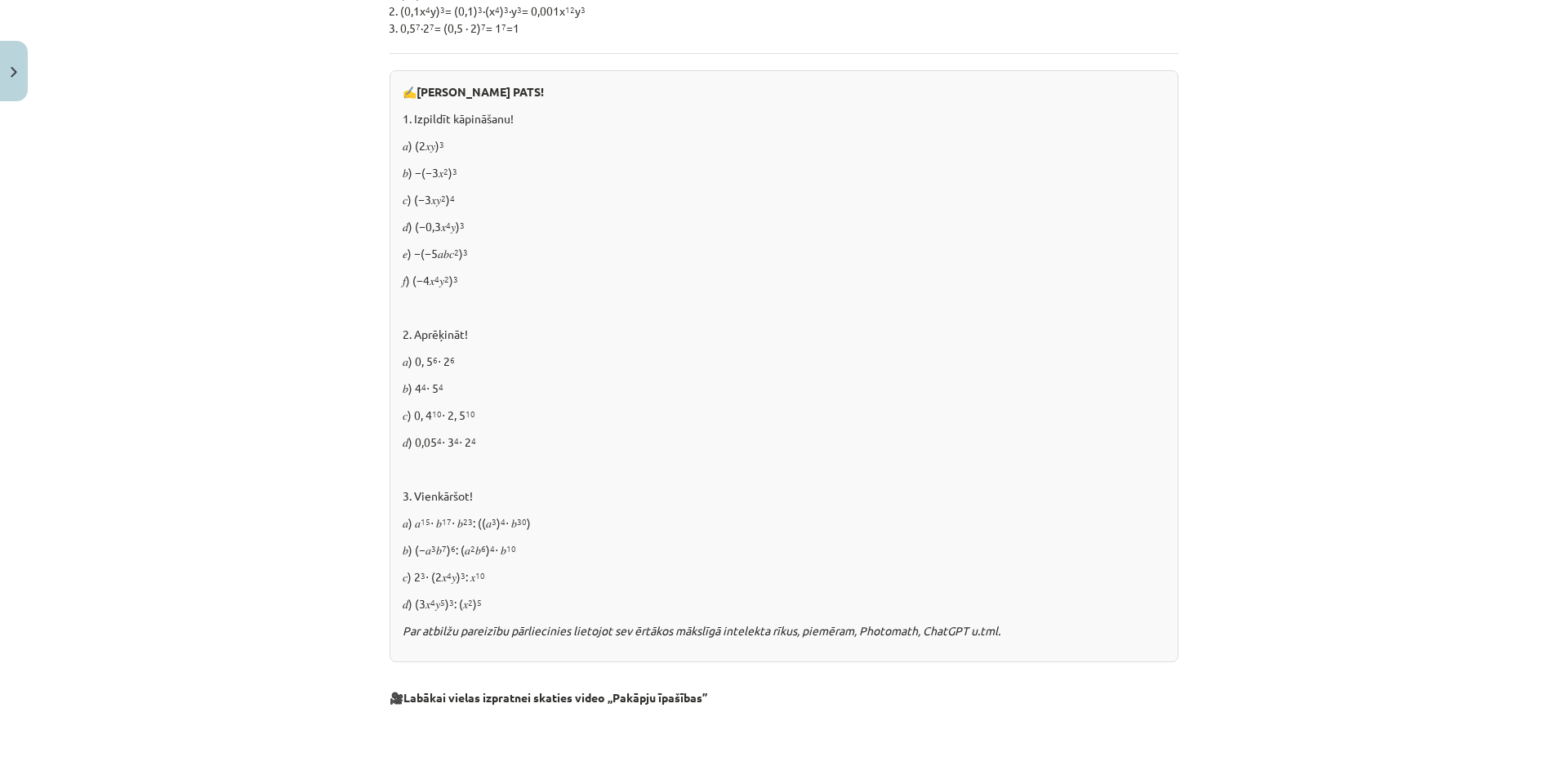
click at [467, 342] on p "2. Aprēķināt!" at bounding box center [783, 334] width 763 height 17
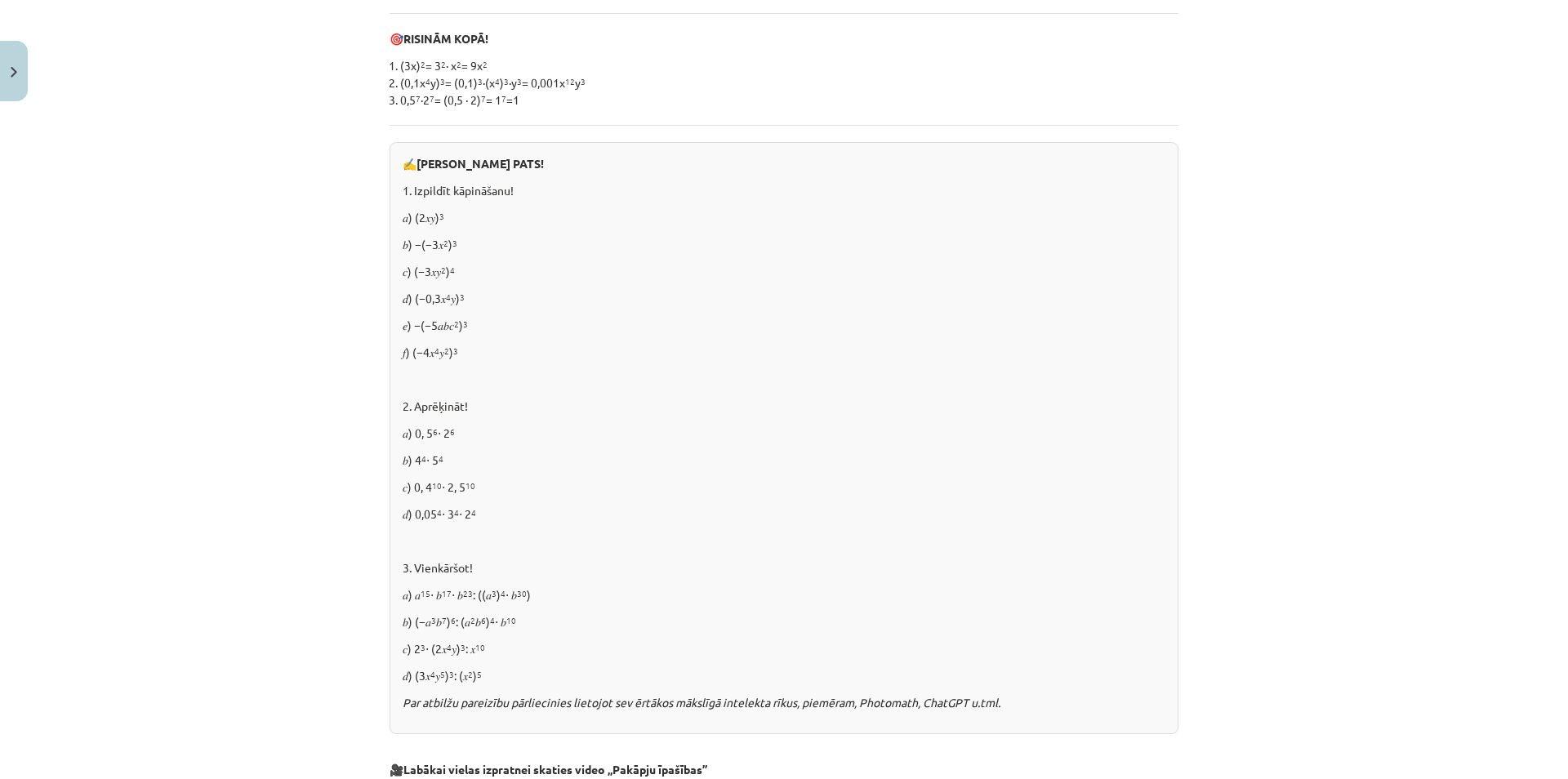
scroll to position [549, 0]
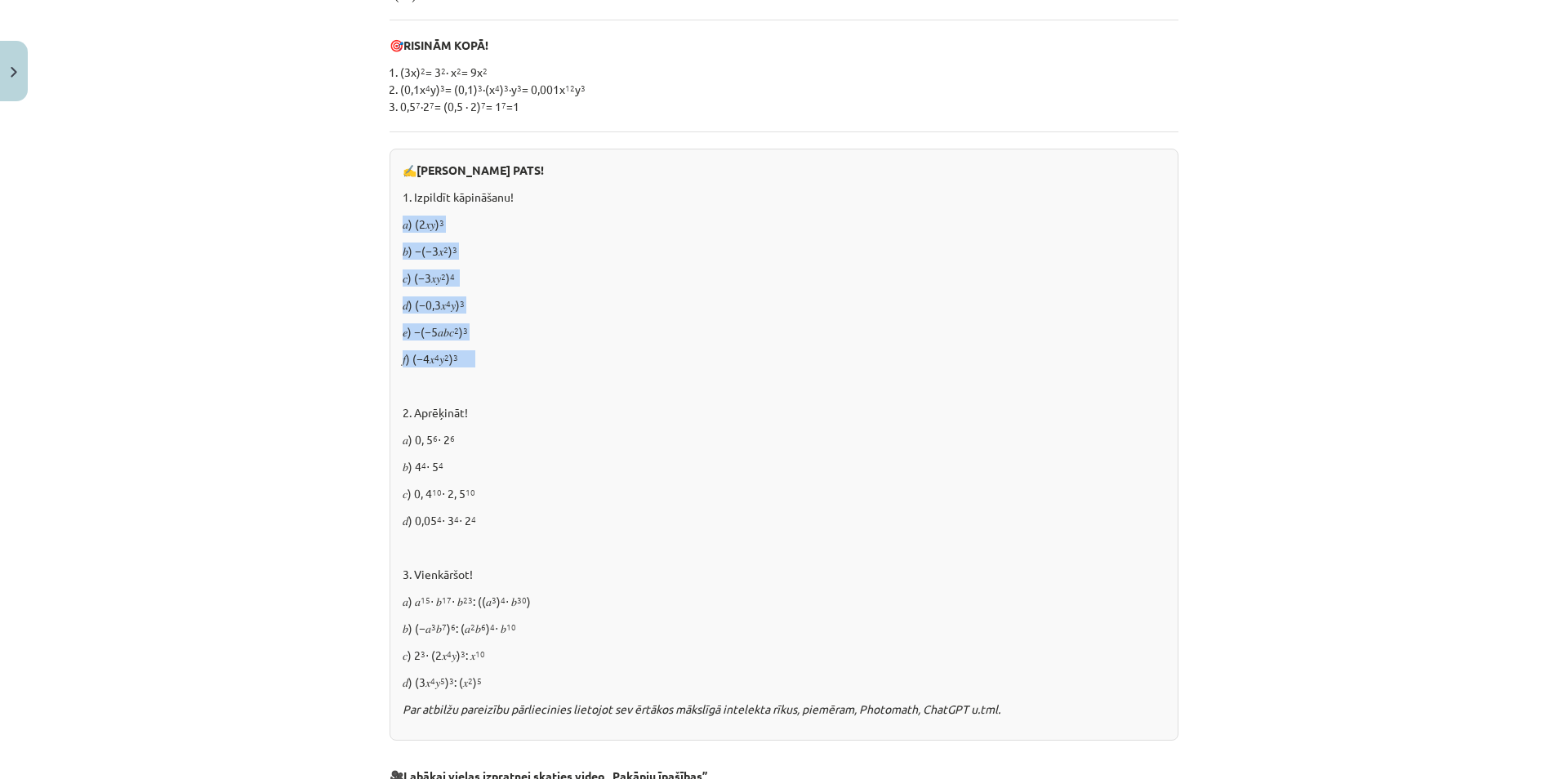
drag, startPoint x: 398, startPoint y: 216, endPoint x: 545, endPoint y: 367, distance: 210.7
click at [539, 362] on div "✍️ [PERSON_NAME] PATS! 1. Izpildīt kāpināšanu! 𝑎) (2𝑥𝑦) 3 𝑏) −(−3𝑥 2 ) 3 𝑐) (−3…" at bounding box center [784, 444] width 789 height 592
click at [548, 372] on div "✍️ [PERSON_NAME] PATS! 1. Izpildīt kāpināšanu! 𝑎) (2𝑥𝑦) 3 𝑏) −(−3𝑥 2 ) 3 𝑐) (−3…" at bounding box center [784, 444] width 789 height 592
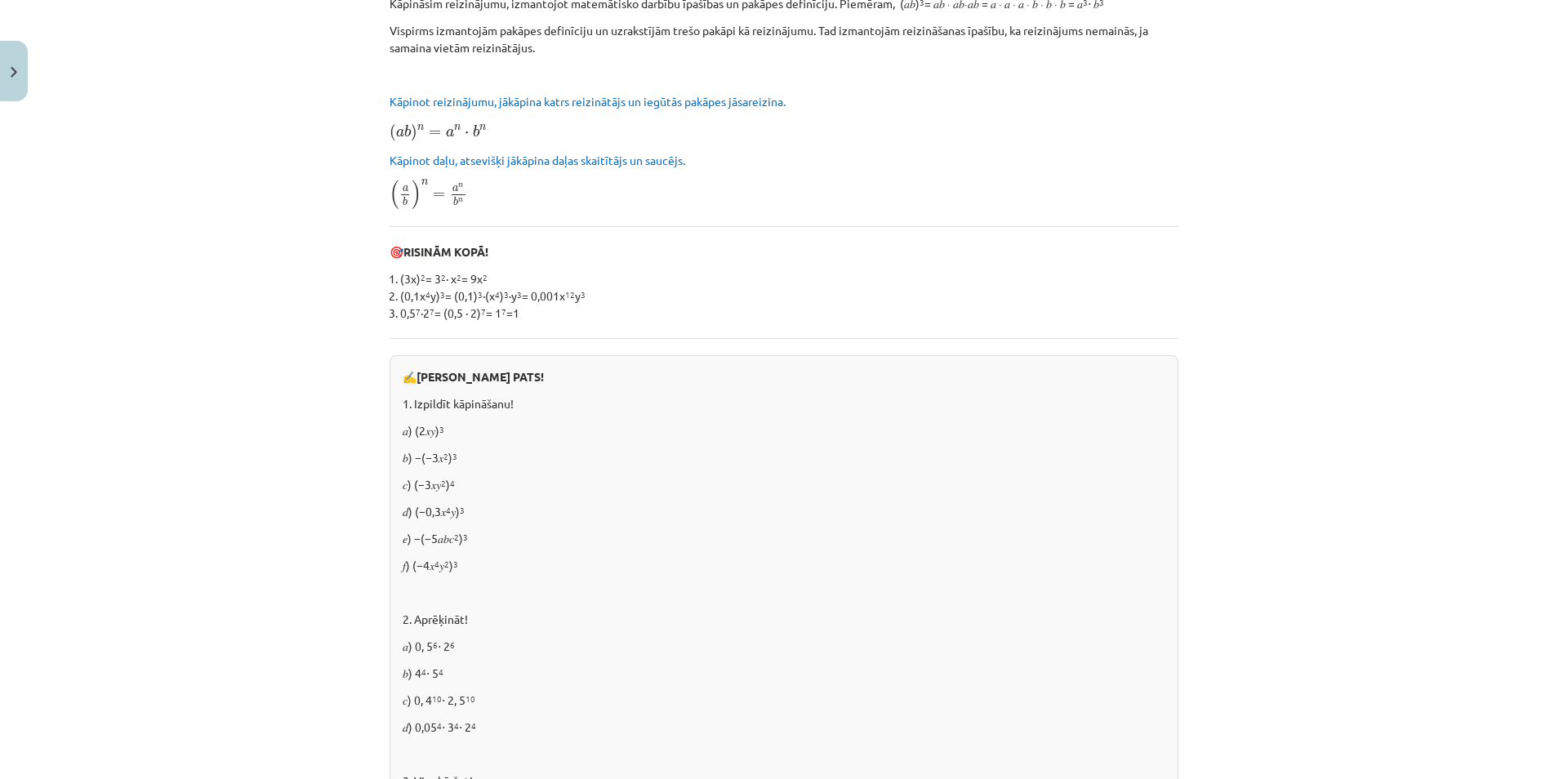
scroll to position [314, 0]
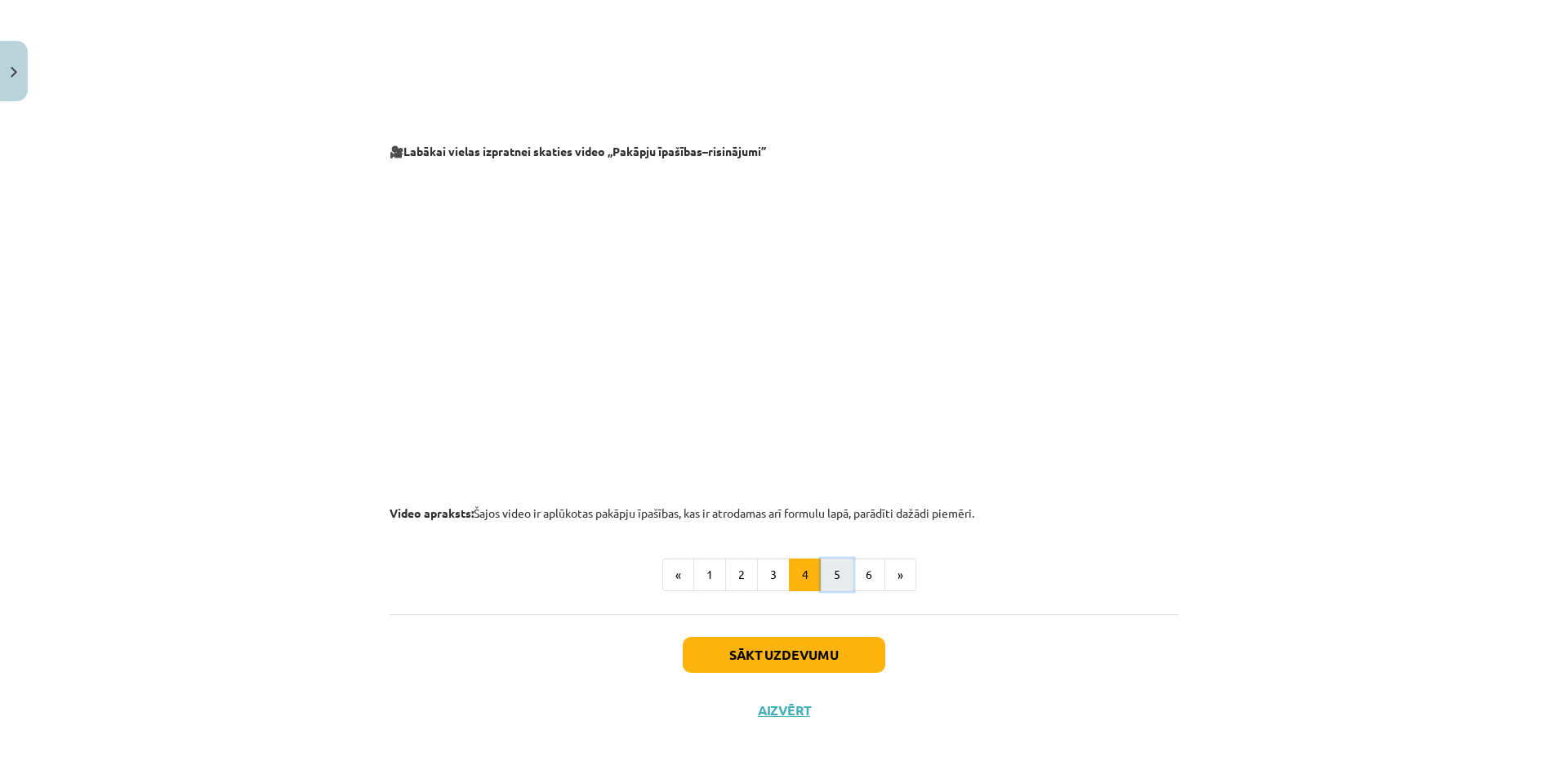
click at [840, 588] on button "5" at bounding box center [837, 574] width 32 height 32
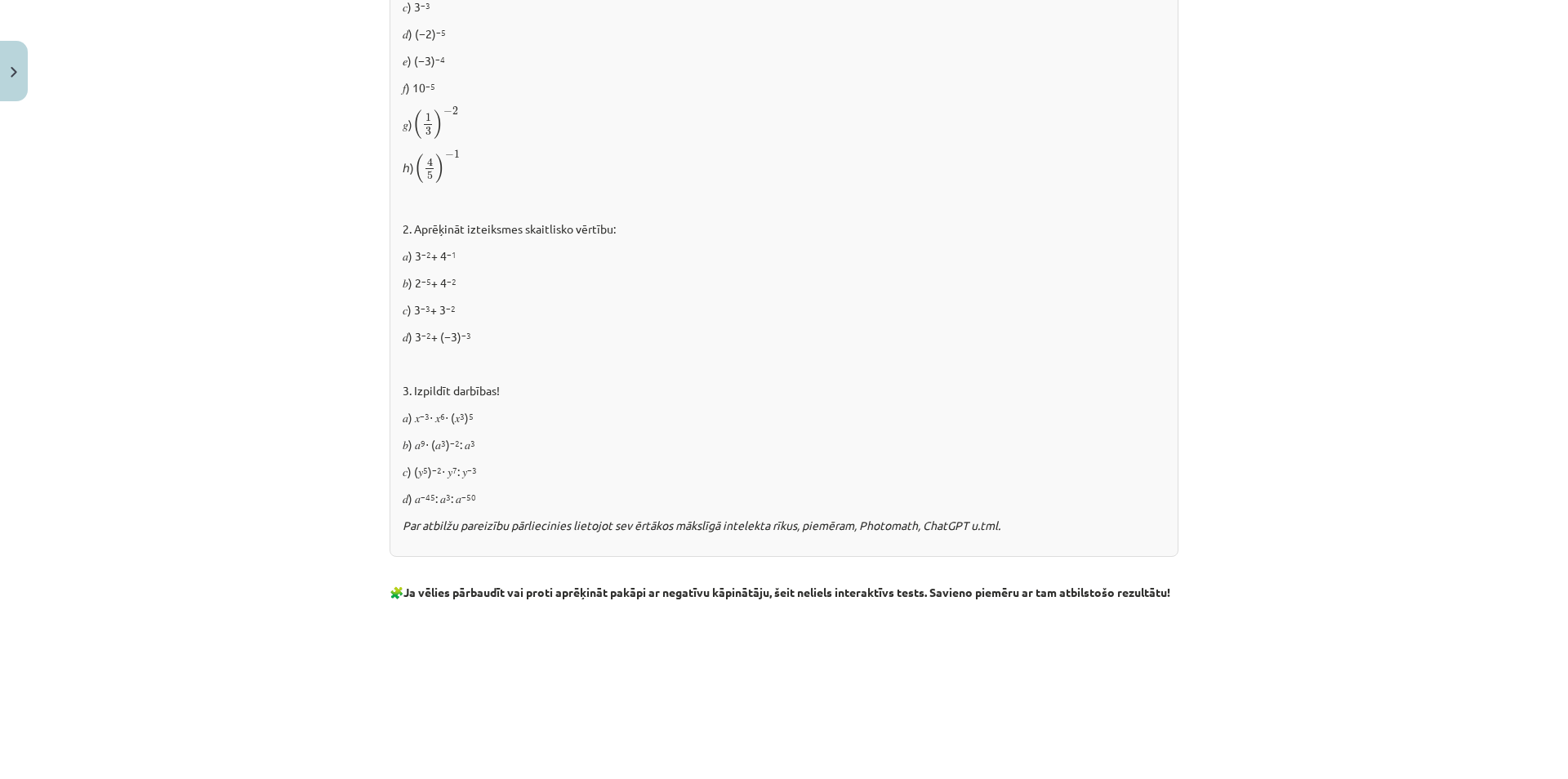
scroll to position [1233, 0]
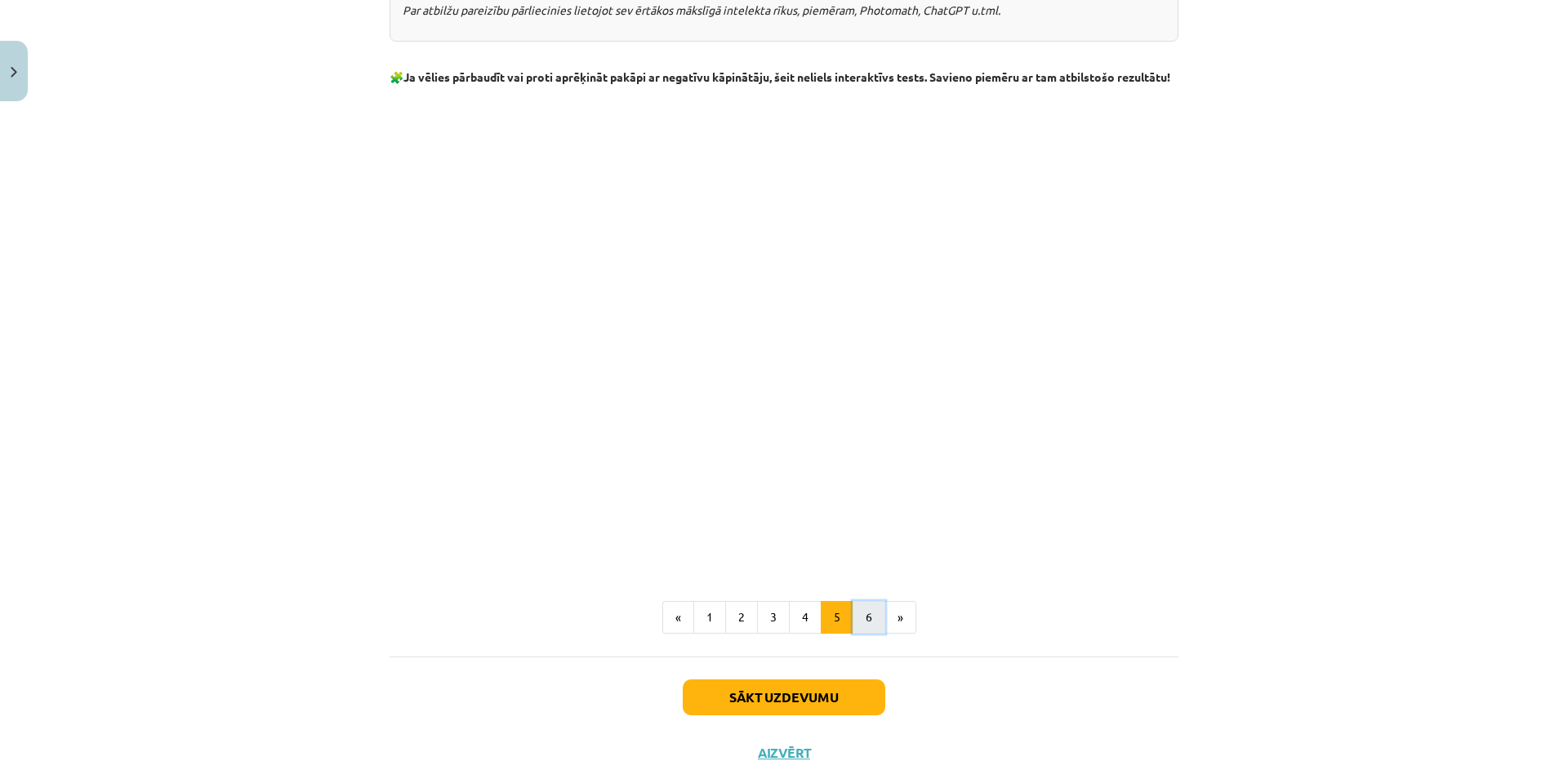
click at [872, 634] on button "6" at bounding box center [868, 617] width 32 height 32
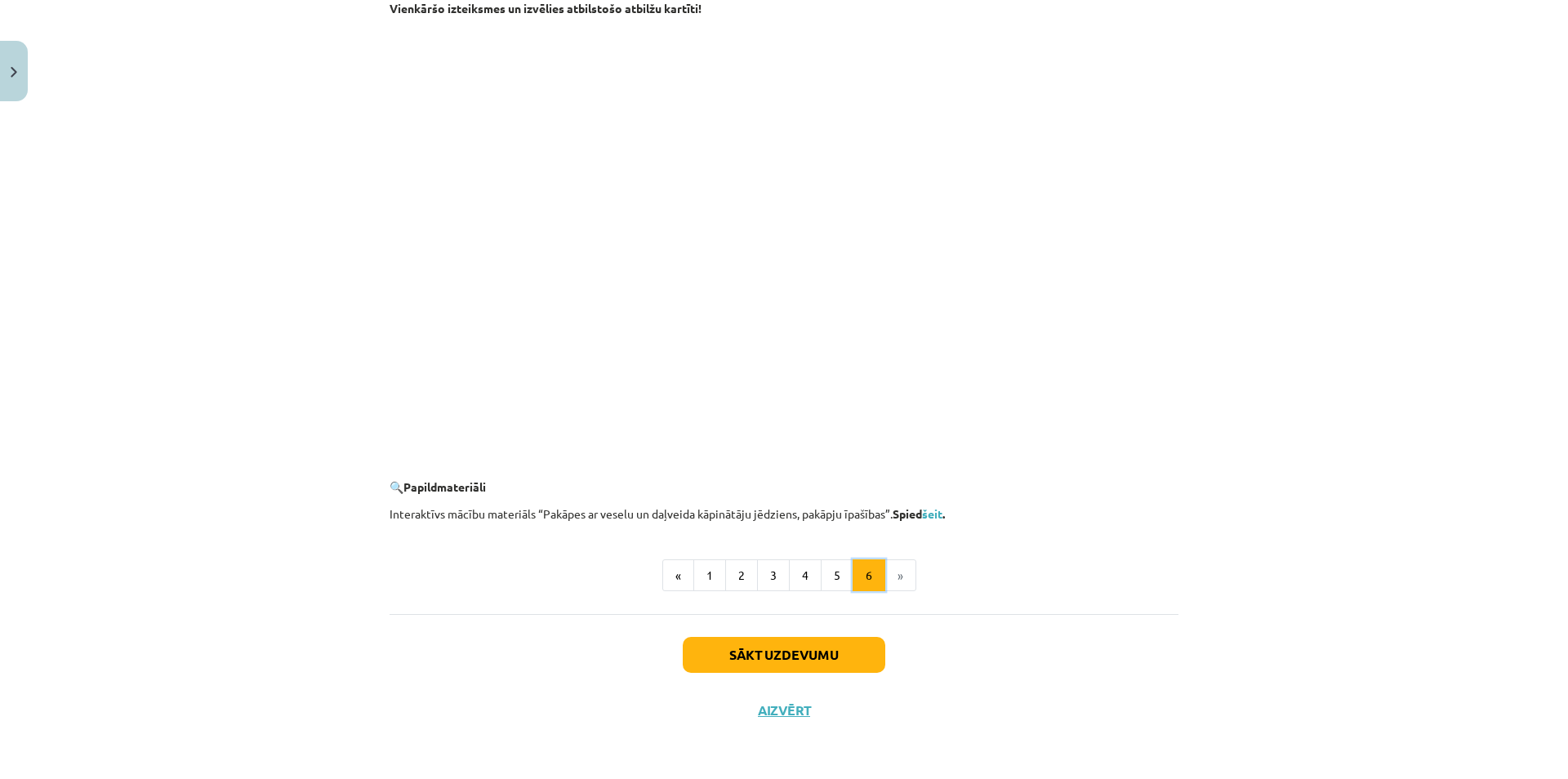
scroll to position [1387, 0]
click at [706, 568] on button "1" at bounding box center [710, 575] width 32 height 32
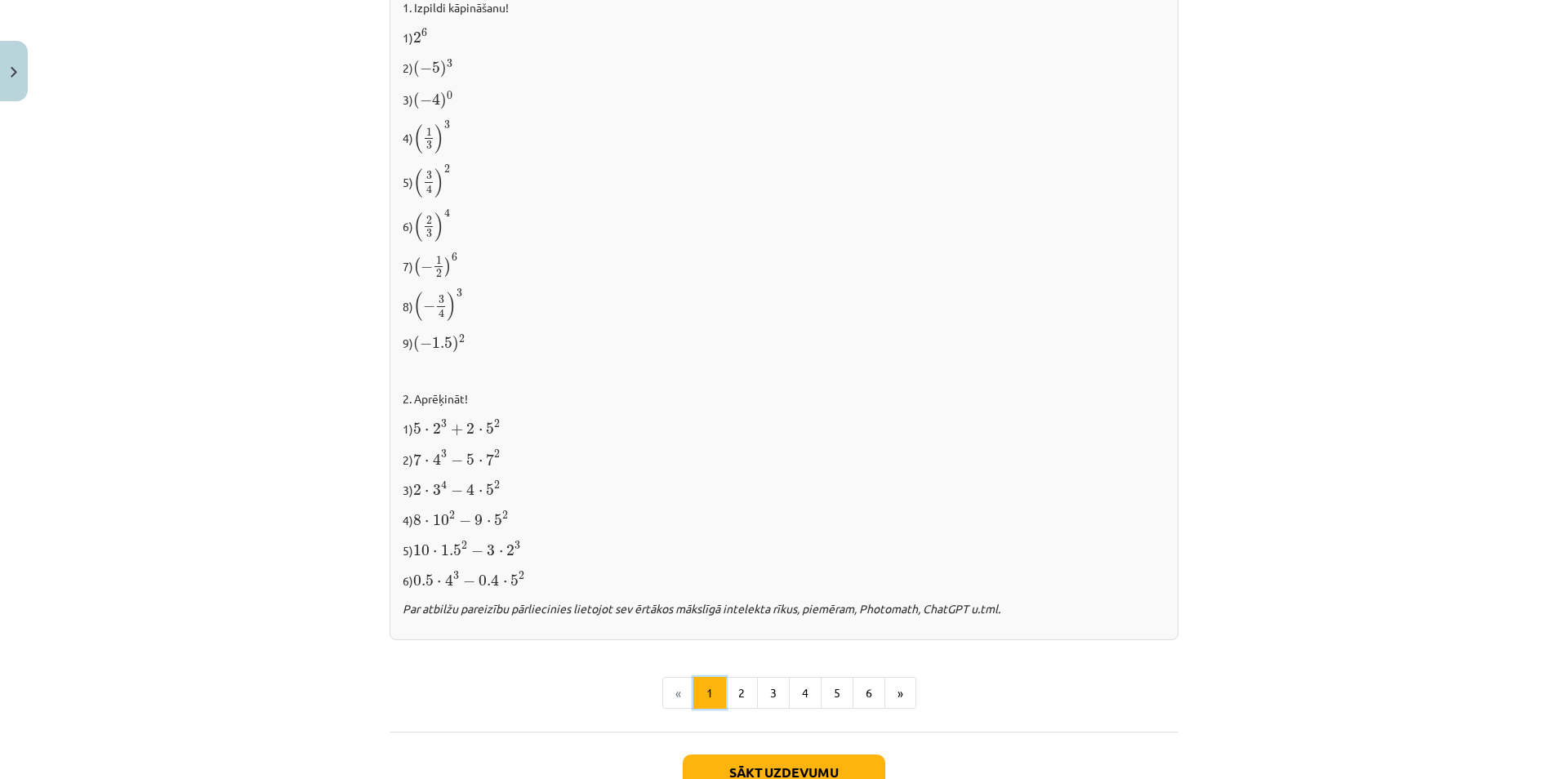
scroll to position [1468, 0]
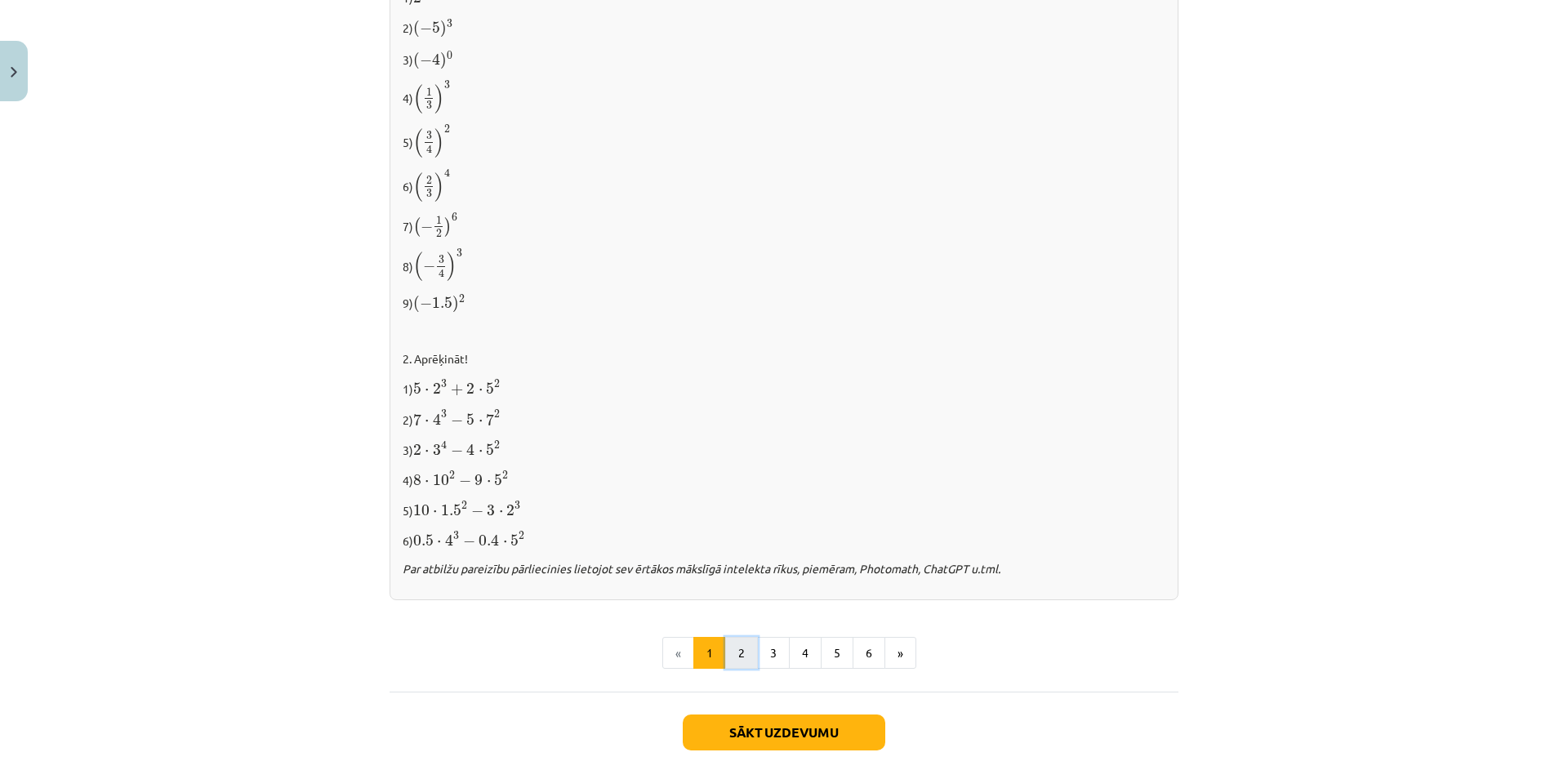
click at [739, 640] on button "2" at bounding box center [741, 653] width 32 height 32
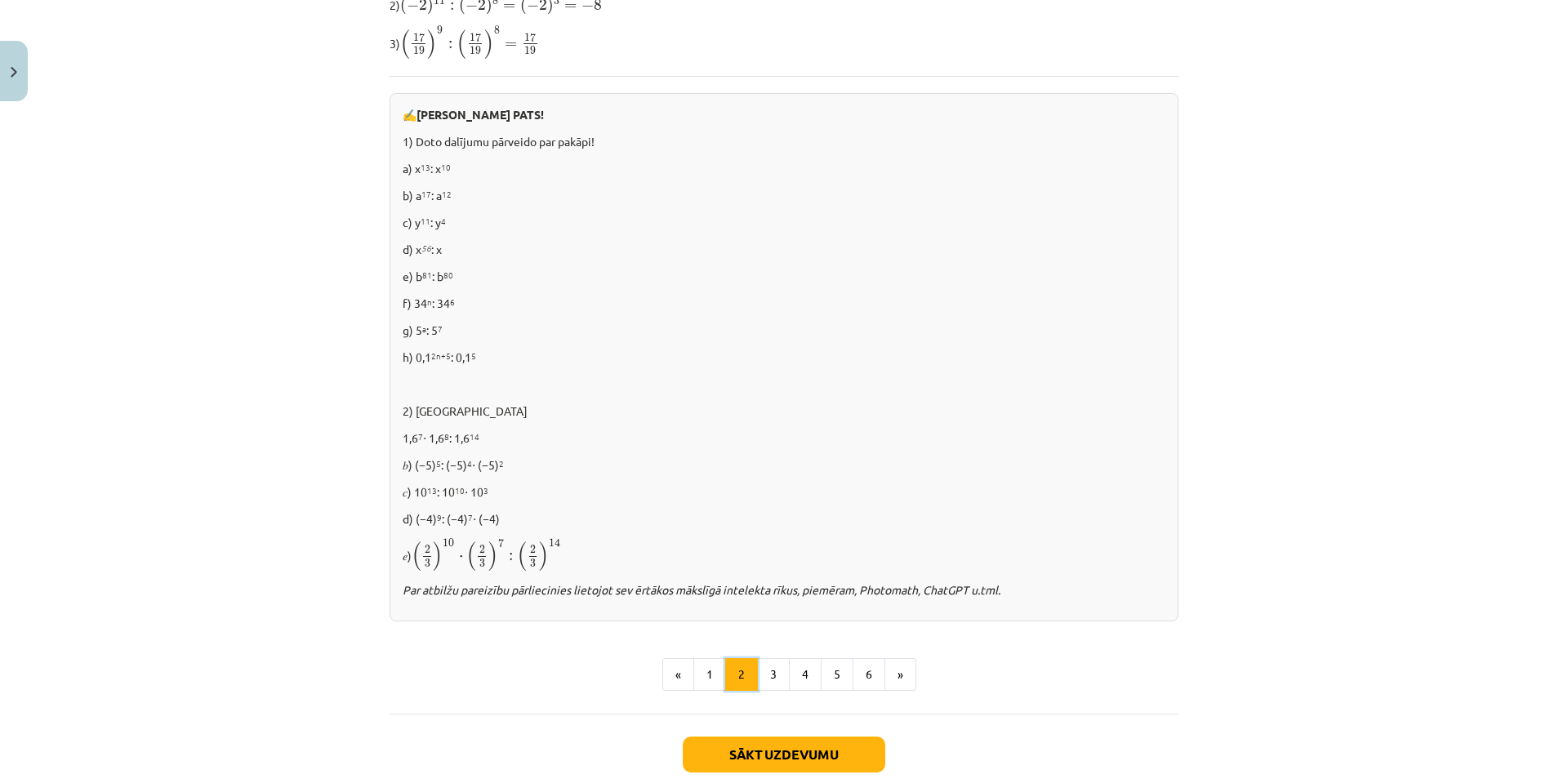
scroll to position [863, 0]
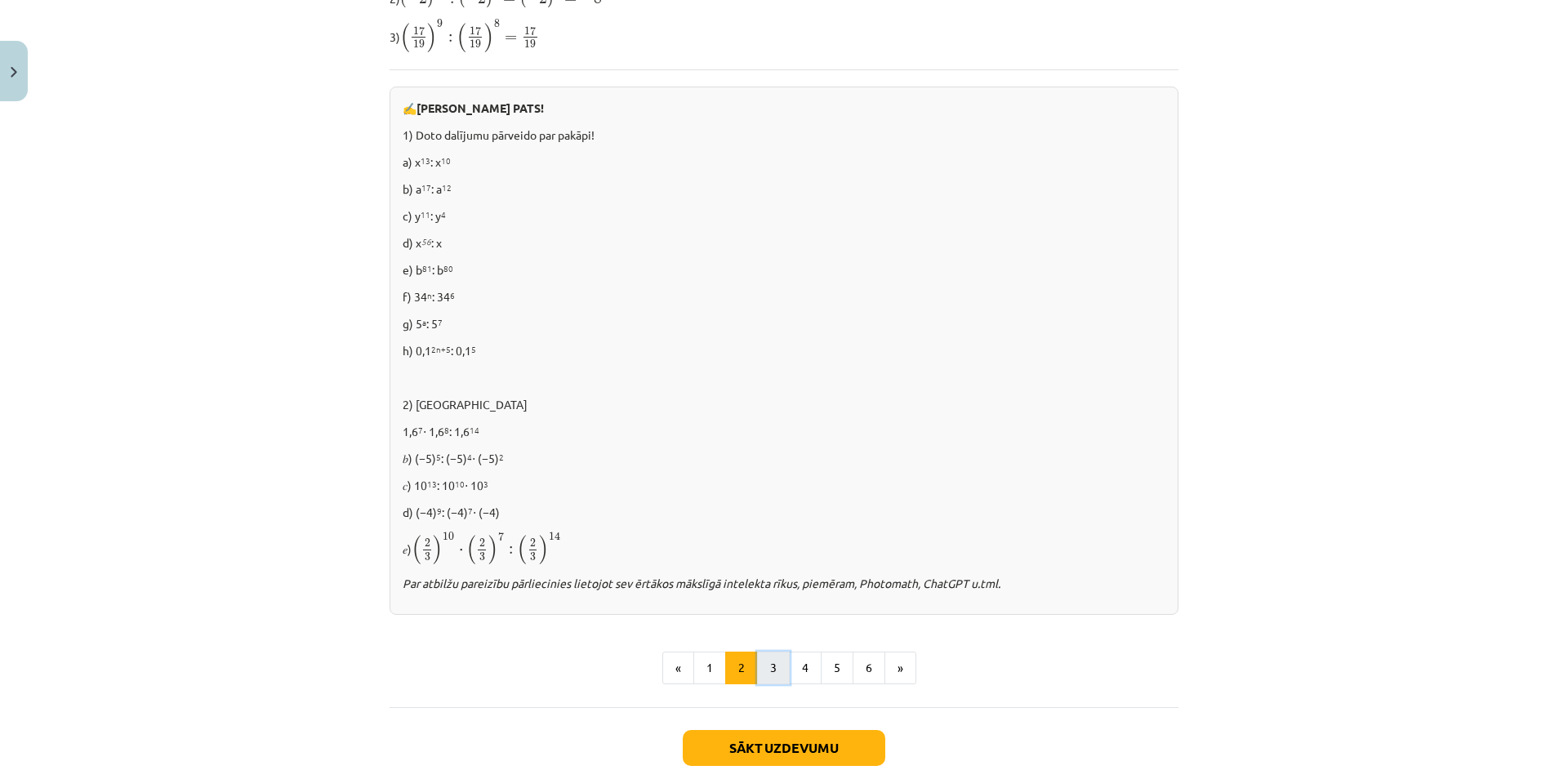
click at [782, 678] on button "3" at bounding box center [773, 668] width 32 height 32
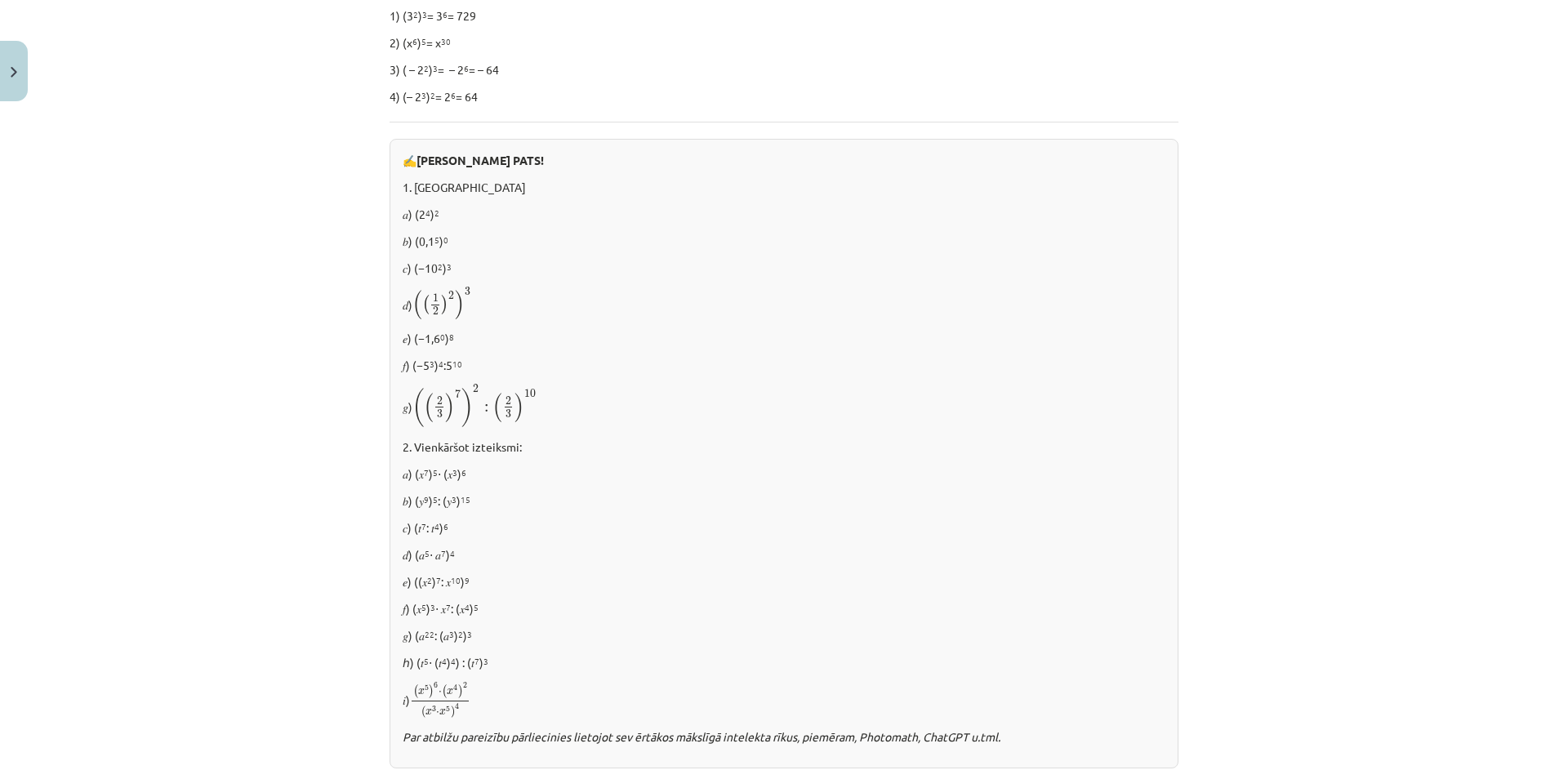
scroll to position [528, 0]
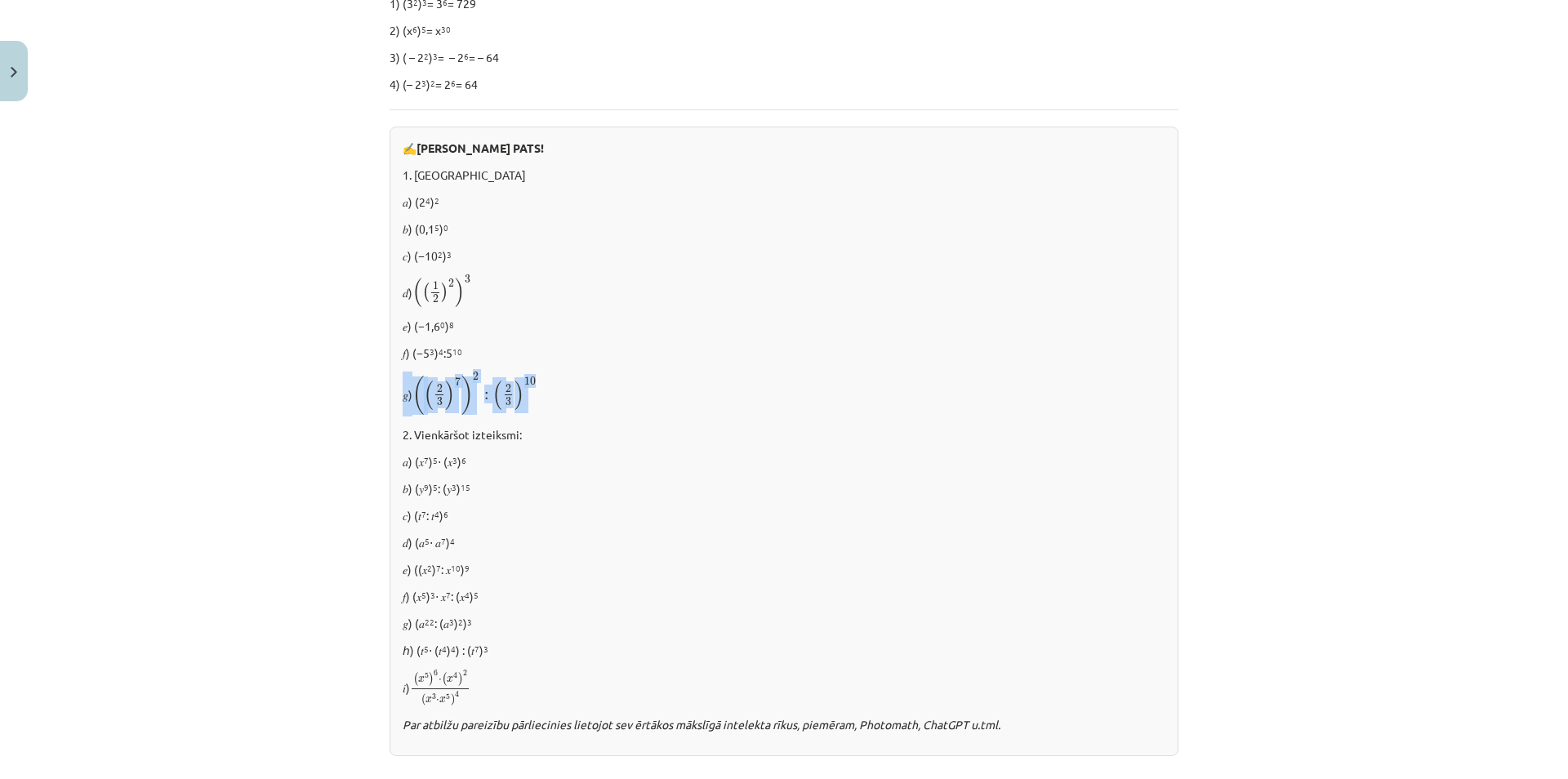
drag, startPoint x: 401, startPoint y: 398, endPoint x: 504, endPoint y: 396, distance: 103.0
click at [558, 399] on p "𝑔) ( ( 2 3 ) 7 ) 2 : ( 2 3 ) 10 ( ( 2 3 ) 7 ) 2 : ( 2 3 ) 10" at bounding box center [783, 394] width 763 height 45
click at [504, 395] on span at bounding box center [509, 395] width 9 height 1
drag, startPoint x: 531, startPoint y: 388, endPoint x: 391, endPoint y: 395, distance: 140.2
click at [389, 396] on div "✍️ [PERSON_NAME] PATS! 1. [GEOGRAPHIC_DATA] 𝑎) (2 4 ) 2 𝑏) (0,1 5 ) 0 𝑐) (−10 2…" at bounding box center [784, 442] width 789 height 631
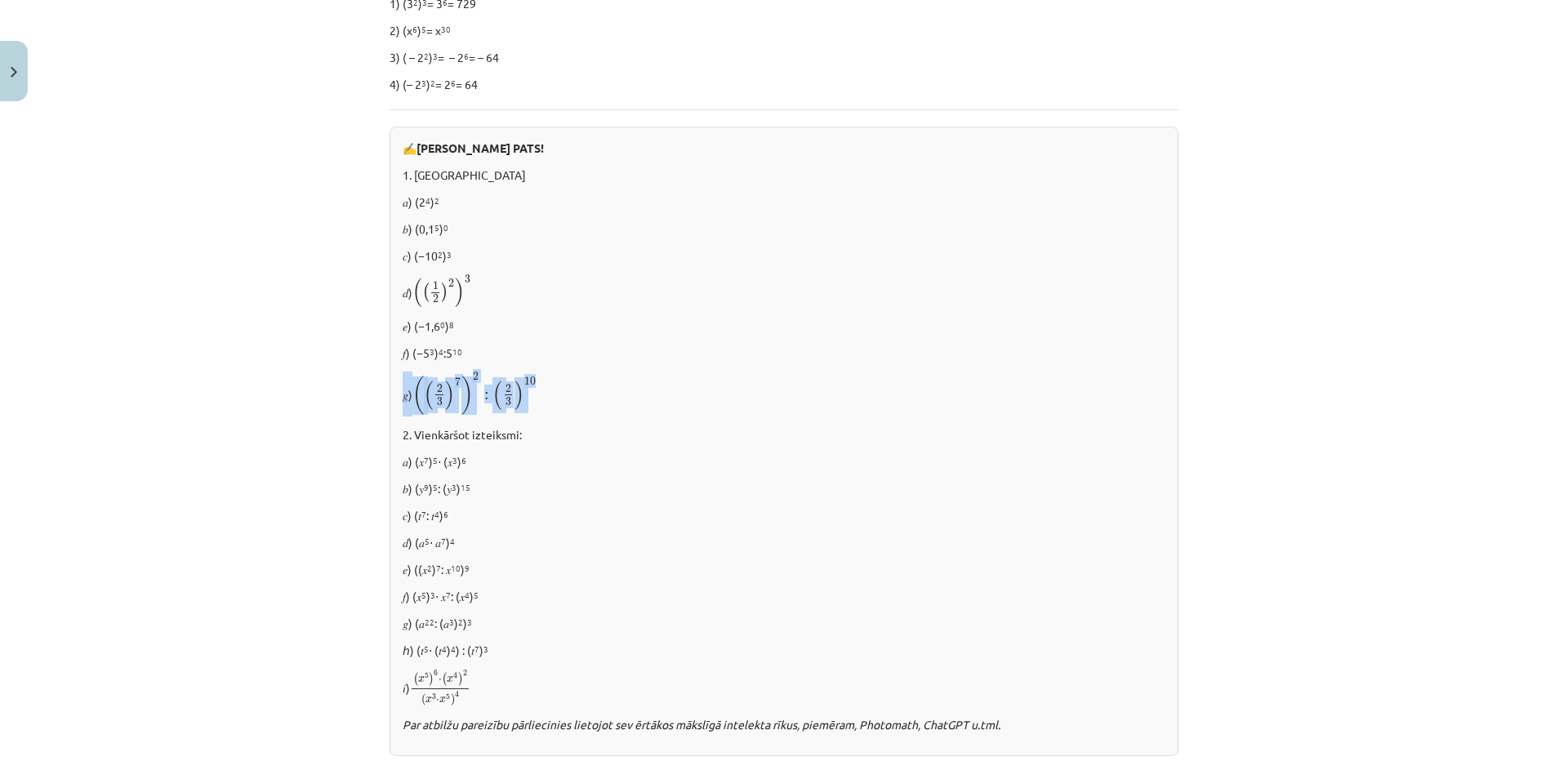
drag, startPoint x: 549, startPoint y: 381, endPoint x: 404, endPoint y: 393, distance: 145.5
click at [402, 394] on p "𝑔) ( ( 2 3 ) 7 ) 2 : ( 2 3 ) 10 ( ( 2 3 ) 7 ) 2 : ( 2 3 ) 10" at bounding box center [783, 394] width 763 height 45
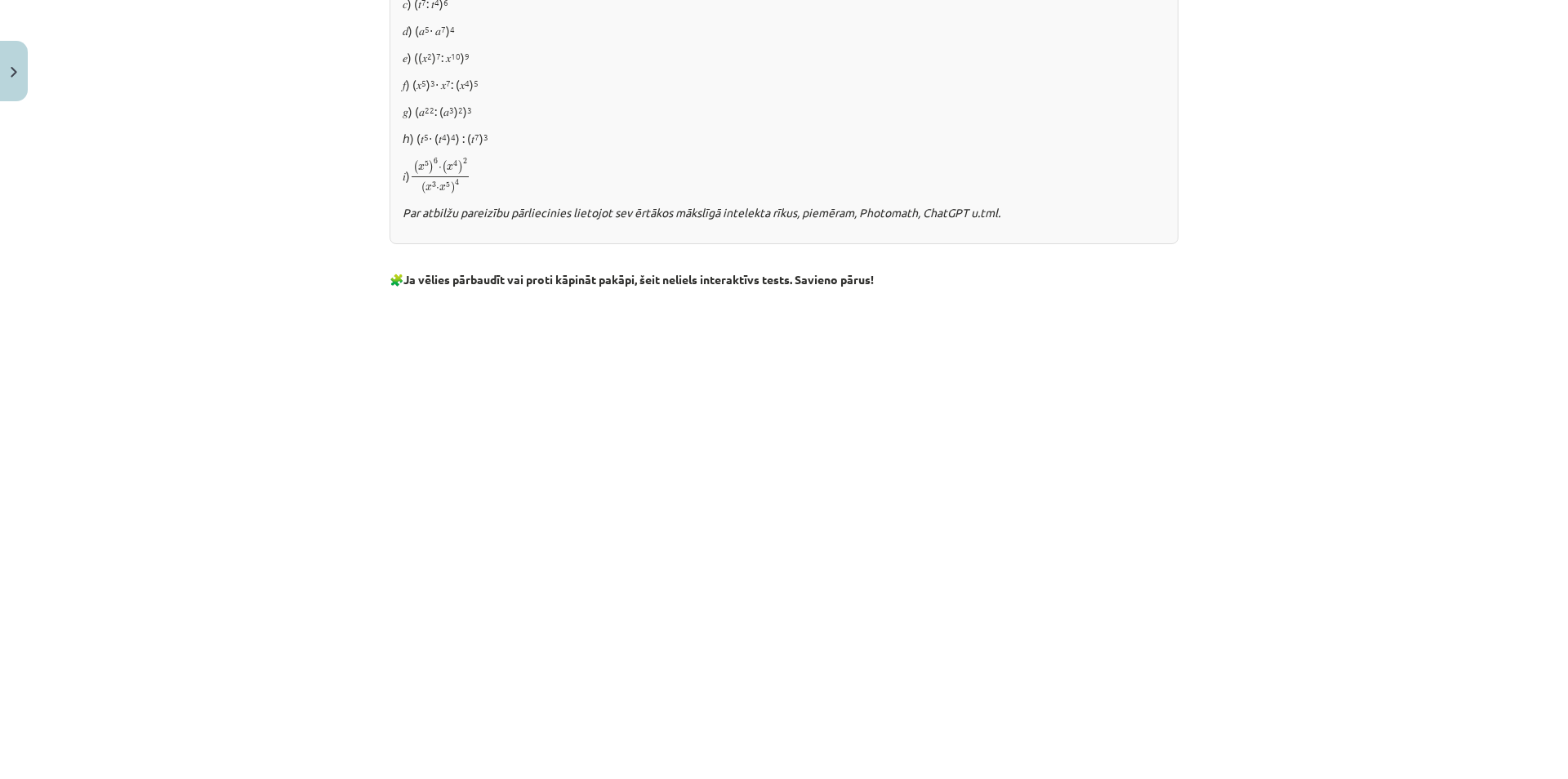
scroll to position [1128, 0]
